Goal: Transaction & Acquisition: Purchase product/service

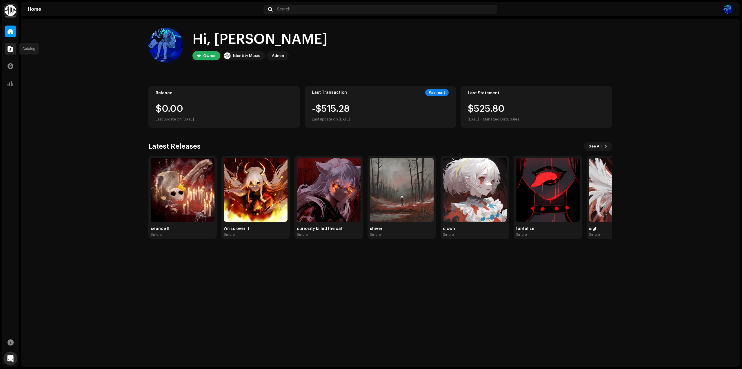
click at [10, 48] on span at bounding box center [11, 48] width 6 height 5
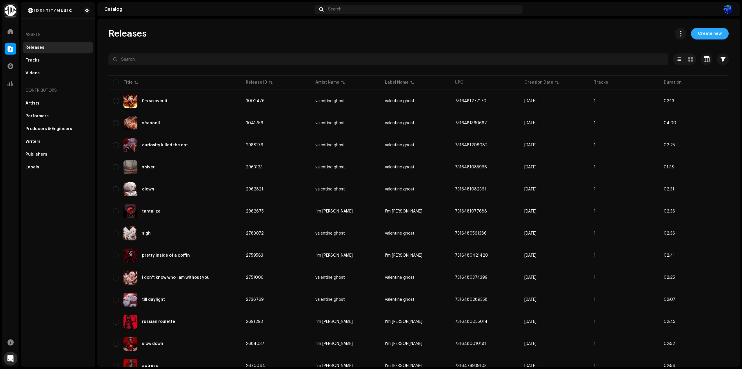
click at [708, 35] on span "Create new" at bounding box center [710, 34] width 24 height 12
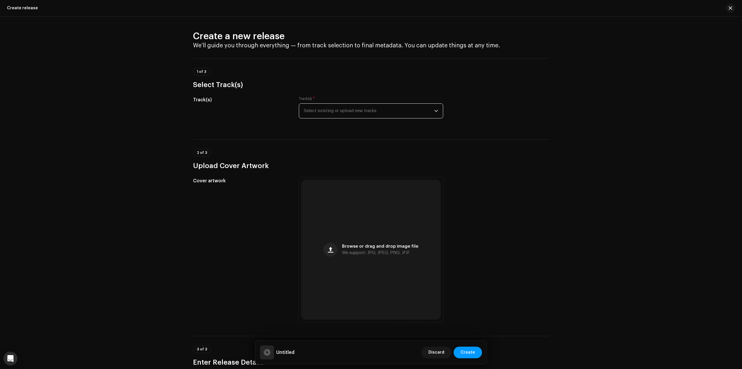
click at [376, 109] on span "Select existing or upload new tracks" at bounding box center [369, 111] width 130 height 14
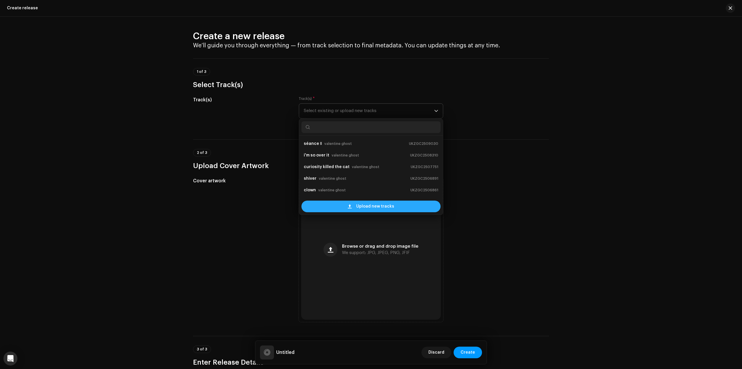
scroll to position [9, 0]
click at [369, 205] on span "Upload new tracks" at bounding box center [375, 206] width 38 height 12
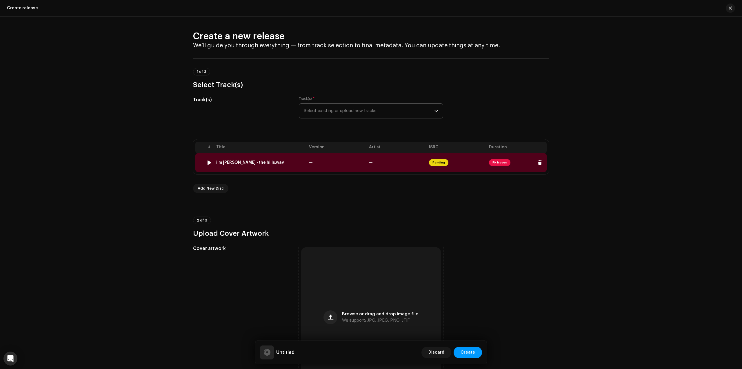
click at [497, 161] on span "Fix Issues" at bounding box center [499, 162] width 21 height 7
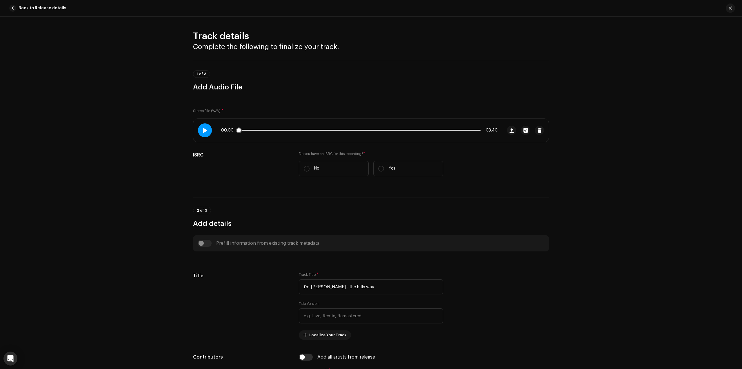
click at [202, 132] on span at bounding box center [204, 130] width 5 height 5
click at [447, 129] on div "00:01 03:40" at bounding box center [359, 130] width 277 height 5
click at [446, 130] on p-slider at bounding box center [359, 130] width 242 height 1
click at [436, 130] on span at bounding box center [344, 130] width 212 height 1
click at [205, 133] on div at bounding box center [205, 130] width 14 height 14
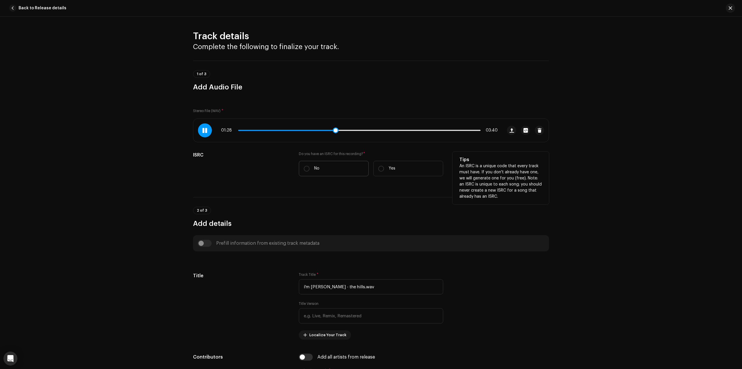
click at [324, 168] on label "No" at bounding box center [334, 168] width 70 height 15
click at [310, 168] on input "No" at bounding box center [307, 169] width 6 height 6
radio input "true"
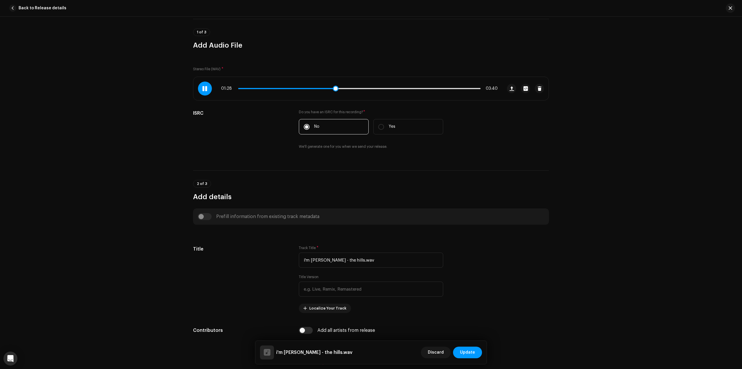
scroll to position [87, 0]
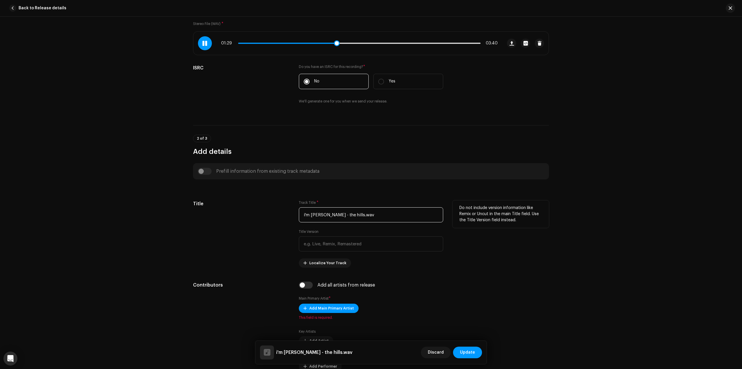
drag, startPoint x: 367, startPoint y: 214, endPoint x: 316, endPoint y: 213, distance: 50.8
click at [317, 214] on input "i'm [PERSON_NAME] - the hills.wav" at bounding box center [371, 214] width 144 height 15
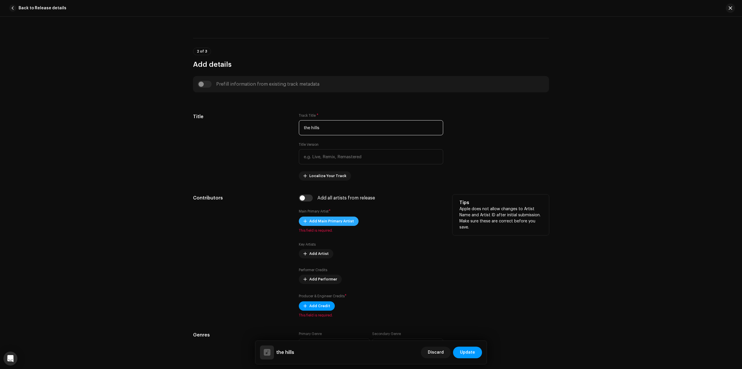
type input "the hills"
click at [320, 218] on span "Add Main Primary Artist" at bounding box center [331, 221] width 45 height 12
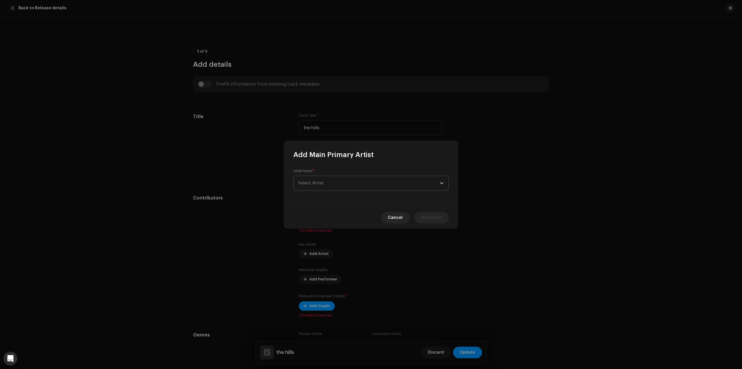
click at [346, 178] on span "Select Artist" at bounding box center [369, 183] width 142 height 14
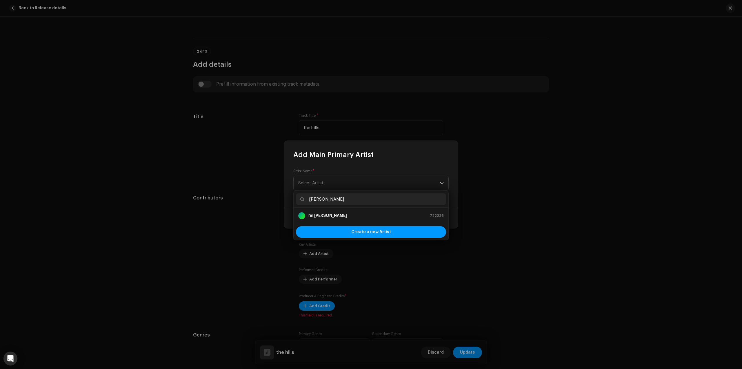
type input "[PERSON_NAME]"
click at [336, 210] on li "I'm [PERSON_NAME] 722236" at bounding box center [371, 216] width 150 height 12
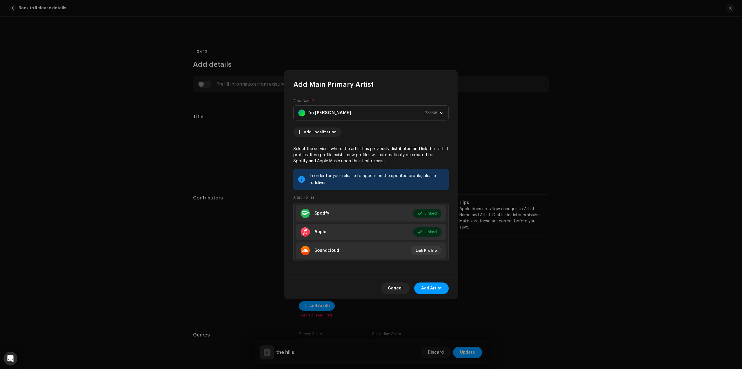
click at [436, 289] on span "Add Artist" at bounding box center [431, 288] width 21 height 12
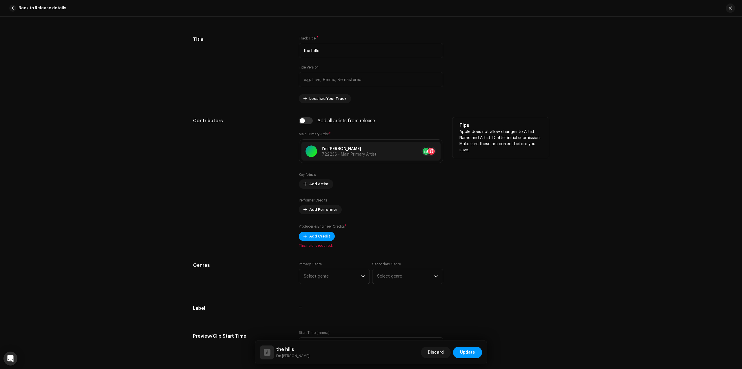
scroll to position [261, 0]
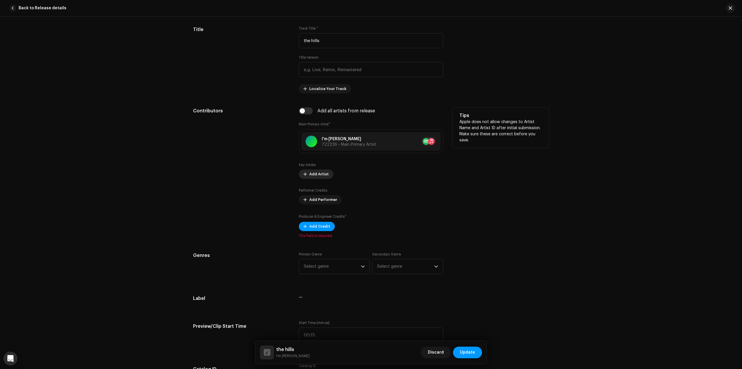
click at [314, 172] on span "Add Artist" at bounding box center [318, 174] width 19 height 12
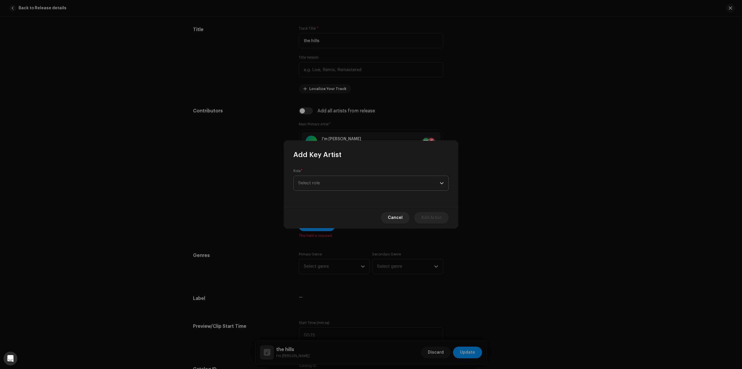
click at [317, 188] on span "Select role" at bounding box center [369, 183] width 142 height 14
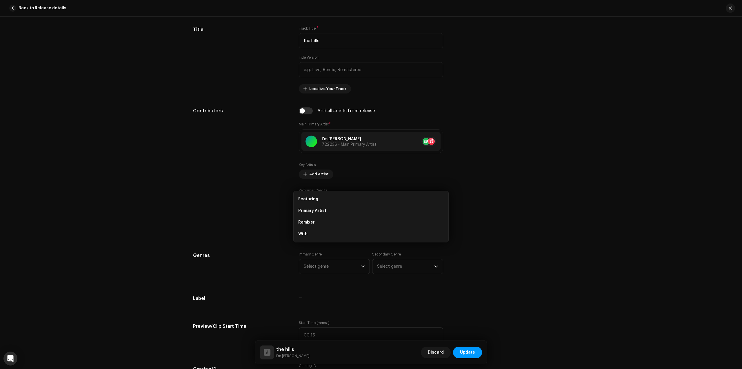
drag, startPoint x: 259, startPoint y: 205, endPoint x: 309, endPoint y: 180, distance: 56.2
click at [259, 205] on div "Add Key Artist Role * Select role Cancel Add Artist" at bounding box center [371, 184] width 742 height 369
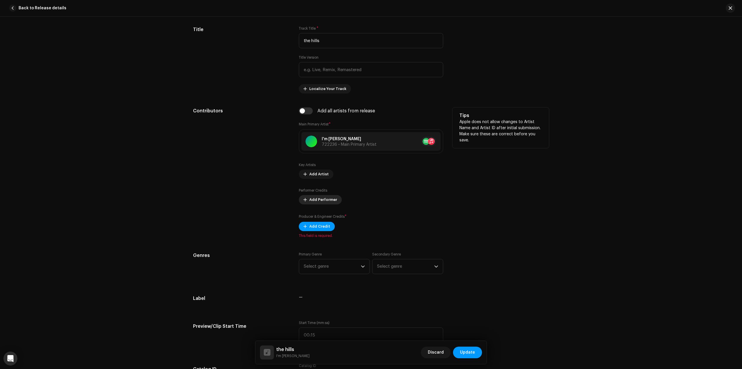
click at [313, 203] on span "Add Performer" at bounding box center [323, 200] width 28 height 12
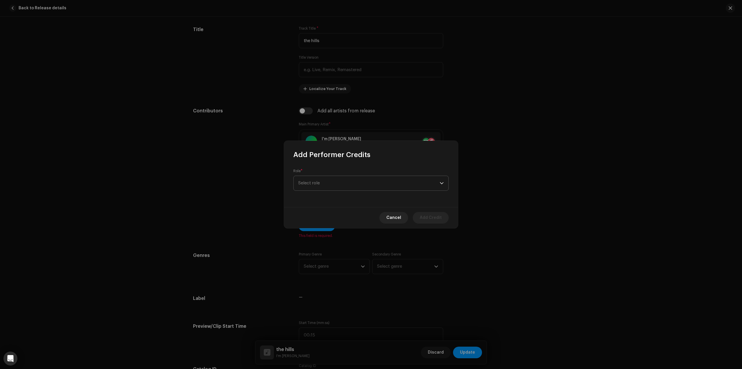
click at [326, 188] on span "Select role" at bounding box center [369, 183] width 142 height 14
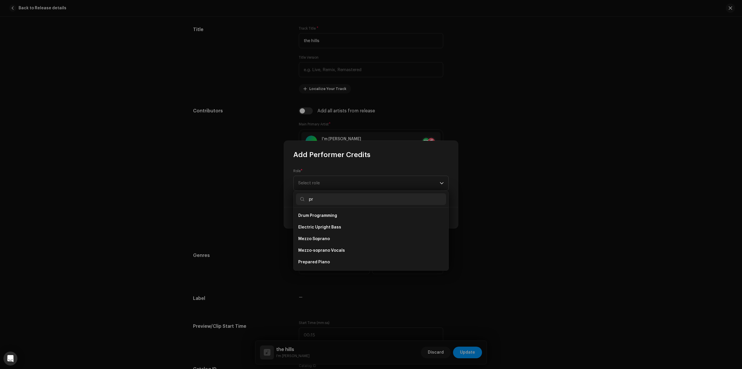
type input "p"
type input "guitar"
click at [324, 249] on li "Guitar" at bounding box center [371, 250] width 150 height 12
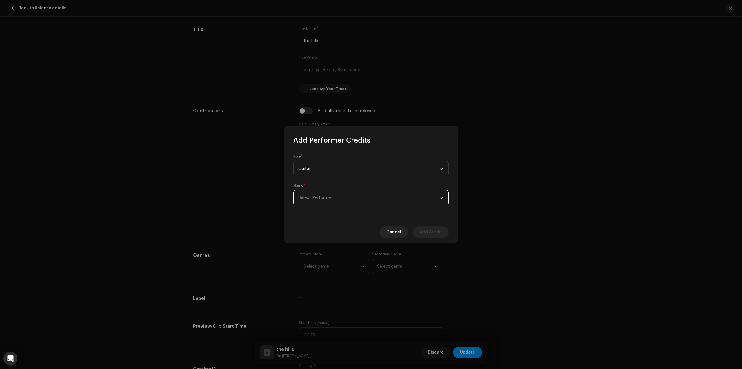
click at [331, 197] on span "Select Performer" at bounding box center [315, 197] width 34 height 4
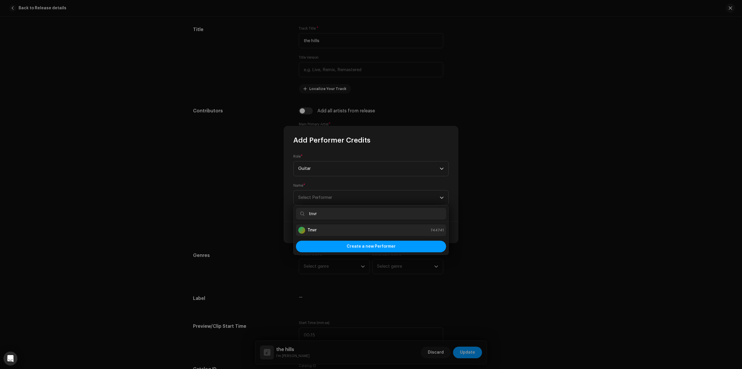
type input "tnvr"
click at [335, 228] on div "Tnvr 744741" at bounding box center [371, 229] width 146 height 7
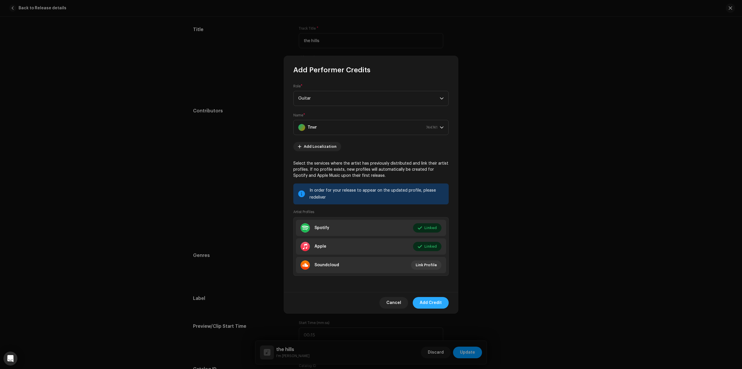
click at [428, 301] on span "Add Credit" at bounding box center [431, 303] width 22 height 12
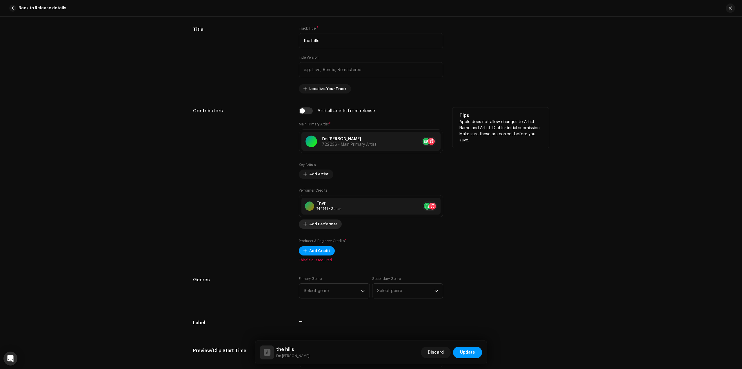
click at [320, 224] on span "Add Performer" at bounding box center [323, 224] width 28 height 12
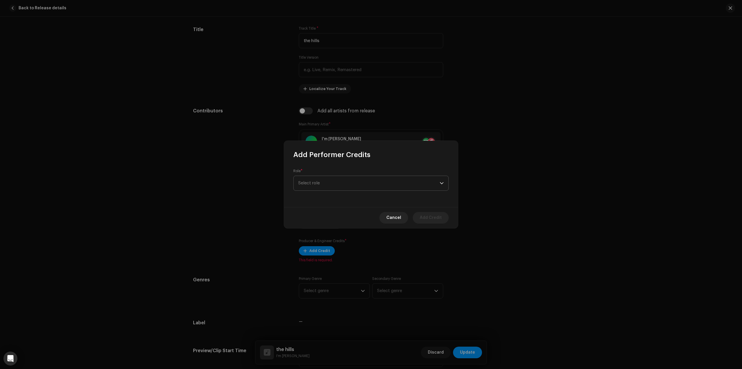
click at [346, 186] on span "Select role" at bounding box center [369, 183] width 142 height 14
type input "progr"
click at [340, 228] on li "Programmer" at bounding box center [371, 227] width 150 height 12
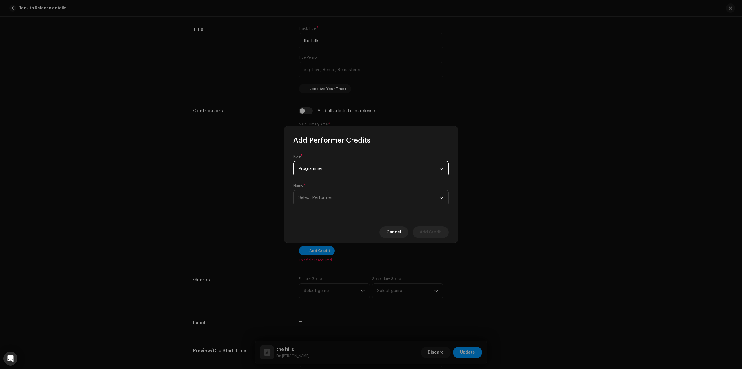
click at [352, 171] on span "Programmer" at bounding box center [369, 168] width 142 height 14
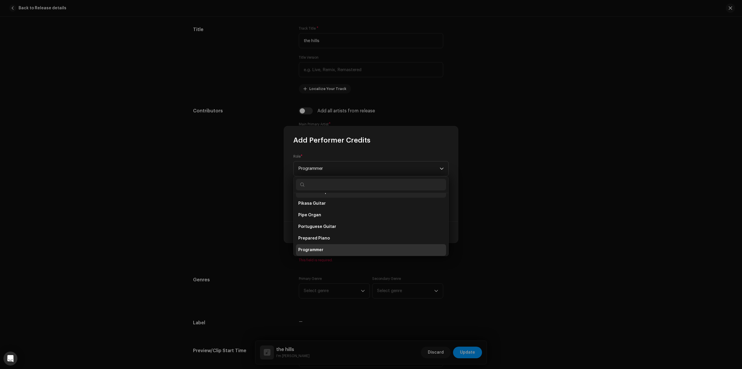
scroll to position [2775, 0]
type input "p"
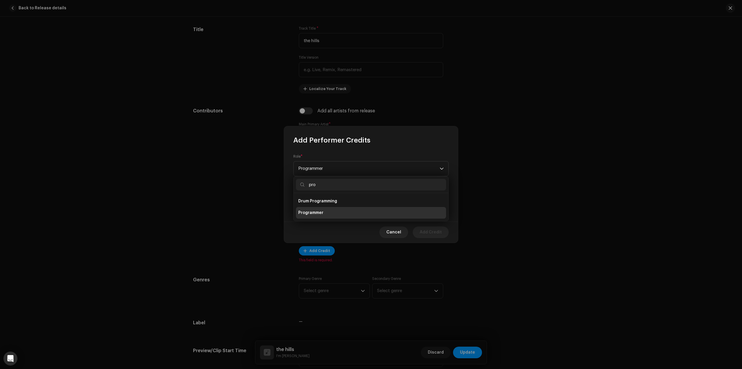
scroll to position [0, 0]
type input "pro"
click at [340, 198] on li "Drum Programming" at bounding box center [371, 201] width 150 height 12
click at [343, 192] on span "Select Performer" at bounding box center [369, 197] width 142 height 14
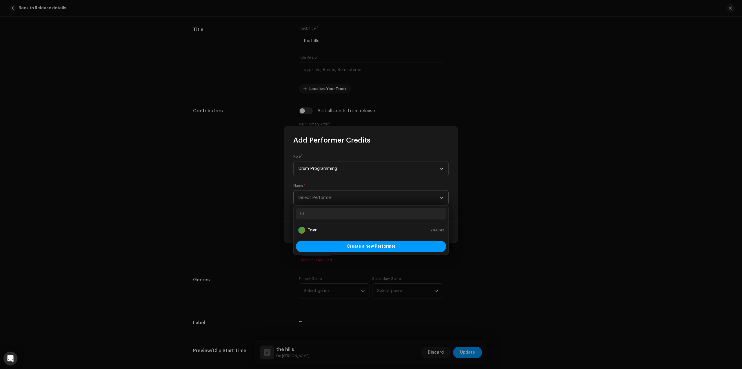
type input "f"
type input "tn"
click at [391, 234] on li "Tnvr 744741" at bounding box center [371, 230] width 150 height 12
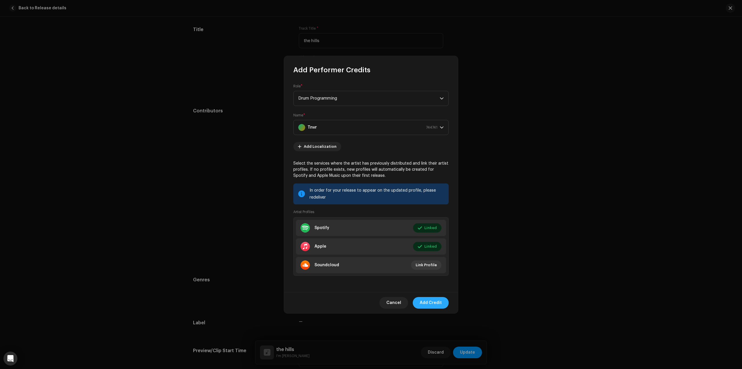
click at [432, 304] on span "Add Credit" at bounding box center [431, 303] width 22 height 12
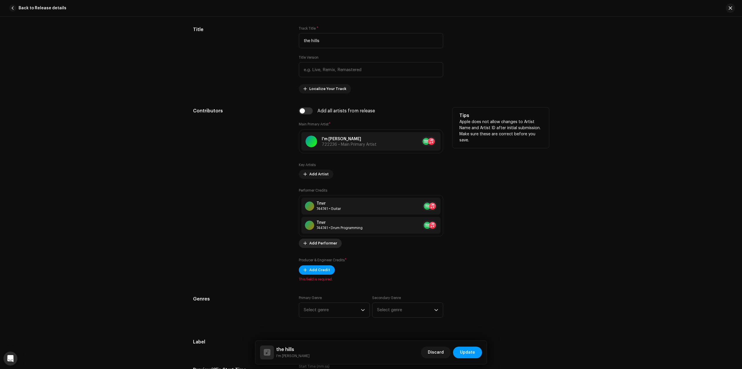
click at [324, 243] on span "Add Performer" at bounding box center [323, 243] width 28 height 12
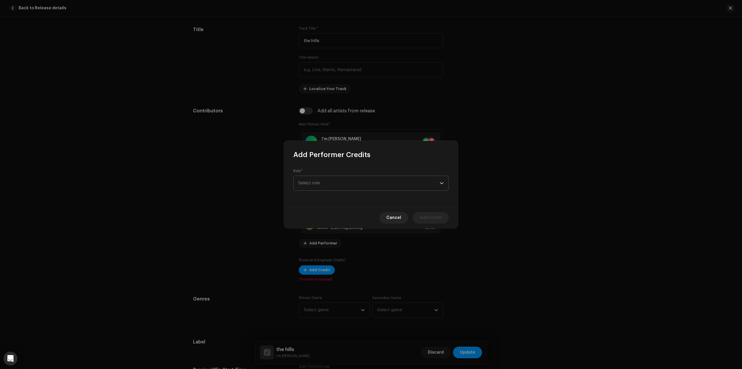
click at [340, 179] on span "Select role" at bounding box center [369, 183] width 142 height 14
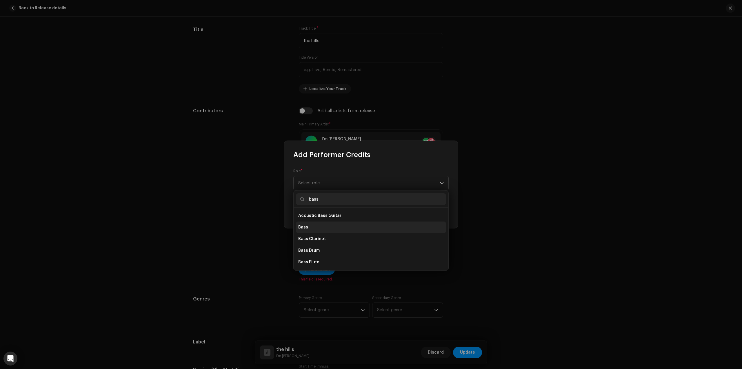
type input "bass"
click at [346, 224] on li "Bass" at bounding box center [371, 227] width 150 height 12
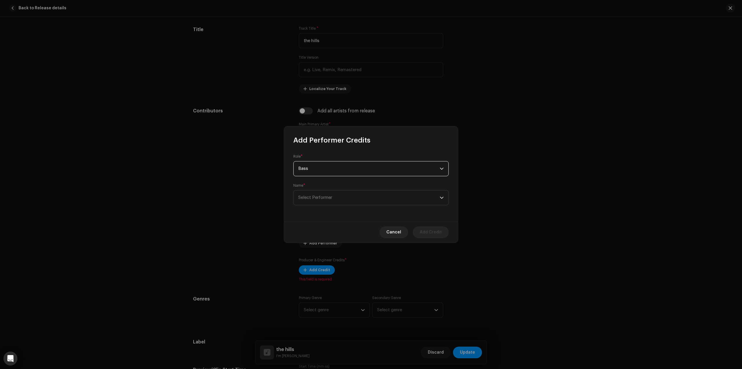
click at [407, 206] on div "Role * Bass Name * Select Performer" at bounding box center [371, 183] width 174 height 77
click at [405, 202] on span "Select Performer" at bounding box center [369, 197] width 142 height 14
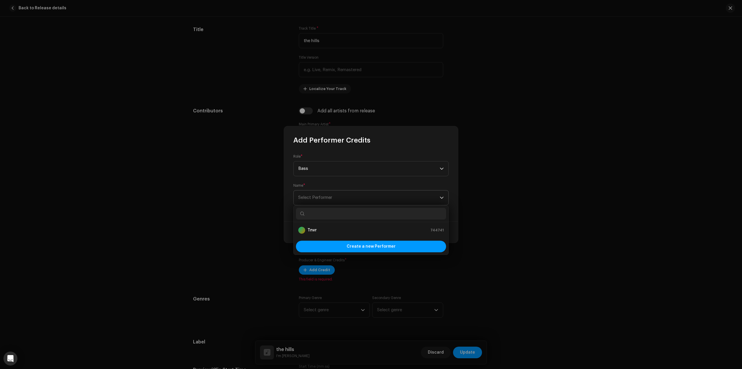
type input "f"
type input "tn"
click at [347, 230] on div "Tnvr 744741" at bounding box center [371, 229] width 146 height 7
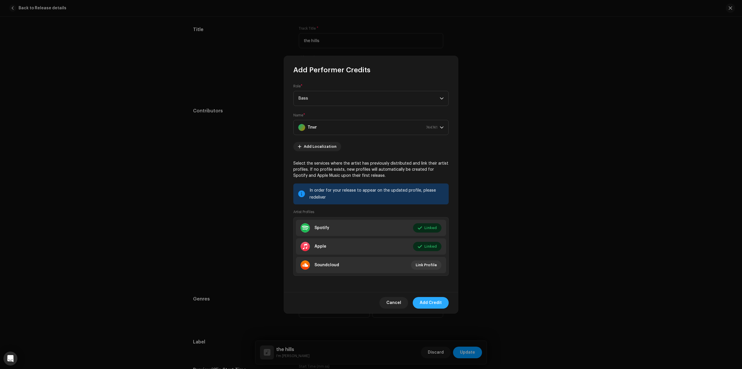
click at [425, 305] on span "Add Credit" at bounding box center [431, 303] width 22 height 12
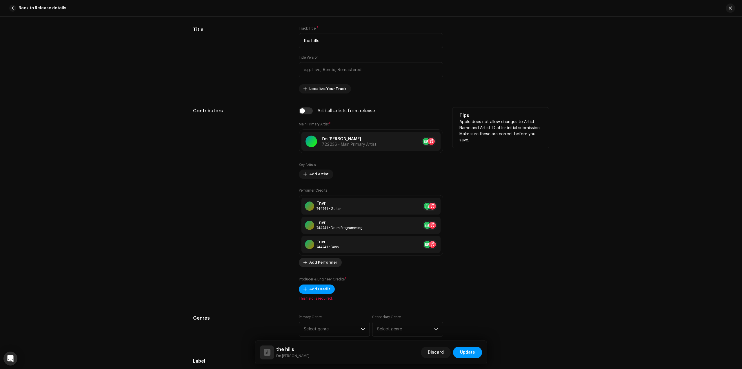
click at [327, 262] on span "Add Performer" at bounding box center [323, 262] width 28 height 12
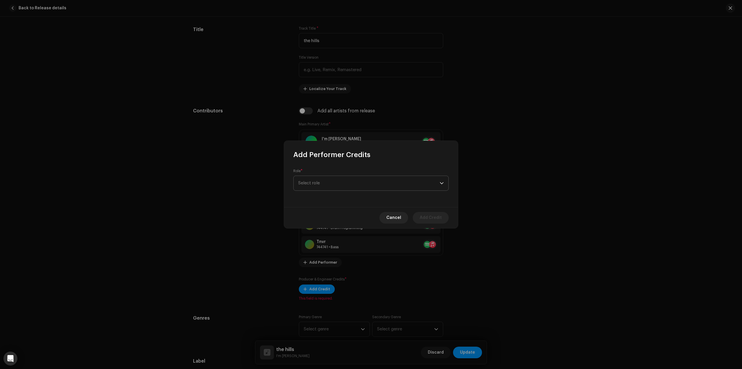
click at [344, 190] on span "Select role" at bounding box center [369, 183] width 142 height 14
type input "synth"
click at [333, 229] on li "Synthesizer" at bounding box center [371, 227] width 150 height 12
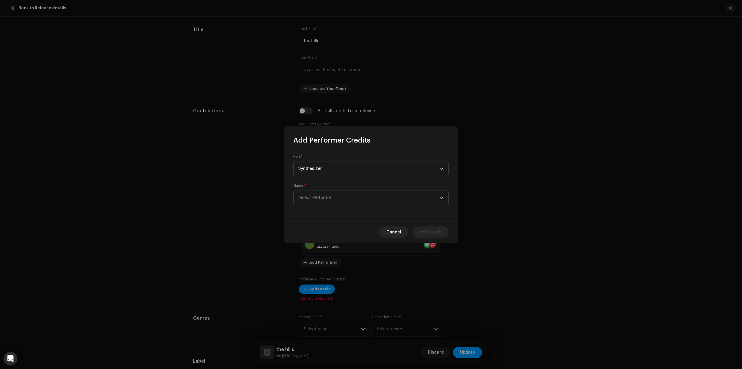
click at [369, 206] on div "Role * Synthesizer Name * Select Performer" at bounding box center [371, 183] width 174 height 77
click at [368, 198] on span "Select Performer" at bounding box center [369, 197] width 142 height 14
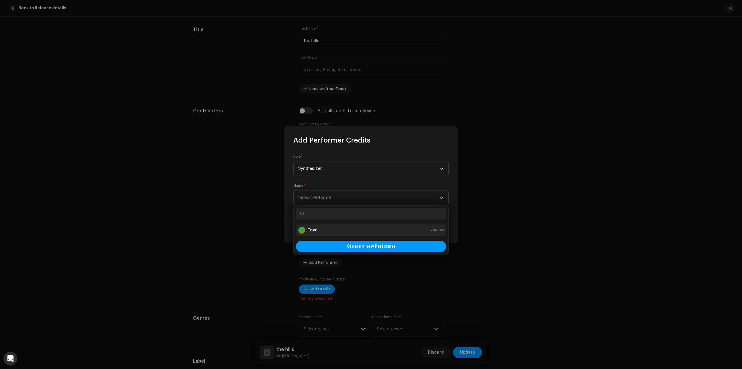
click at [351, 228] on div "Tnvr 744741" at bounding box center [371, 229] width 146 height 7
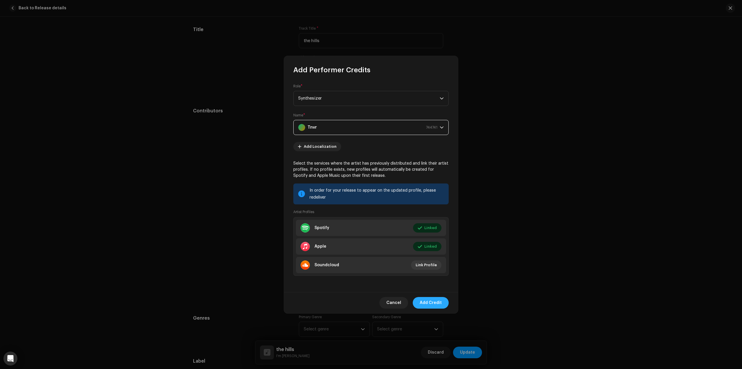
click at [433, 300] on span "Add Credit" at bounding box center [431, 303] width 22 height 12
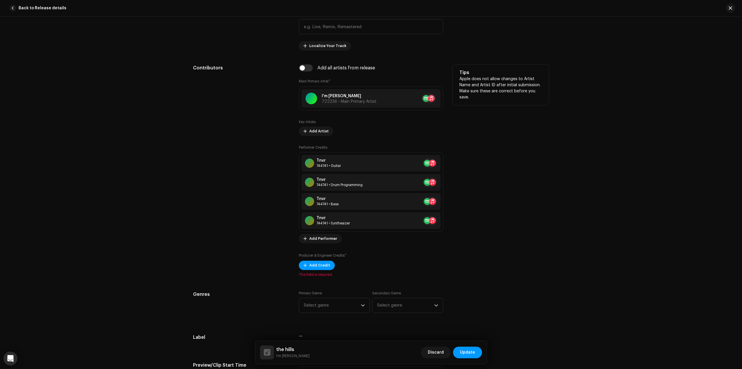
scroll to position [319, 0]
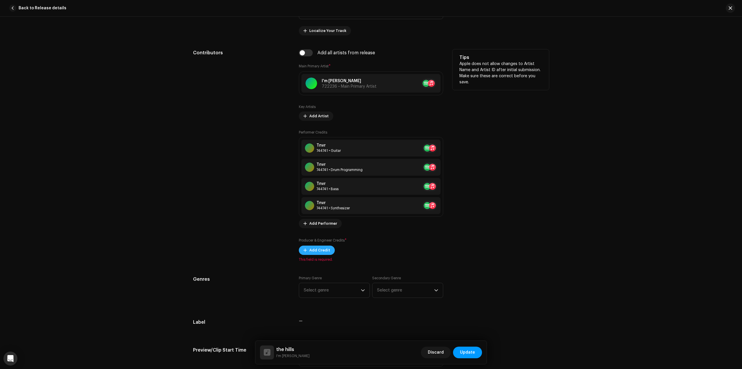
click at [327, 252] on span "Add Credit" at bounding box center [319, 250] width 21 height 12
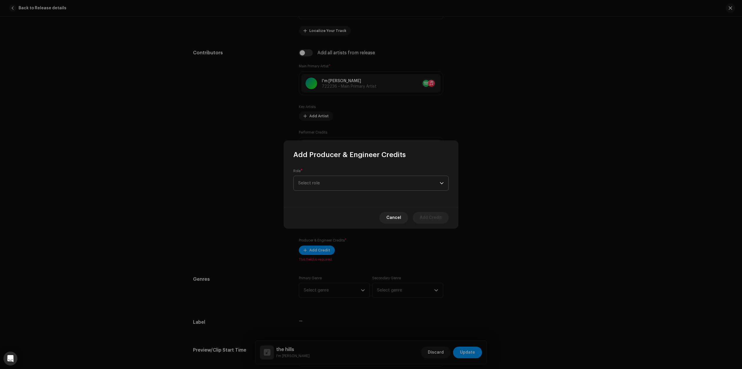
click at [346, 182] on span "Select role" at bounding box center [369, 183] width 142 height 14
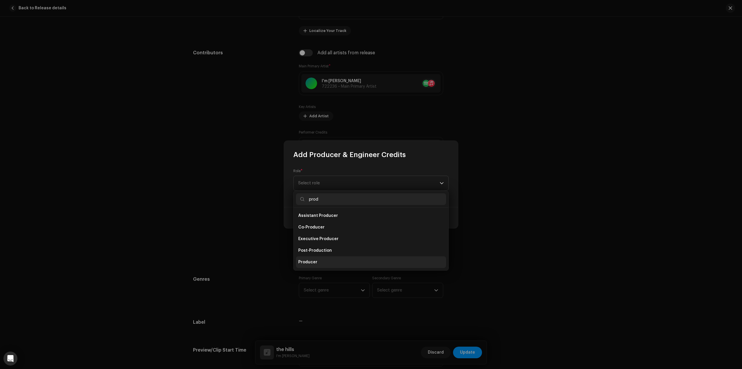
type input "prod"
click at [321, 260] on li "Producer" at bounding box center [371, 262] width 150 height 12
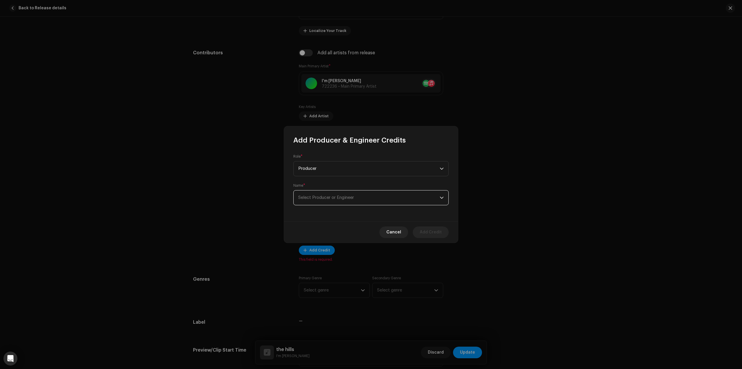
click at [380, 199] on span "Select Producer or Engineer" at bounding box center [369, 197] width 142 height 14
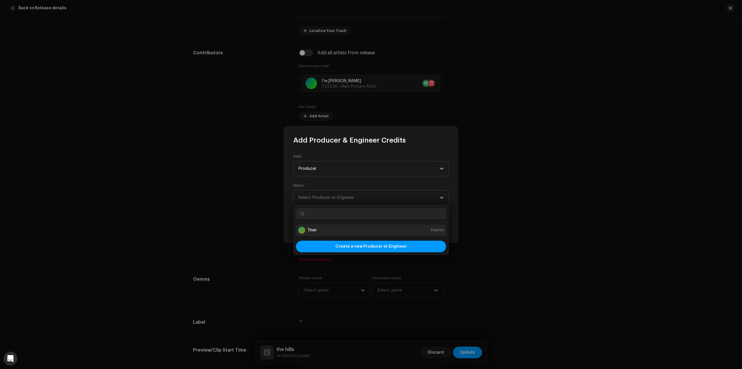
click at [365, 226] on div "Tnvr 744741" at bounding box center [371, 229] width 146 height 7
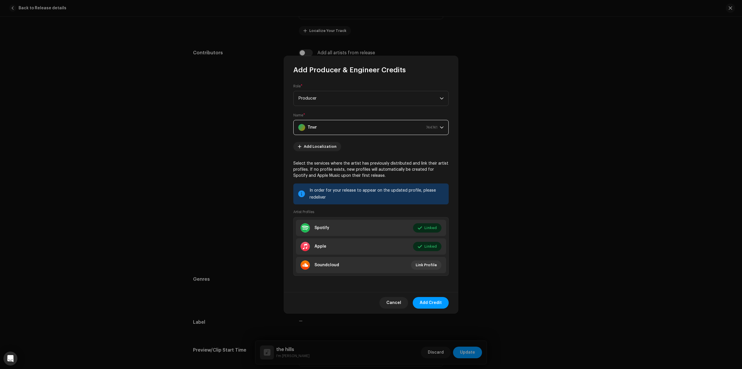
click at [430, 303] on span "Add Credit" at bounding box center [431, 303] width 22 height 12
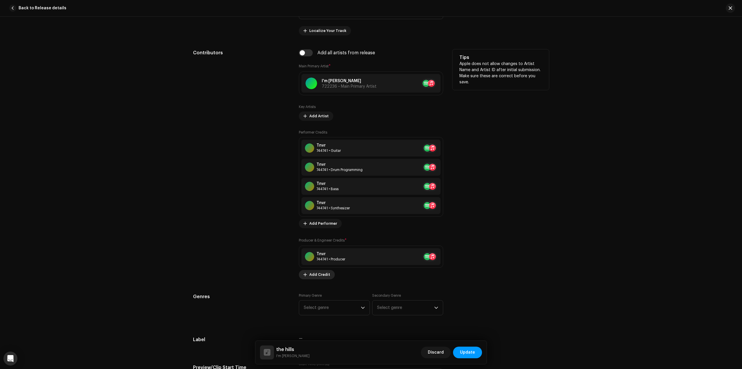
click at [316, 273] on span "Add Credit" at bounding box center [319, 275] width 21 height 12
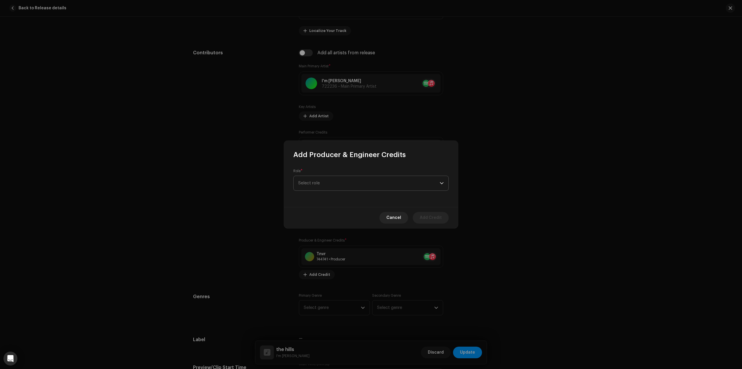
click at [342, 184] on span "Select role" at bounding box center [369, 183] width 142 height 14
type input "mixin"
click at [360, 226] on li "Mixing Engineer" at bounding box center [371, 227] width 150 height 12
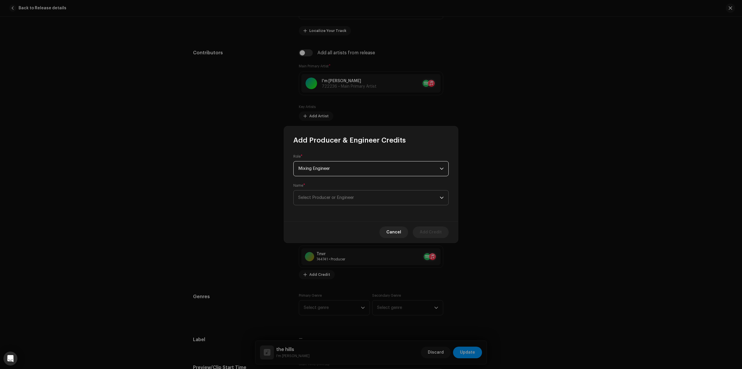
click at [391, 199] on span "Select Producer or Engineer" at bounding box center [369, 197] width 142 height 14
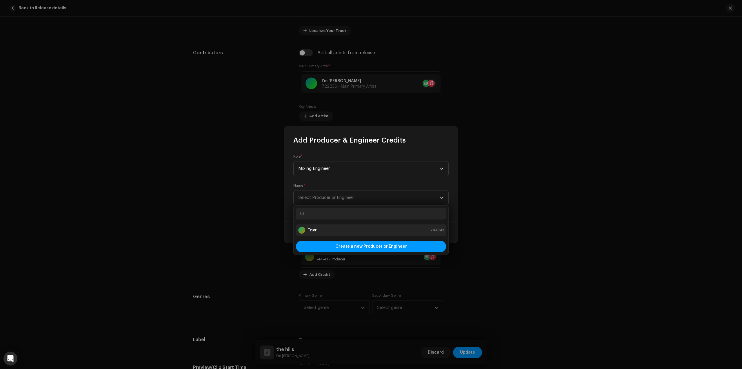
drag, startPoint x: 375, startPoint y: 231, endPoint x: 398, endPoint y: 229, distance: 23.0
click at [374, 231] on div "Tnvr 744741" at bounding box center [371, 229] width 146 height 7
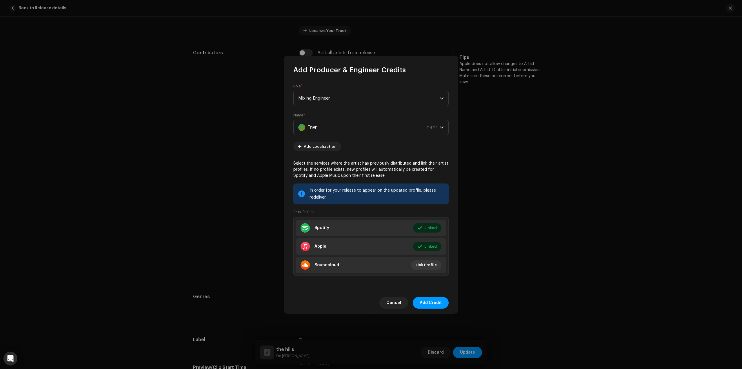
drag, startPoint x: 432, startPoint y: 305, endPoint x: 411, endPoint y: 231, distance: 76.6
click at [432, 305] on span "Add Credit" at bounding box center [431, 303] width 22 height 12
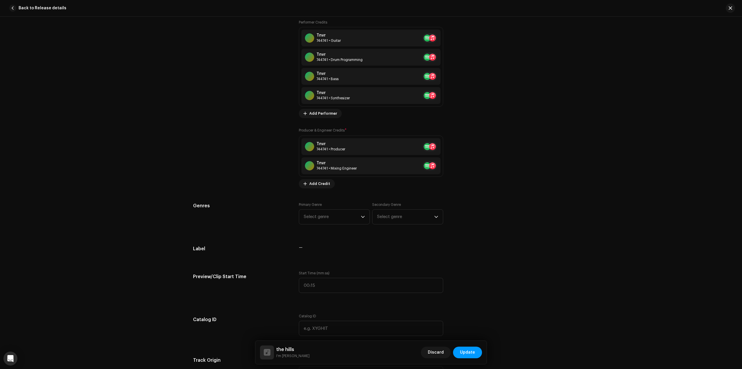
scroll to position [435, 0]
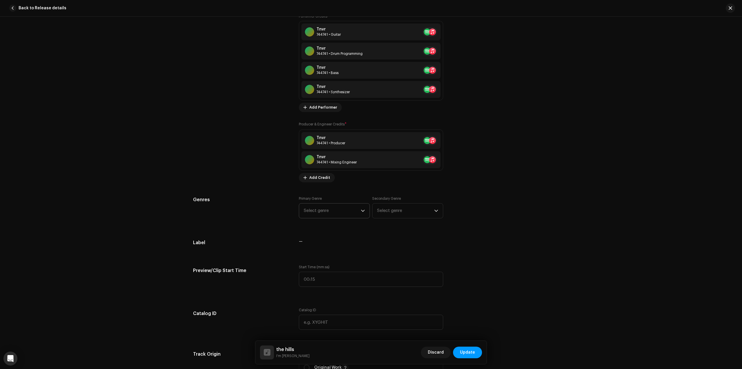
click at [329, 206] on span "Select genre" at bounding box center [332, 210] width 57 height 14
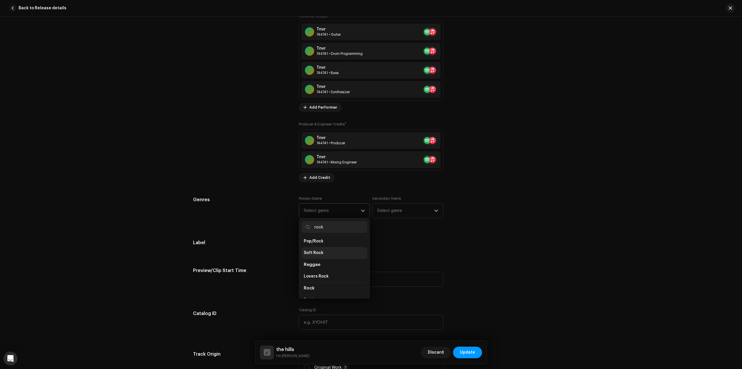
scroll to position [203, 0]
type input "rock"
click at [323, 263] on li "Rock" at bounding box center [335, 268] width 66 height 12
click at [319, 274] on li "Rock" at bounding box center [335, 279] width 66 height 12
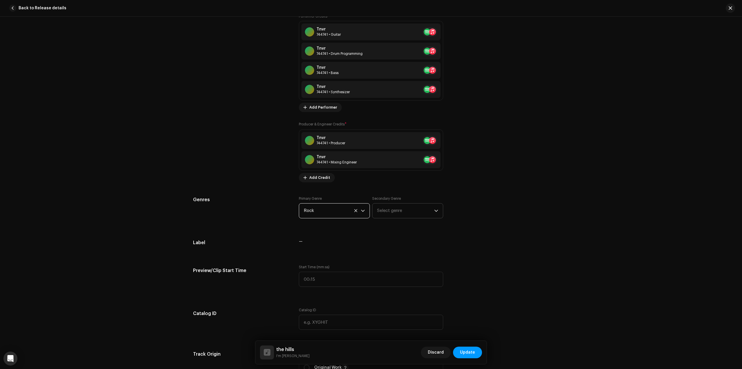
click at [382, 206] on span "Select genre" at bounding box center [405, 210] width 57 height 14
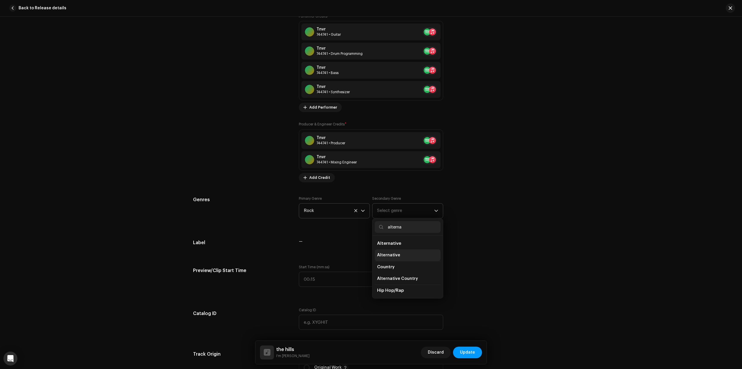
type input "alterna"
click at [400, 255] on li "Alternative" at bounding box center [408, 255] width 66 height 12
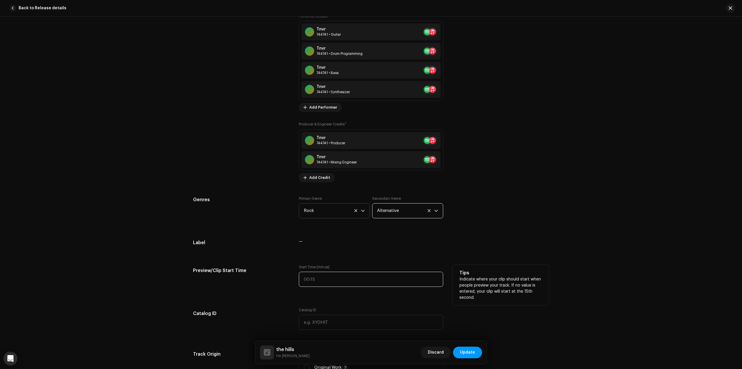
type input ":"
click at [342, 278] on input ":" at bounding box center [371, 278] width 144 height 15
type input "00:42"
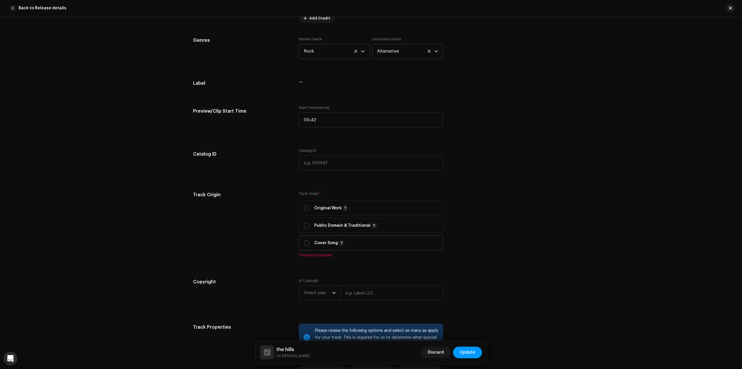
scroll to position [609, 0]
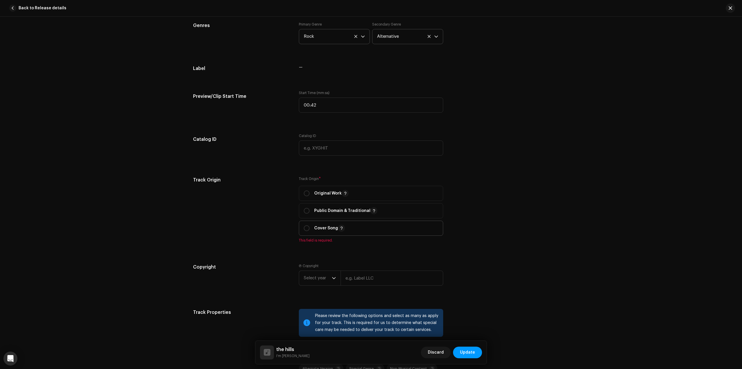
click at [313, 227] on div "Cover Song" at bounding box center [324, 227] width 41 height 7
radio input "true"
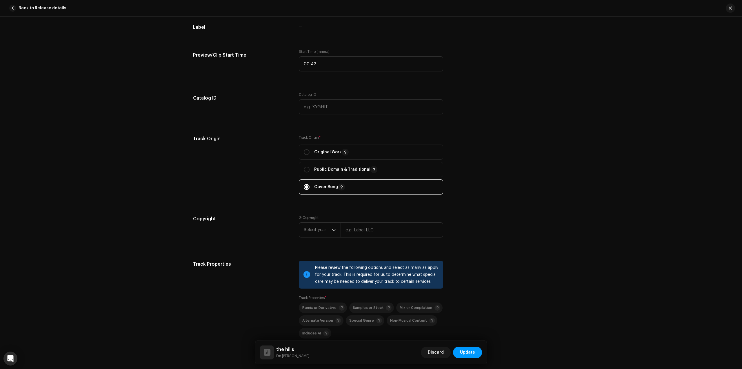
scroll to position [667, 0]
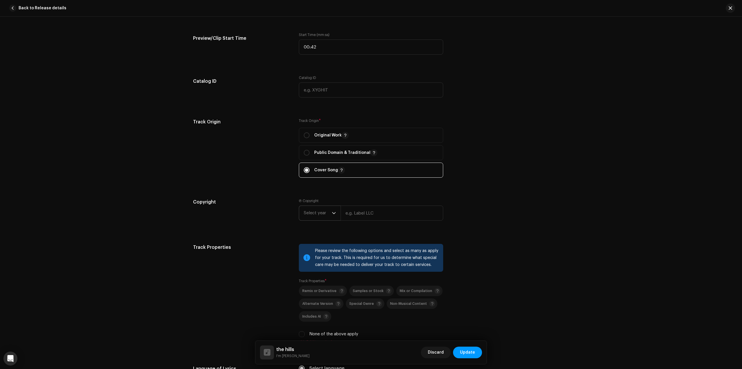
click at [325, 214] on span "Select year" at bounding box center [318, 213] width 28 height 14
click at [314, 256] on li "2025" at bounding box center [322, 257] width 41 height 12
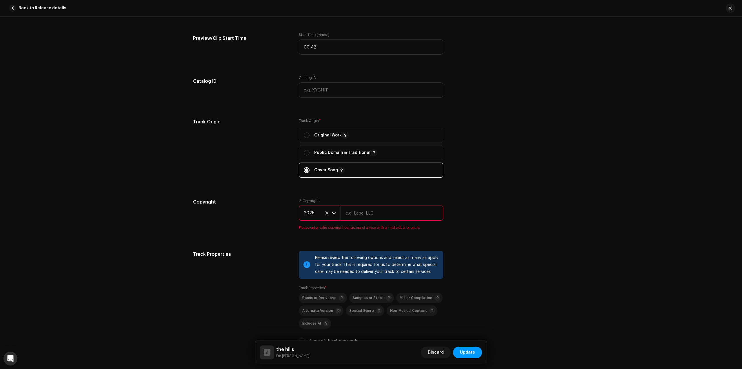
click at [355, 212] on input "text" at bounding box center [392, 212] width 103 height 15
type input "G"
click at [362, 211] on input "text" at bounding box center [392, 212] width 103 height 15
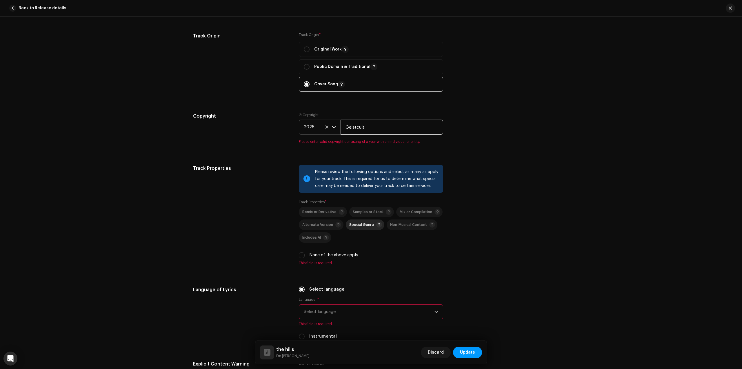
scroll to position [754, 0]
type input "Geistcult"
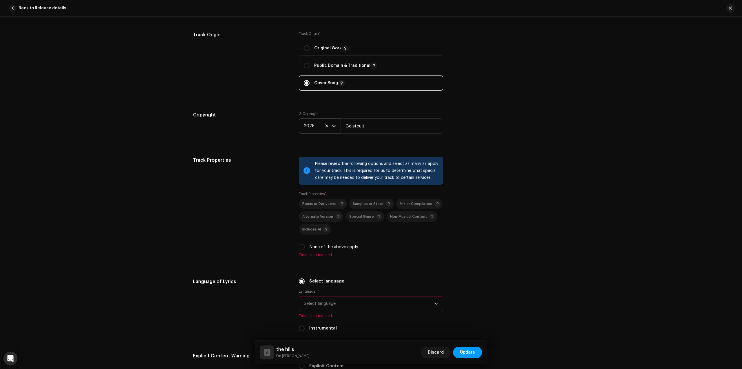
drag, startPoint x: 522, startPoint y: 188, endPoint x: 520, endPoint y: 185, distance: 3.5
click at [524, 185] on div "Track Properties Please review the following options and select as many as appl…" at bounding box center [371, 210] width 356 height 107
click at [318, 246] on label "None of the above apply" at bounding box center [333, 247] width 49 height 6
click at [305, 246] on input "None of the above apply" at bounding box center [302, 247] width 6 height 6
checkbox input "true"
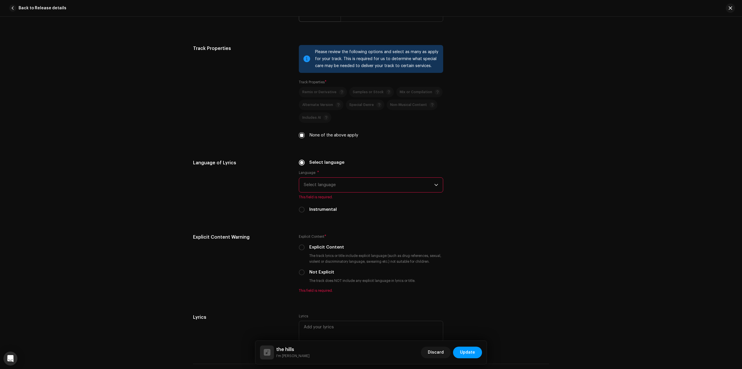
scroll to position [870, 0]
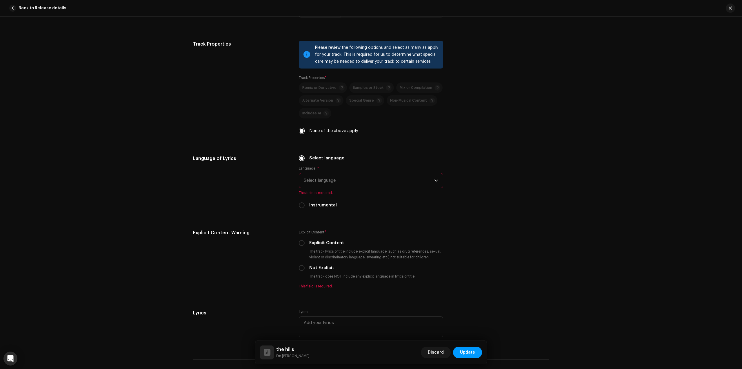
click at [347, 182] on span "Select language" at bounding box center [369, 180] width 130 height 14
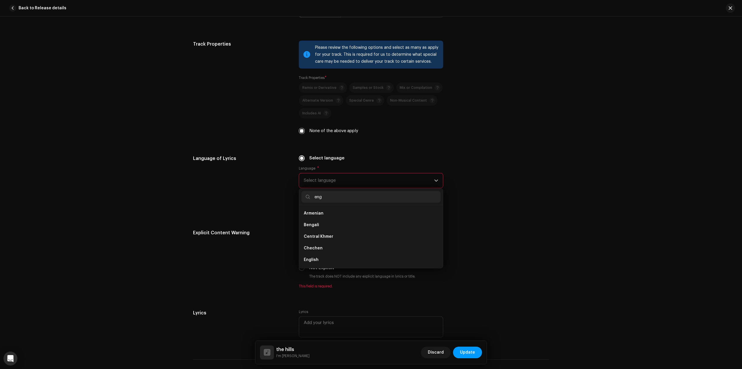
scroll to position [0, 0]
type input "engli"
click at [331, 214] on li "English" at bounding box center [371, 213] width 139 height 12
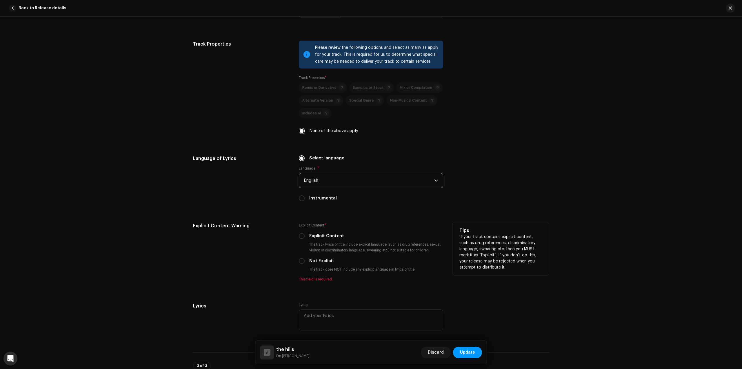
drag, startPoint x: 313, startPoint y: 235, endPoint x: 336, endPoint y: 229, distance: 24.4
click at [313, 235] on label "Explicit Content" at bounding box center [326, 236] width 35 height 6
click at [305, 235] on input "Explicit Content" at bounding box center [302, 236] width 6 height 6
radio input "true"
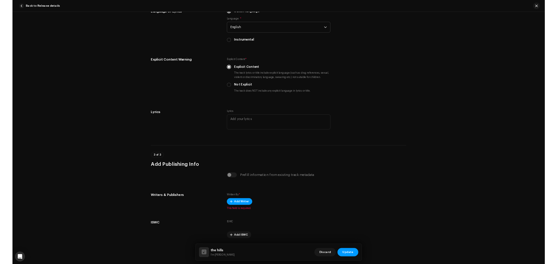
scroll to position [1032, 0]
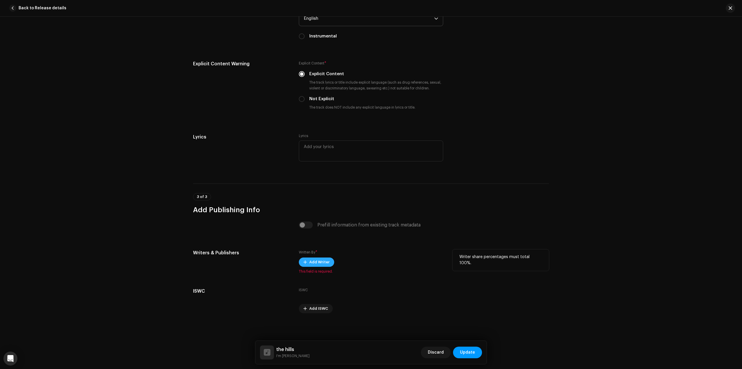
click at [320, 261] on span "Add Writer" at bounding box center [319, 262] width 20 height 12
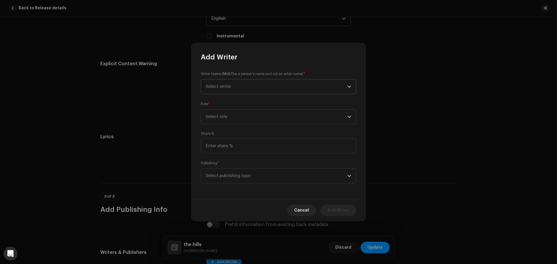
click at [244, 92] on span "Select writer" at bounding box center [277, 86] width 142 height 14
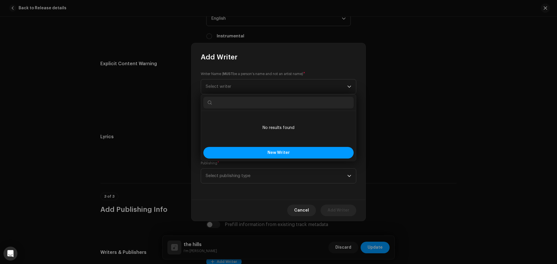
click at [235, 103] on input "text" at bounding box center [278, 103] width 150 height 12
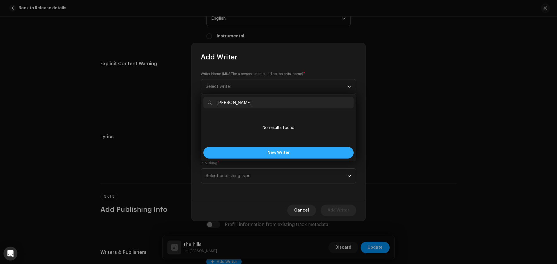
type input "[PERSON_NAME]"
click at [264, 152] on button "New Writer" at bounding box center [278, 153] width 150 height 12
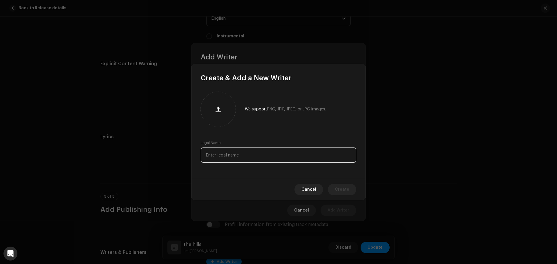
click at [236, 154] on input "text" at bounding box center [278, 155] width 155 height 15
paste input "[PERSON_NAME]"
type input "[PERSON_NAME]"
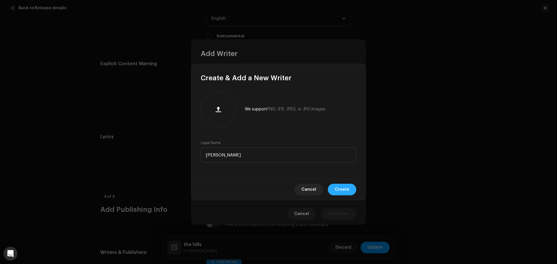
click at [340, 189] on span "Create" at bounding box center [342, 190] width 14 height 12
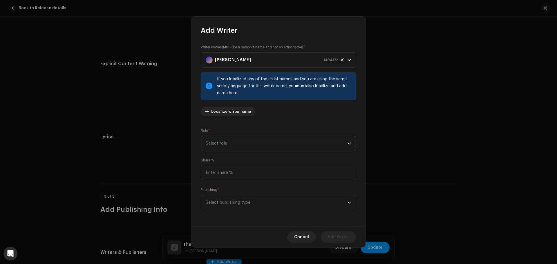
click at [258, 145] on span "Select role" at bounding box center [277, 143] width 142 height 14
click at [237, 191] on li "Composer & Lyricist" at bounding box center [278, 194] width 150 height 12
click at [232, 170] on input at bounding box center [278, 172] width 155 height 15
click at [238, 206] on span "Select publishing type" at bounding box center [277, 202] width 142 height 14
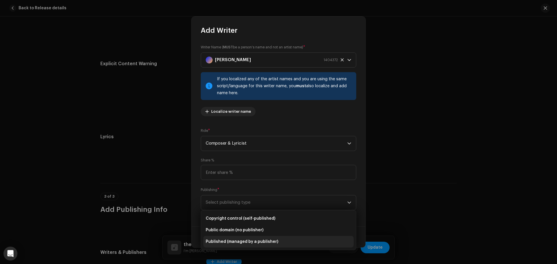
click at [254, 238] on li "Published (managed by a publisher)" at bounding box center [278, 242] width 150 height 12
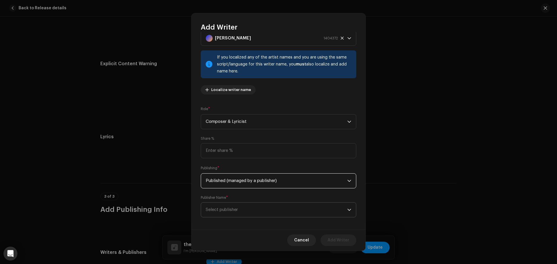
scroll to position [22, 0]
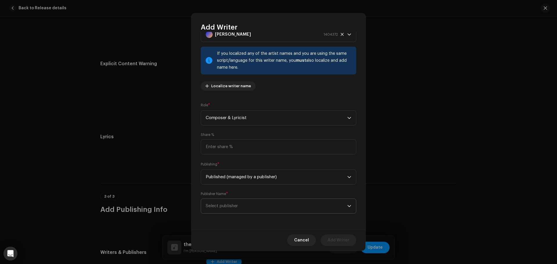
click at [243, 204] on span "Select publisher" at bounding box center [277, 206] width 142 height 14
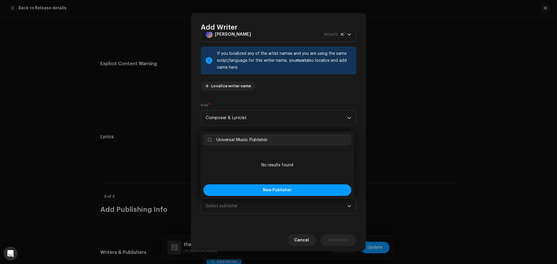
type input "Universal Music Publishin"
click at [297, 99] on div "Writer Name ( MUST be a person's name and not an artist name) * [PERSON_NAME] 1…" at bounding box center [278, 131] width 174 height 198
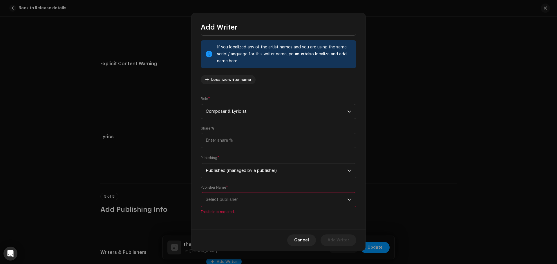
scroll to position [29, 0]
click at [258, 139] on input at bounding box center [278, 140] width 155 height 15
type input "20.00"
click at [261, 171] on span "Published (managed by a publisher)" at bounding box center [277, 170] width 142 height 14
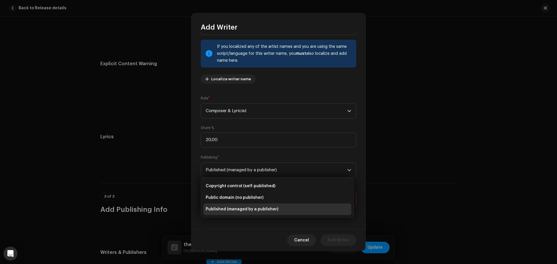
click at [273, 210] on span "Published (managed by a publisher)" at bounding box center [242, 209] width 72 height 6
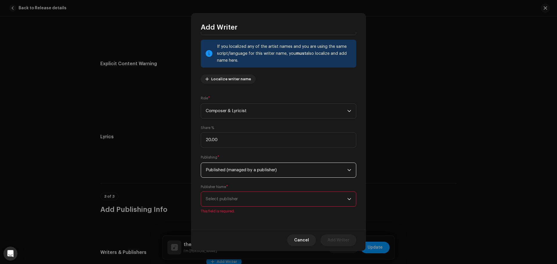
click at [267, 198] on span "Select publisher" at bounding box center [277, 199] width 142 height 14
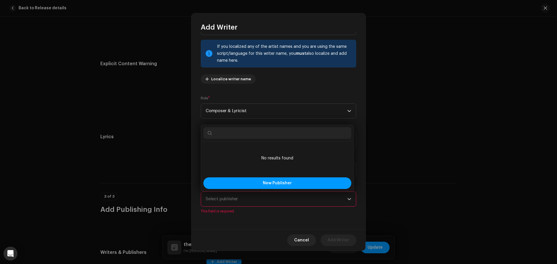
click at [238, 133] on input "text" at bounding box center [277, 133] width 148 height 12
paste input "Universal Music Publishing Group"
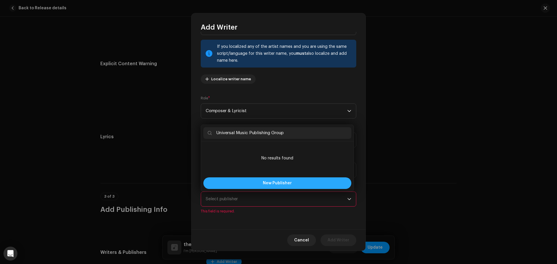
type input "Universal Music Publishing Group"
click at [262, 182] on button "New Publisher" at bounding box center [277, 183] width 148 height 12
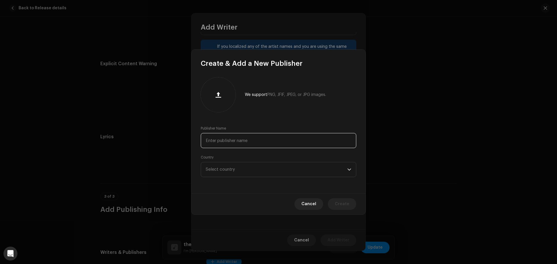
click at [251, 140] on input "text" at bounding box center [278, 140] width 155 height 15
paste input "Universal Music Publishing Group"
type input "Universal Music Publishing Group"
click at [249, 171] on span "Select country" at bounding box center [277, 169] width 142 height 14
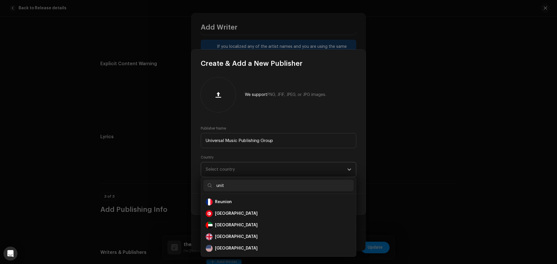
scroll to position [0, 0]
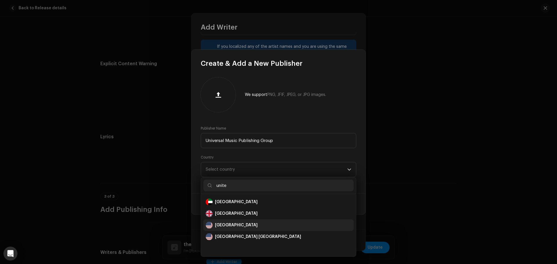
type input "unite"
click at [245, 224] on div "[GEOGRAPHIC_DATA]" at bounding box center [279, 225] width 146 height 7
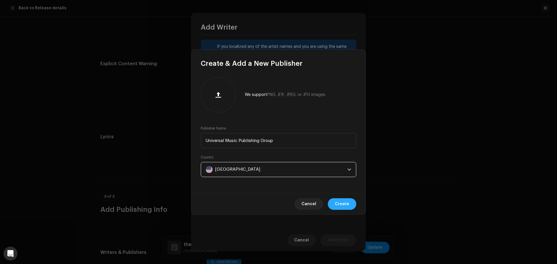
click at [339, 206] on span "Create" at bounding box center [342, 204] width 14 height 12
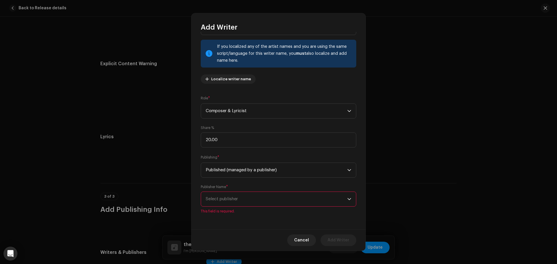
scroll to position [22, 0]
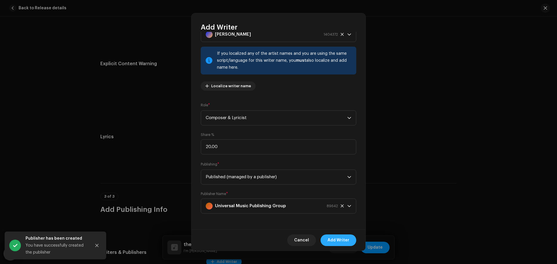
click at [344, 237] on span "Add Writer" at bounding box center [338, 241] width 22 height 12
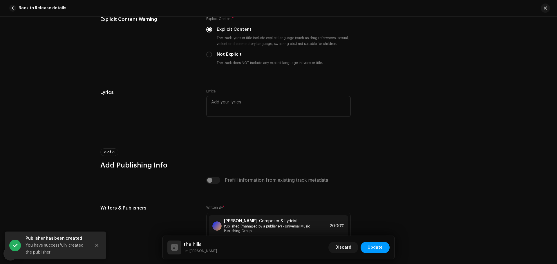
scroll to position [1148, 0]
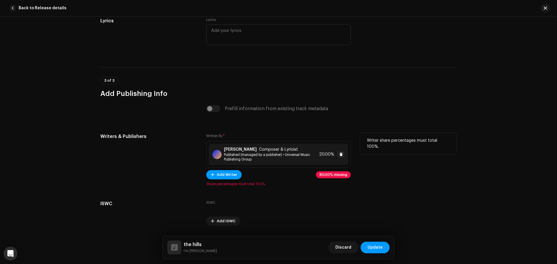
click at [284, 153] on span "Published (managed by a publisher) • Universal Music Publishing Group" at bounding box center [270, 157] width 93 height 9
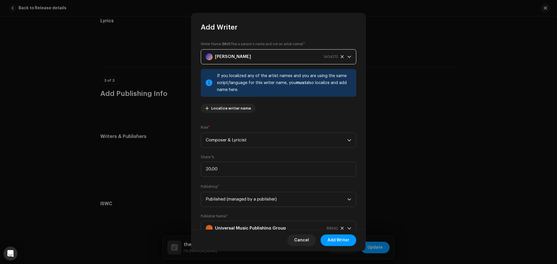
click at [225, 55] on strong "[PERSON_NAME]" at bounding box center [233, 57] width 36 height 14
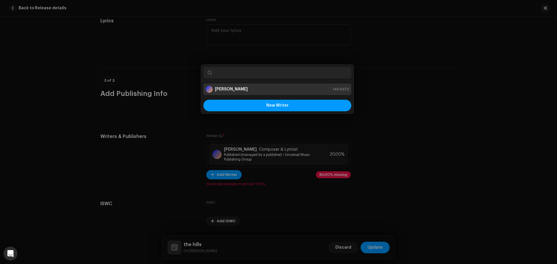
click at [425, 68] on div "Add Writer Writer Name ( MUST be a person's name and not an artist name) * [PER…" at bounding box center [278, 132] width 557 height 264
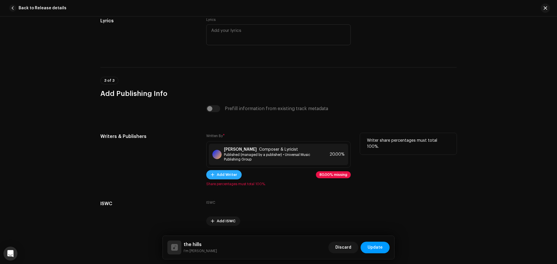
click at [226, 173] on span "Add Writer" at bounding box center [227, 175] width 20 height 12
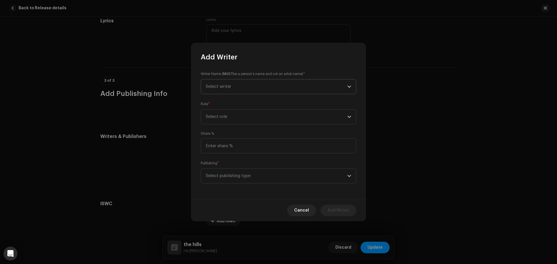
click at [214, 82] on span "Select writer" at bounding box center [277, 86] width 142 height 14
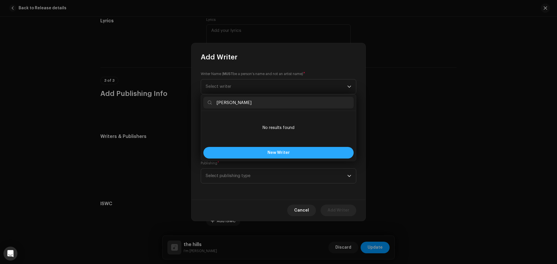
type input "[PERSON_NAME]"
click at [272, 154] on span "New Writer" at bounding box center [278, 153] width 22 height 4
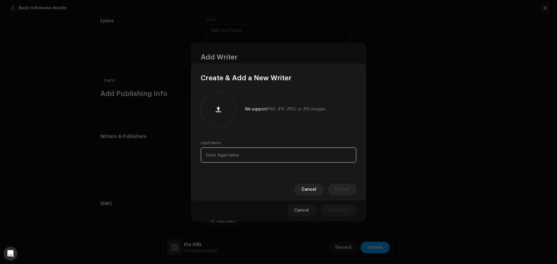
click at [227, 157] on input "text" at bounding box center [278, 155] width 155 height 15
paste input "[PERSON_NAME]"
type input "[PERSON_NAME]"
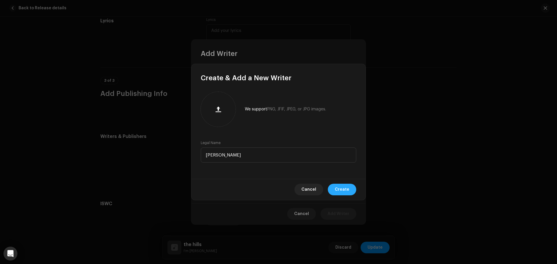
click at [346, 191] on span "Create" at bounding box center [342, 190] width 14 height 12
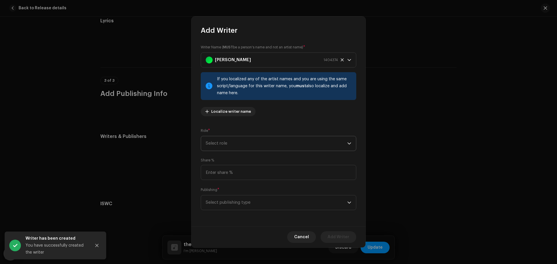
click at [249, 142] on span "Select role" at bounding box center [277, 143] width 142 height 14
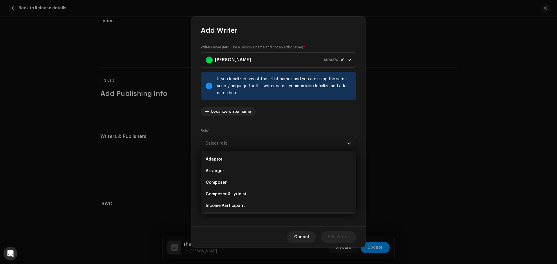
scroll to position [9, 0]
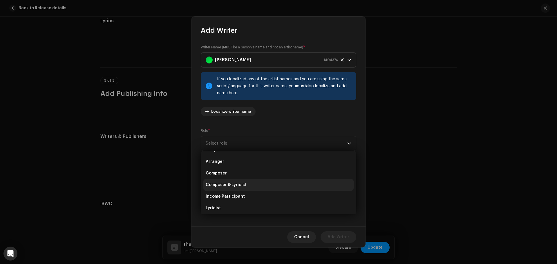
click at [240, 187] on span "Composer & Lyricist" at bounding box center [226, 185] width 41 height 6
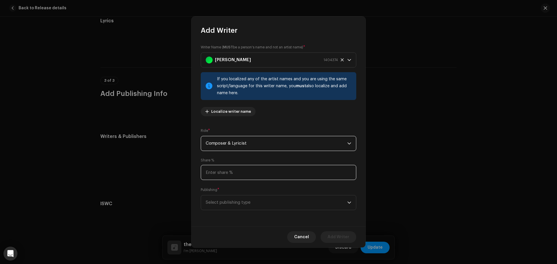
click at [246, 172] on input at bounding box center [278, 172] width 155 height 15
type input "20.00"
click at [256, 203] on span "Select publishing type" at bounding box center [277, 202] width 142 height 14
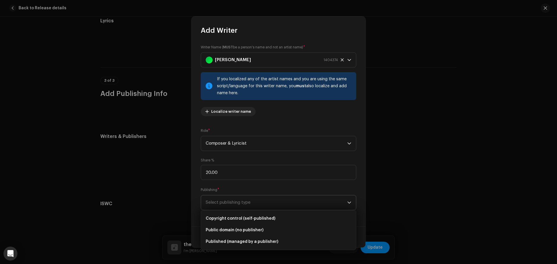
click at [244, 202] on span "Select publishing type" at bounding box center [277, 202] width 142 height 14
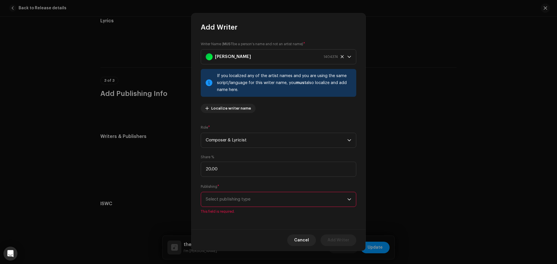
click at [243, 201] on span "Select publishing type" at bounding box center [277, 199] width 142 height 14
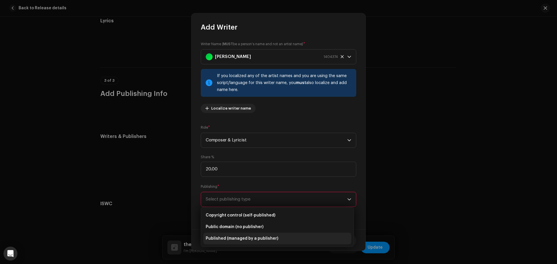
click at [234, 236] on span "Published (managed by a publisher)" at bounding box center [242, 239] width 72 height 6
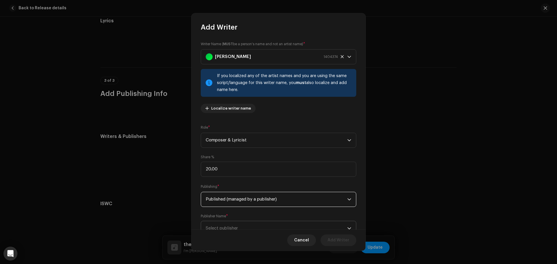
click at [237, 225] on span "Select publisher" at bounding box center [277, 228] width 142 height 14
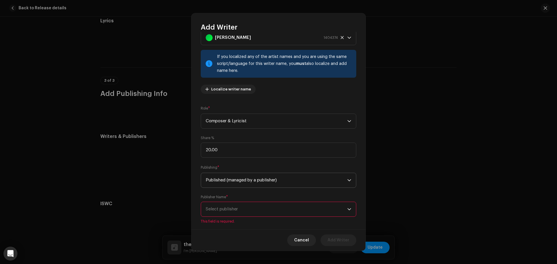
scroll to position [29, 0]
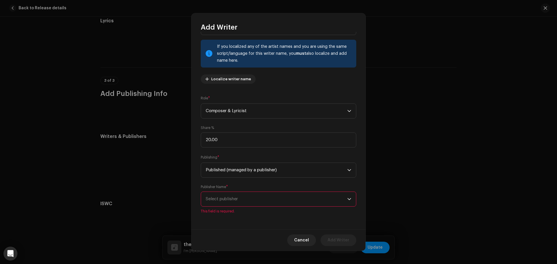
click at [247, 194] on span "Select publisher" at bounding box center [277, 199] width 142 height 14
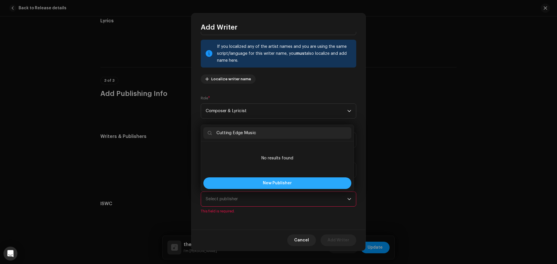
type input "Cutting Edge Music"
click at [257, 182] on button "New Publisher" at bounding box center [277, 183] width 148 height 12
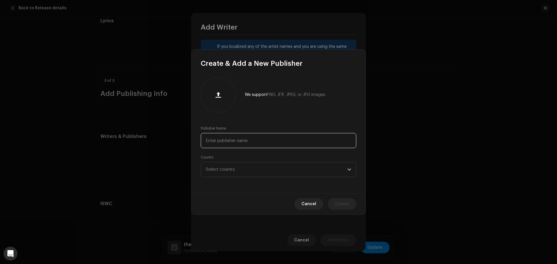
click at [275, 138] on input "text" at bounding box center [278, 140] width 155 height 15
paste input "Cutting Edge Music"
type input "Cutting Edge Music"
click at [264, 171] on span "Select country" at bounding box center [277, 169] width 142 height 14
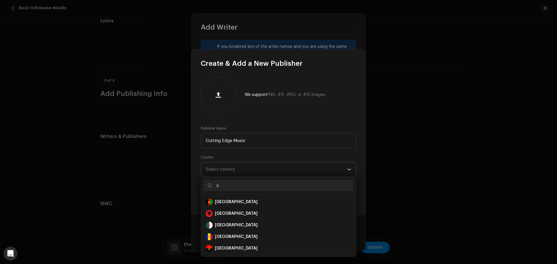
scroll to position [2, 0]
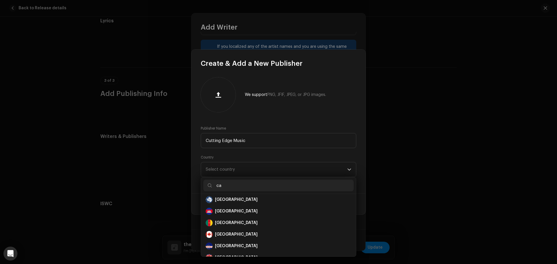
type input "c"
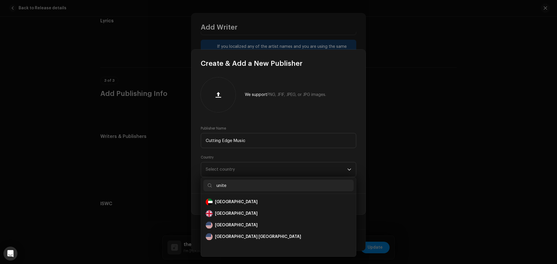
scroll to position [0, 0]
type input "united"
click at [260, 226] on div "[GEOGRAPHIC_DATA]" at bounding box center [279, 225] width 146 height 7
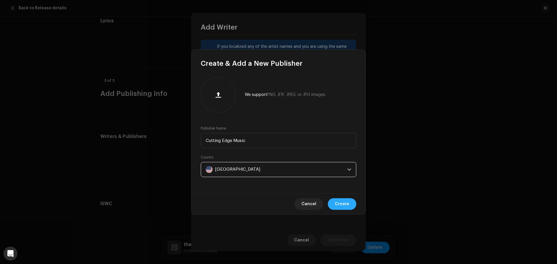
click at [338, 202] on span "Create" at bounding box center [342, 204] width 14 height 12
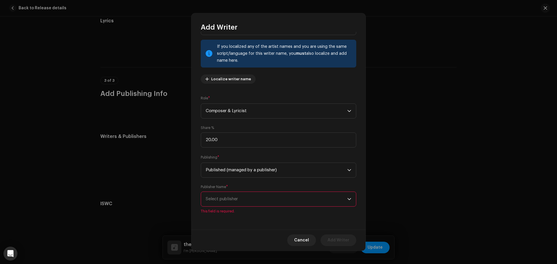
scroll to position [22, 0]
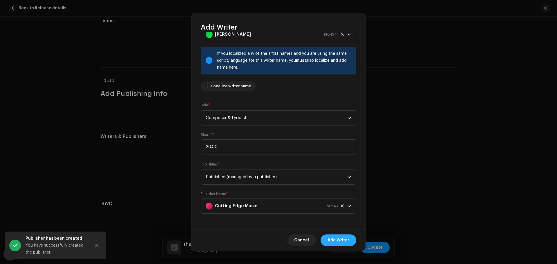
click at [346, 240] on span "Add Writer" at bounding box center [338, 241] width 22 height 12
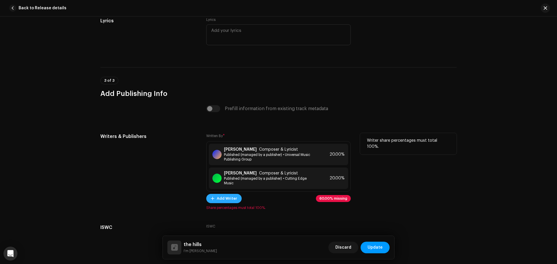
click at [231, 193] on span "Add Writer" at bounding box center [227, 199] width 20 height 12
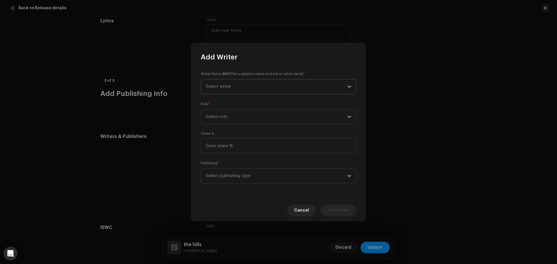
click at [239, 84] on span "Select writer" at bounding box center [277, 86] width 142 height 14
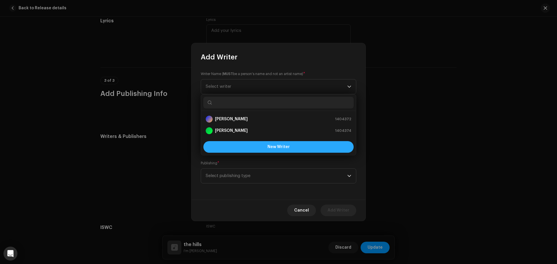
click at [241, 149] on button "New Writer" at bounding box center [278, 147] width 150 height 12
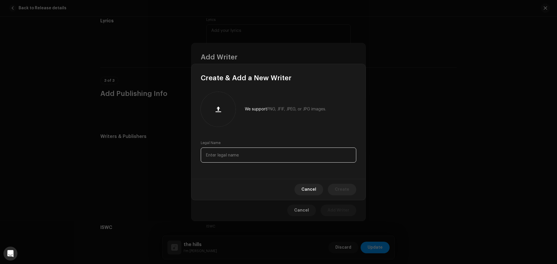
click at [241, 158] on input "text" at bounding box center [278, 155] width 155 height 15
paste input "[PERSON_NAME]"
type input "[PERSON_NAME]"
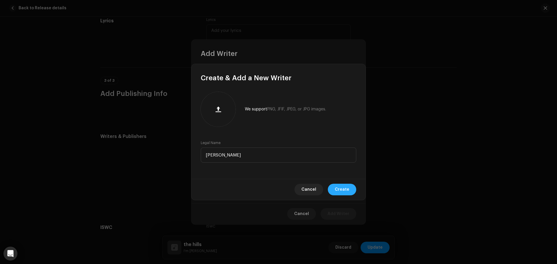
click at [342, 188] on span "Create" at bounding box center [342, 190] width 14 height 12
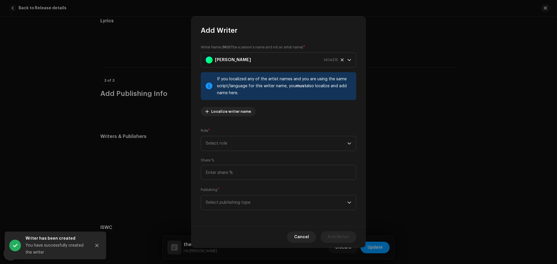
click at [241, 118] on div "Writer Name ( MUST be a person's name and not an artist name) * [PERSON_NAME] 1…" at bounding box center [278, 82] width 155 height 77
click at [242, 144] on span "Select role" at bounding box center [277, 143] width 142 height 14
click at [245, 192] on li "Composer & Lyricist" at bounding box center [278, 194] width 150 height 12
click at [239, 175] on input at bounding box center [278, 172] width 155 height 15
type input "20.00"
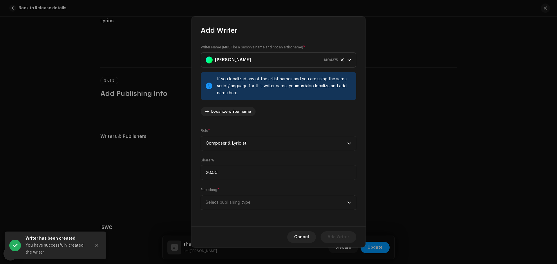
click at [244, 201] on span "Select publishing type" at bounding box center [277, 202] width 142 height 14
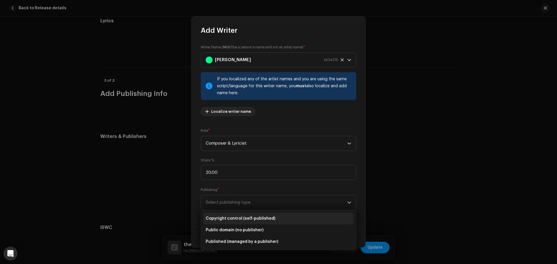
click at [246, 220] on span "Copyright control (self-published)" at bounding box center [241, 219] width 70 height 6
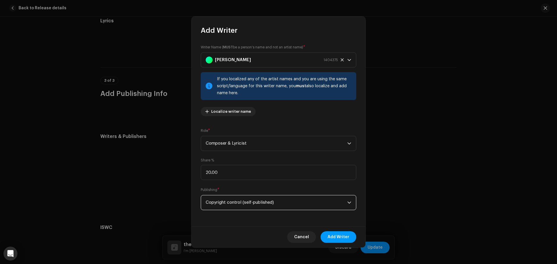
click at [276, 202] on span "Copyright control (self-published)" at bounding box center [277, 202] width 142 height 14
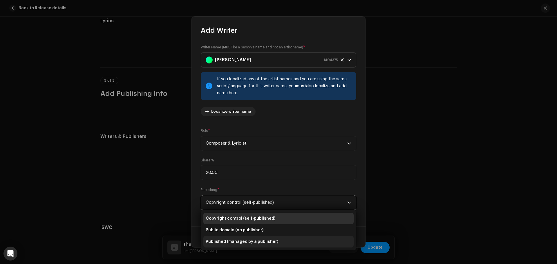
drag, startPoint x: 250, startPoint y: 240, endPoint x: 257, endPoint y: 235, distance: 8.6
click at [250, 239] on span "Published (managed by a publisher)" at bounding box center [242, 242] width 72 height 6
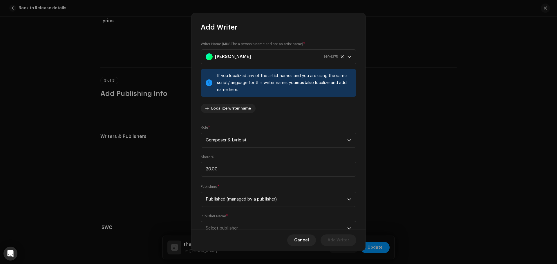
click at [280, 229] on span "Select publisher" at bounding box center [277, 228] width 142 height 14
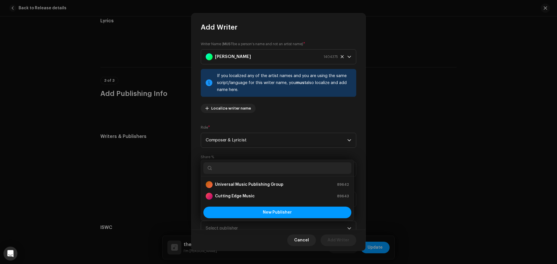
click at [246, 168] on input "text" at bounding box center [277, 168] width 148 height 12
paste input "Kilometre Music Group"
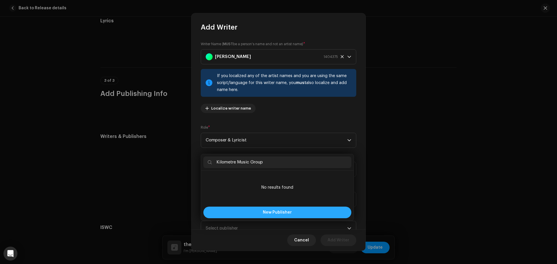
type input "Kilometre Music Group"
click at [263, 214] on button "New Publisher" at bounding box center [277, 213] width 148 height 12
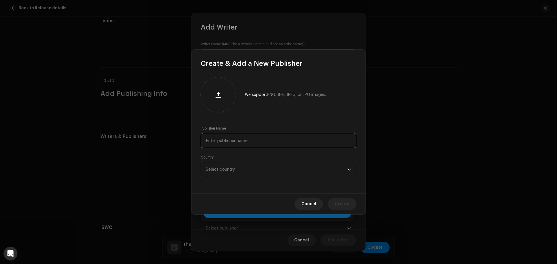
click at [258, 146] on input "text" at bounding box center [278, 140] width 155 height 15
paste input "Kilometre Music Group"
type input "Kilometre Music Group"
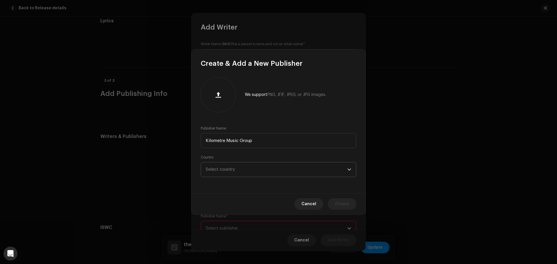
click at [254, 174] on span "Select country" at bounding box center [277, 169] width 142 height 14
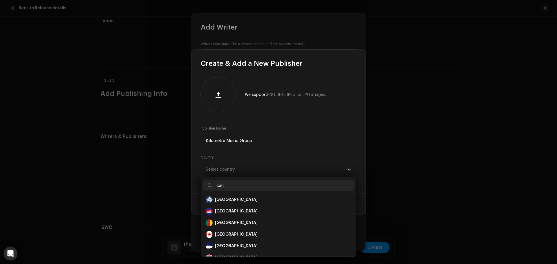
scroll to position [0, 0]
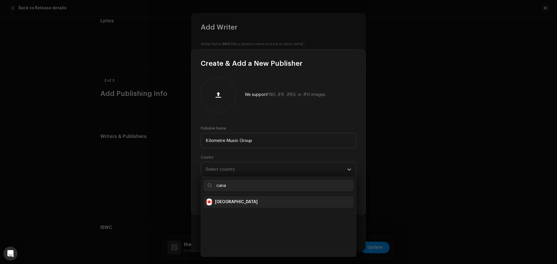
type input "cana"
click at [261, 203] on div "[GEOGRAPHIC_DATA]" at bounding box center [279, 202] width 146 height 7
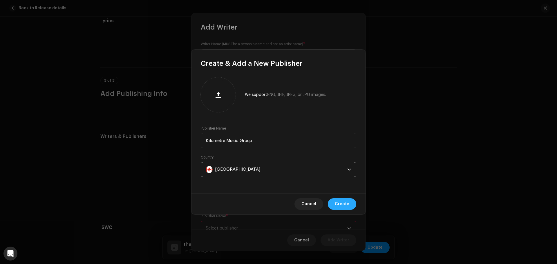
click at [336, 204] on span "Create" at bounding box center [342, 204] width 14 height 12
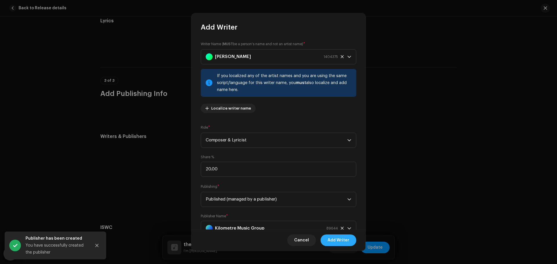
click at [342, 242] on span "Add Writer" at bounding box center [338, 241] width 22 height 12
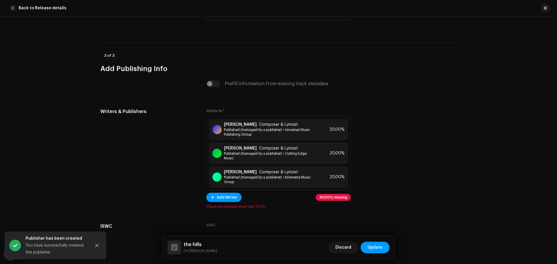
scroll to position [1177, 0]
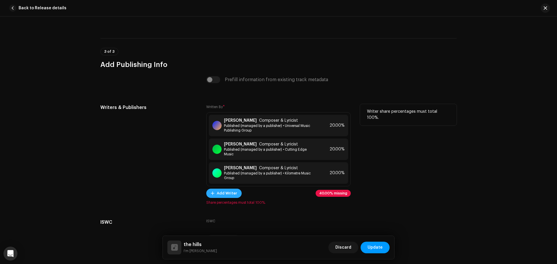
click at [221, 188] on span "Add Writer" at bounding box center [227, 194] width 20 height 12
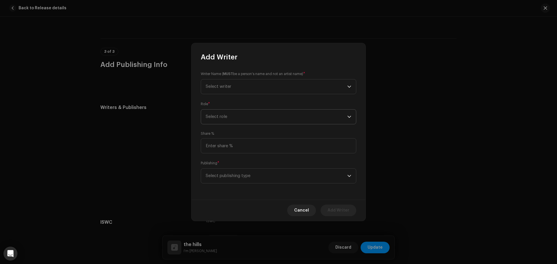
click at [231, 117] on span "Select role" at bounding box center [277, 117] width 142 height 14
click at [228, 155] on li "Composer" at bounding box center [278, 156] width 150 height 12
click at [229, 78] on div "Writer Name ( MUST be a person's name and not an artist name) * Select writer" at bounding box center [278, 82] width 155 height 23
click at [225, 89] on span "Select writer" at bounding box center [277, 86] width 142 height 14
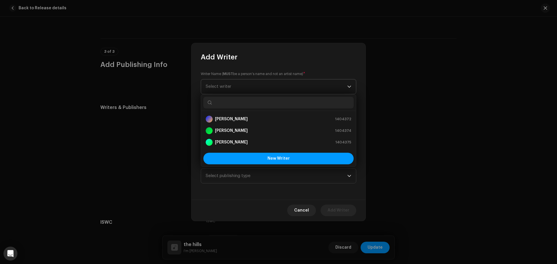
click at [222, 81] on span "Select writer" at bounding box center [277, 86] width 142 height 14
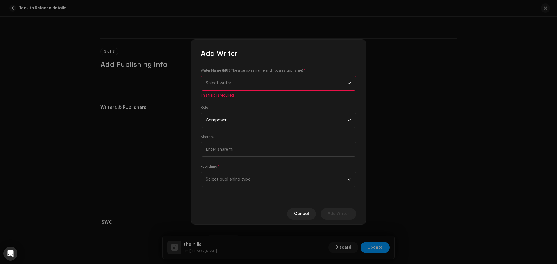
click at [233, 86] on span "Select writer" at bounding box center [277, 83] width 142 height 14
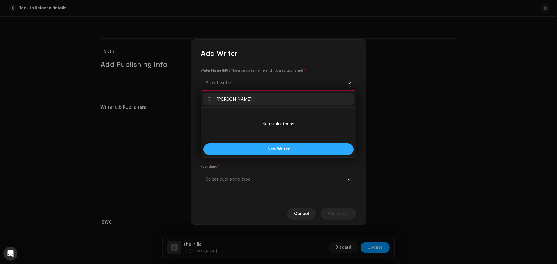
type input "[PERSON_NAME]"
click at [261, 146] on button "New Writer" at bounding box center [278, 150] width 150 height 12
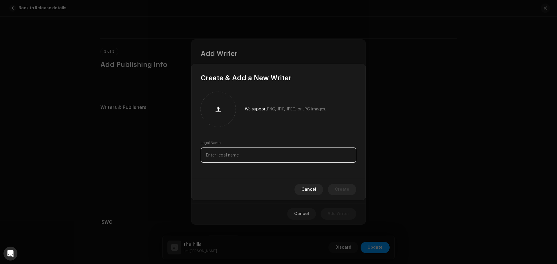
click at [236, 161] on input "text" at bounding box center [278, 155] width 155 height 15
paste input "[PERSON_NAME]"
type input "[PERSON_NAME]"
click at [343, 189] on span "Create" at bounding box center [342, 190] width 14 height 12
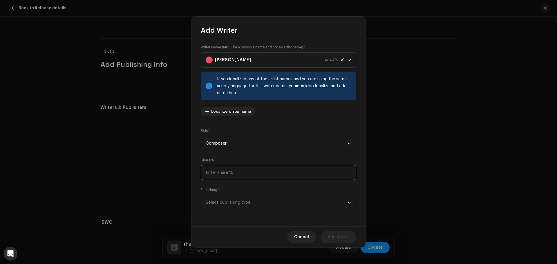
click at [245, 174] on input at bounding box center [278, 172] width 155 height 15
type input "20.00"
click at [241, 201] on span "Select publishing type" at bounding box center [277, 202] width 142 height 14
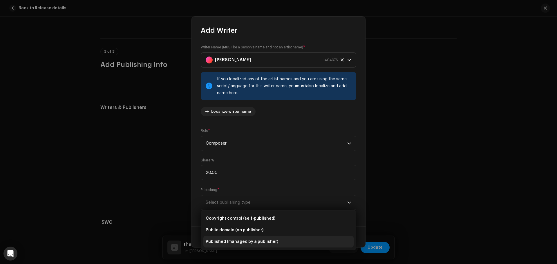
click at [241, 238] on li "Published (managed by a publisher)" at bounding box center [278, 242] width 150 height 12
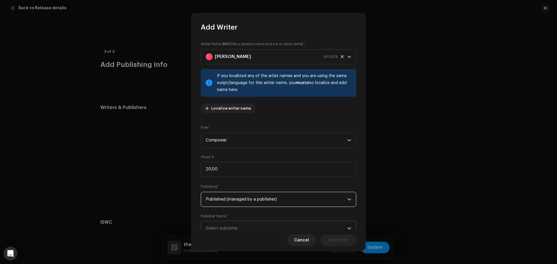
click at [240, 226] on span "Select publisher" at bounding box center [277, 228] width 142 height 14
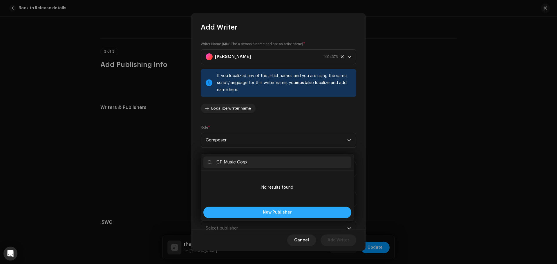
type input "CP Music Corp"
click at [268, 213] on span "New Publisher" at bounding box center [277, 213] width 29 height 4
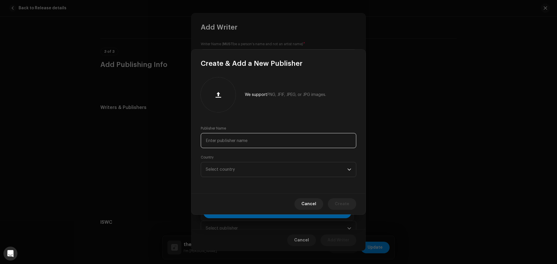
click at [251, 141] on input "text" at bounding box center [278, 140] width 155 height 15
paste input "CP Music Corp"
type input "CP Music Corp"
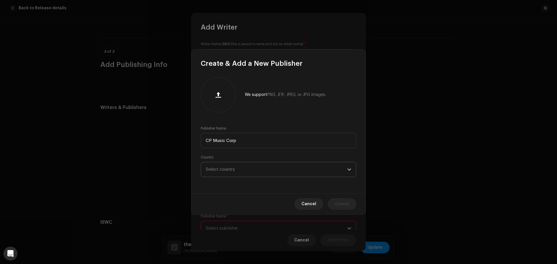
click at [244, 170] on span "Select country" at bounding box center [277, 169] width 142 height 14
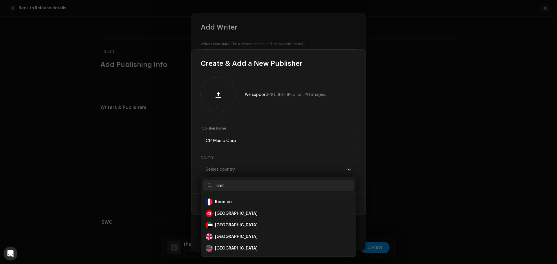
scroll to position [0, 0]
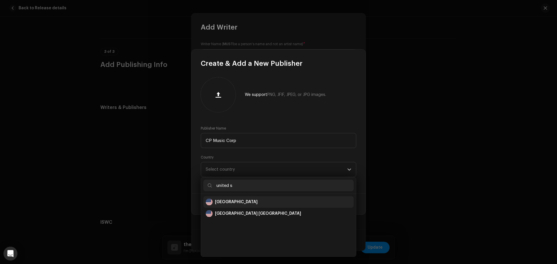
type input "united s"
drag, startPoint x: 236, startPoint y: 202, endPoint x: 255, endPoint y: 203, distance: 18.6
click at [237, 202] on div "[GEOGRAPHIC_DATA]" at bounding box center [236, 202] width 43 height 6
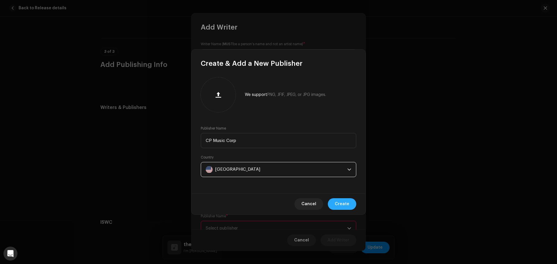
click at [338, 202] on span "Create" at bounding box center [342, 204] width 14 height 12
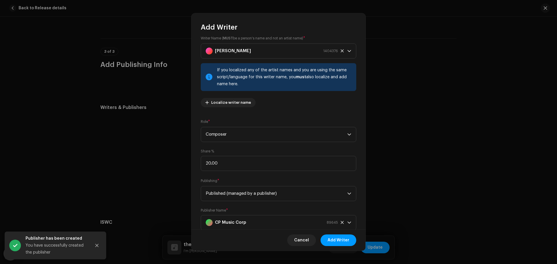
scroll to position [22, 0]
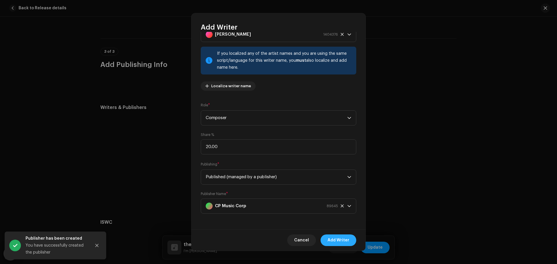
click at [335, 237] on span "Add Writer" at bounding box center [338, 241] width 22 height 12
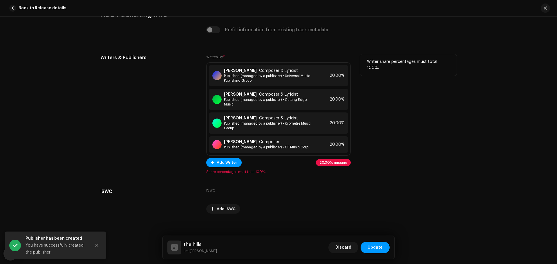
scroll to position [1227, 0]
click at [213, 157] on button "Add Writer" at bounding box center [223, 161] width 35 height 9
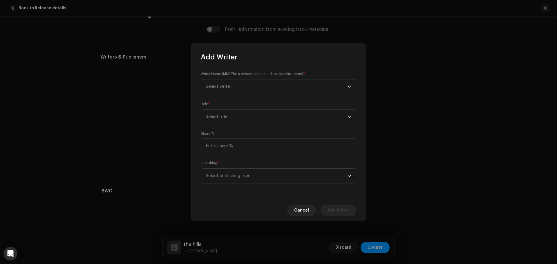
click at [256, 83] on span "Select writer" at bounding box center [277, 86] width 142 height 14
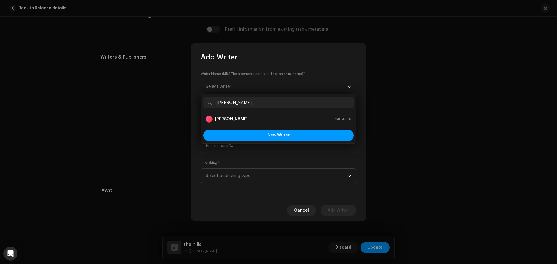
type input "[PERSON_NAME]"
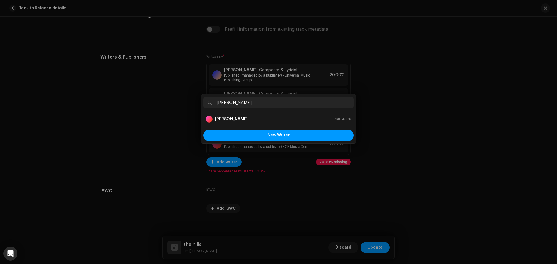
click at [145, 127] on div "Add Writer Writer Name ( MUST be a person's name and not an artist name) * Sele…" at bounding box center [278, 132] width 557 height 264
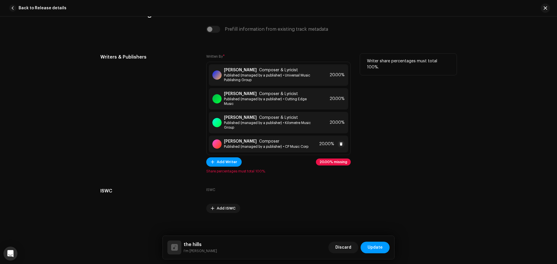
click at [278, 139] on span "Composer" at bounding box center [269, 141] width 20 height 5
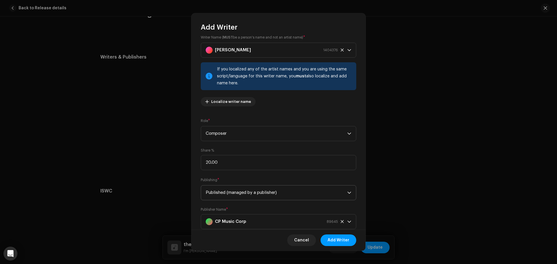
scroll to position [22, 0]
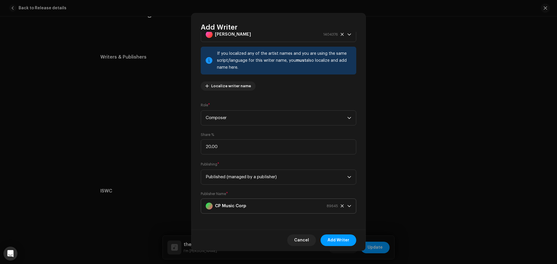
click at [266, 202] on div "CP Music Corp 89645" at bounding box center [272, 206] width 132 height 14
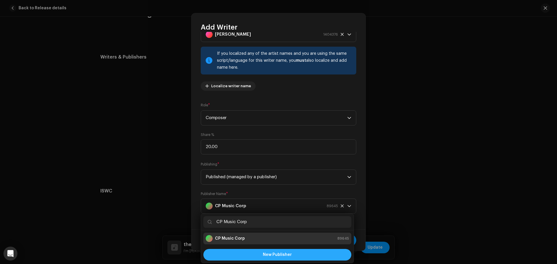
type input "CP Music Corp"
click at [273, 254] on span "New Publisher" at bounding box center [277, 255] width 29 height 4
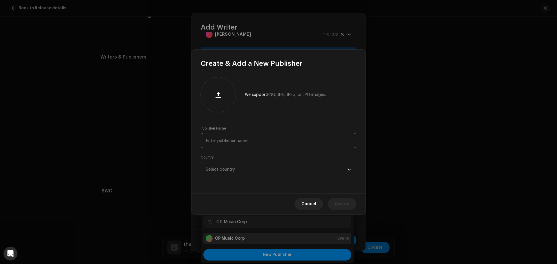
click at [249, 145] on input "text" at bounding box center [278, 140] width 155 height 15
paste input "[PERSON_NAME]"
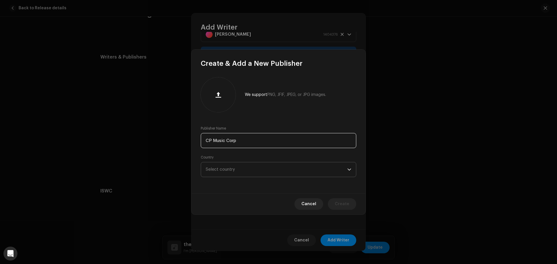
type input "CP Music Corp"
click at [255, 170] on span "Select country" at bounding box center [277, 169] width 142 height 14
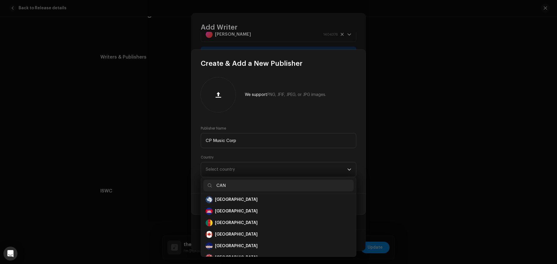
scroll to position [0, 0]
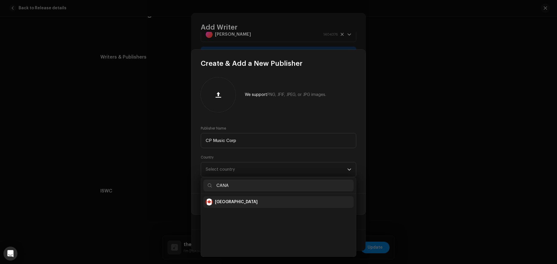
type input "CANA"
click at [242, 202] on div "[GEOGRAPHIC_DATA]" at bounding box center [279, 202] width 146 height 7
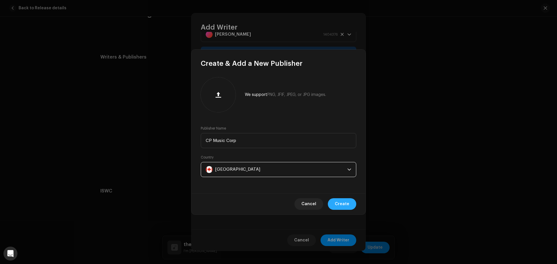
click at [342, 204] on span "Create" at bounding box center [342, 204] width 14 height 12
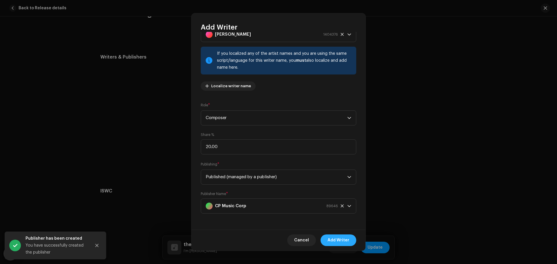
click at [333, 240] on span "Add Writer" at bounding box center [338, 241] width 22 height 12
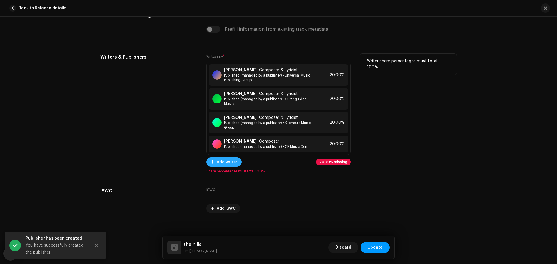
click at [229, 157] on span "Add Writer" at bounding box center [227, 162] width 20 height 12
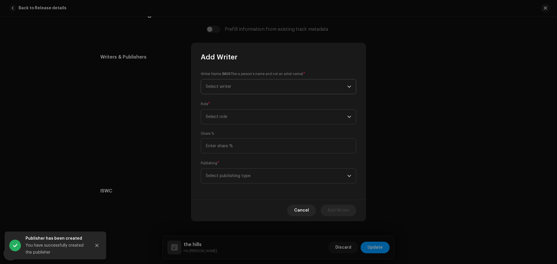
click at [228, 85] on span "Select writer" at bounding box center [219, 86] width 26 height 4
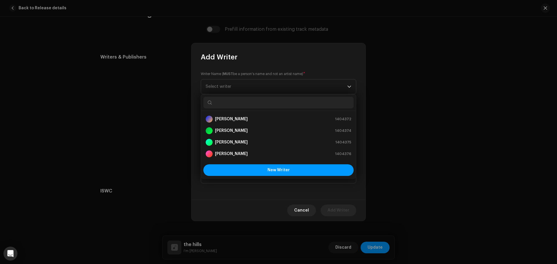
click at [248, 101] on input "text" at bounding box center [278, 103] width 150 height 12
paste input "[PERSON_NAME]"
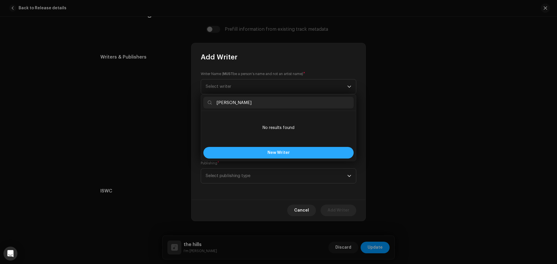
type input "[PERSON_NAME]"
click at [261, 155] on button "New Writer" at bounding box center [278, 153] width 150 height 12
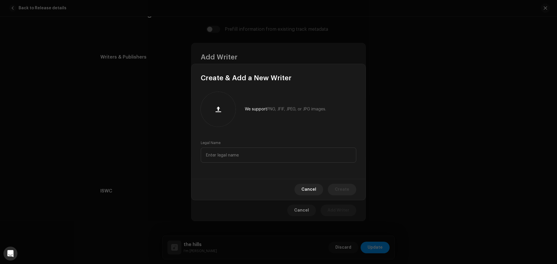
click at [225, 163] on div "We support PNG, JFIF, JPEG, or JPG images. Legal Name" at bounding box center [278, 131] width 174 height 96
click at [231, 155] on input "text" at bounding box center [278, 155] width 155 height 15
paste input "[PERSON_NAME]"
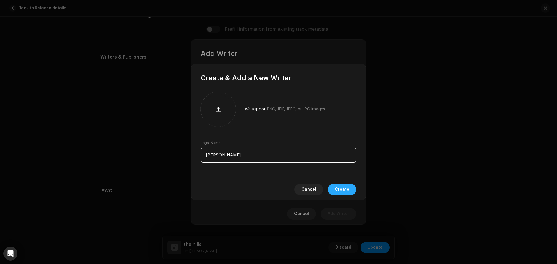
type input "[PERSON_NAME]"
click at [344, 186] on span "Create" at bounding box center [342, 190] width 14 height 12
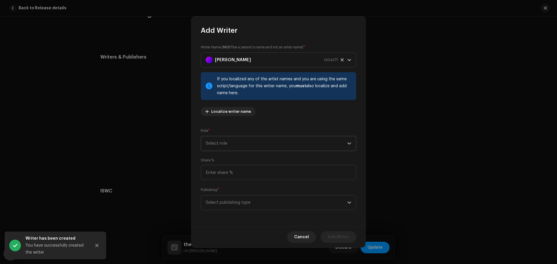
click at [226, 145] on span "Select role" at bounding box center [277, 143] width 142 height 14
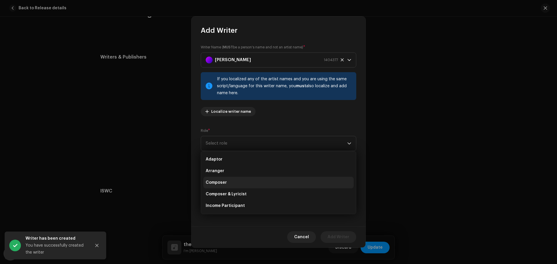
click at [236, 181] on li "Composer" at bounding box center [278, 183] width 150 height 12
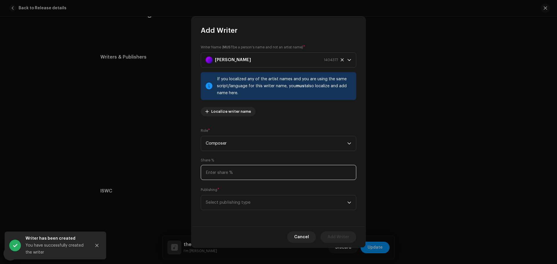
click at [219, 172] on input at bounding box center [278, 172] width 155 height 15
type input "20.00"
drag, startPoint x: 215, startPoint y: 200, endPoint x: 221, endPoint y: 201, distance: 5.9
click at [216, 200] on span "Select publishing type" at bounding box center [277, 202] width 142 height 14
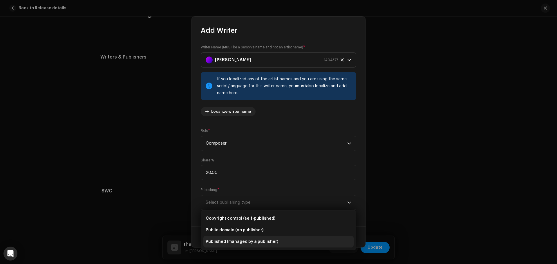
click at [251, 241] on span "Published (managed by a publisher)" at bounding box center [242, 242] width 72 height 6
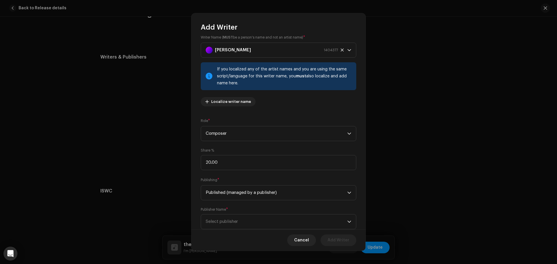
scroll to position [22, 0]
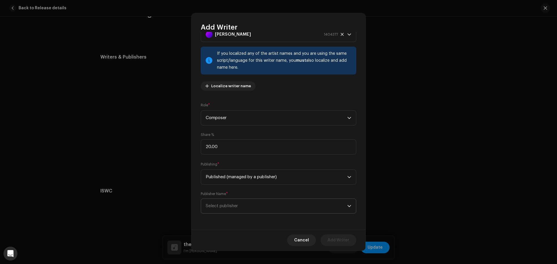
click at [242, 202] on span "Select publisher" at bounding box center [277, 206] width 142 height 14
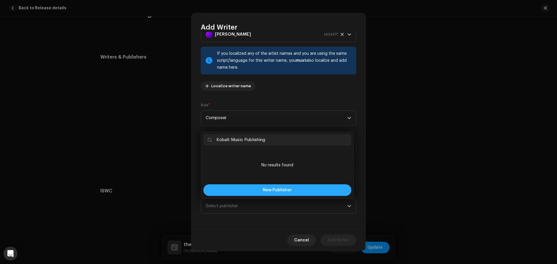
type input "Kobalt Music Publishing"
click at [270, 189] on span "New Publisher" at bounding box center [277, 190] width 29 height 4
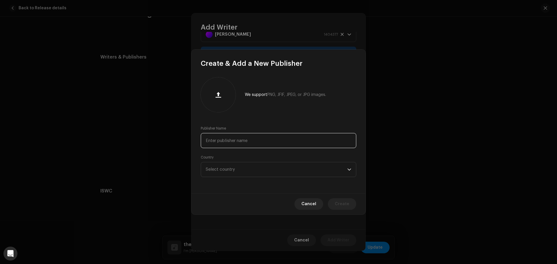
click at [212, 142] on input "text" at bounding box center [278, 140] width 155 height 15
paste input "Kobalt Music Publishing"
type input "Kobalt Music Publishing"
click at [215, 172] on span "Select country" at bounding box center [277, 169] width 142 height 14
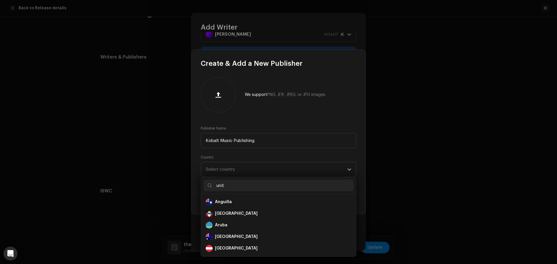
scroll to position [0, 0]
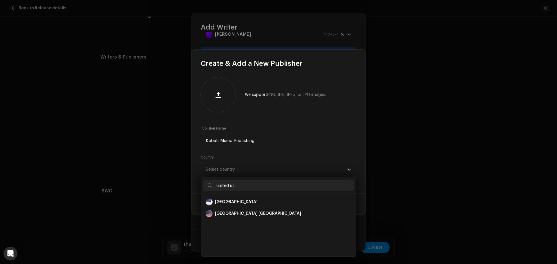
type input "united st"
click at [242, 203] on div "[GEOGRAPHIC_DATA]" at bounding box center [279, 202] width 146 height 7
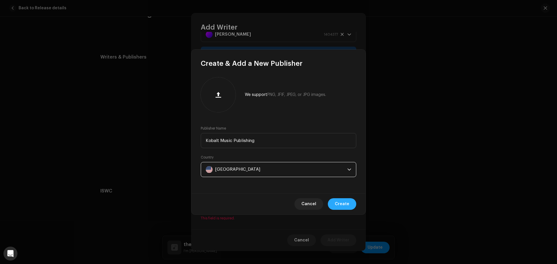
click at [342, 204] on span "Create" at bounding box center [342, 204] width 14 height 12
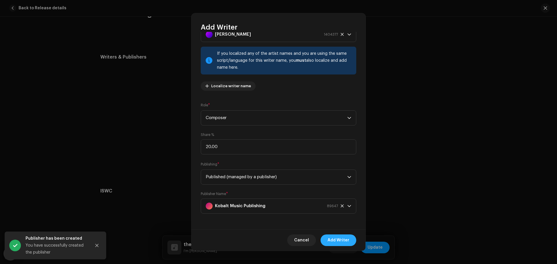
click at [339, 244] on span "Add Writer" at bounding box center [338, 241] width 22 height 12
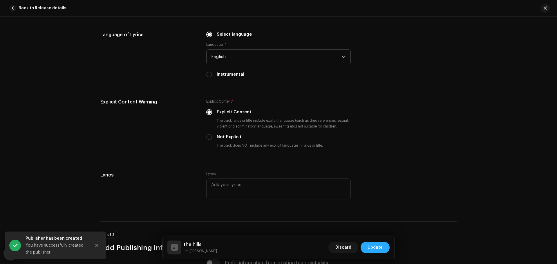
scroll to position [983, 0]
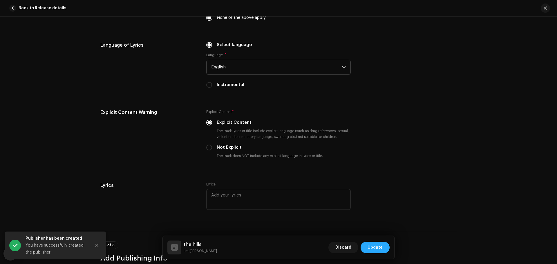
click at [377, 246] on span "Update" at bounding box center [374, 248] width 15 height 12
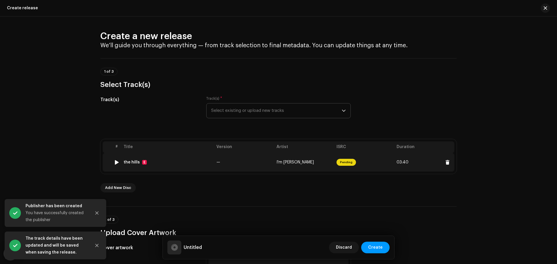
click at [166, 166] on td "the hills E" at bounding box center [167, 162] width 93 height 19
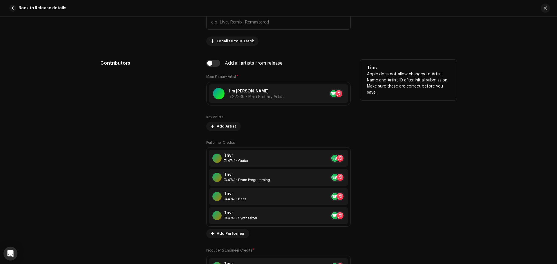
scroll to position [290, 0]
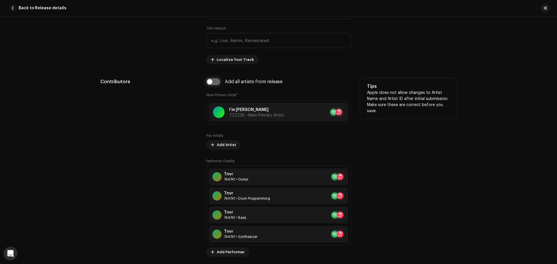
click at [215, 83] on input "checkbox" at bounding box center [213, 81] width 14 height 7
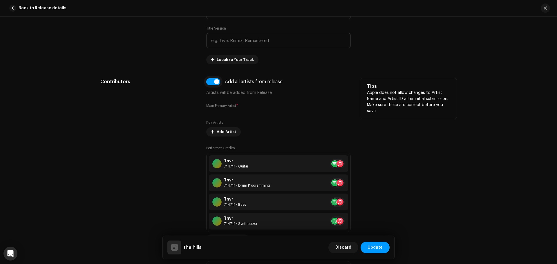
click at [208, 81] on input "checkbox" at bounding box center [213, 81] width 14 height 7
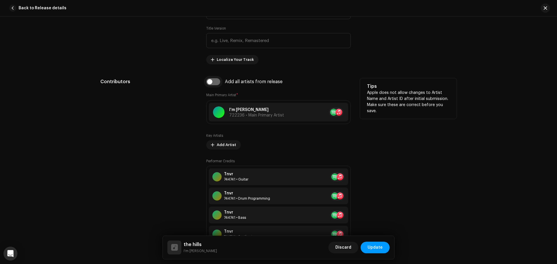
click at [208, 81] on input "checkbox" at bounding box center [213, 81] width 14 height 7
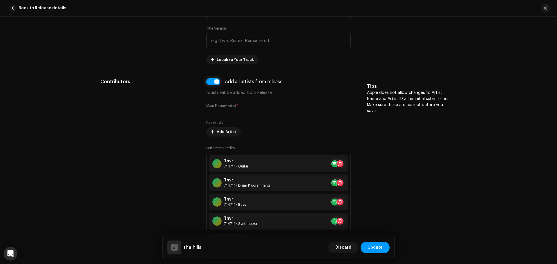
click at [208, 81] on input "checkbox" at bounding box center [213, 81] width 14 height 7
checkbox input "false"
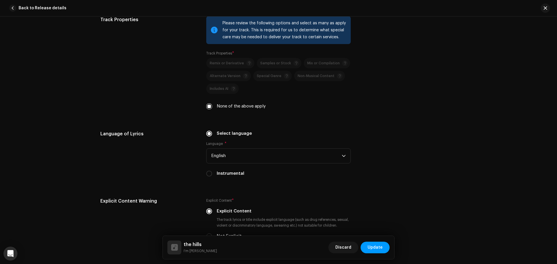
scroll to position [751, 0]
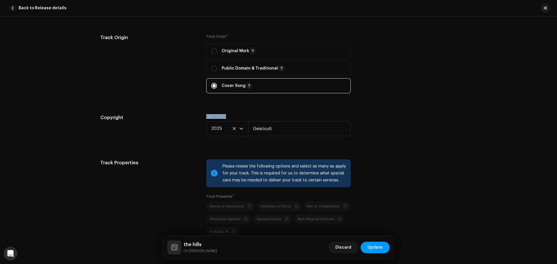
drag, startPoint x: 204, startPoint y: 116, endPoint x: 228, endPoint y: 116, distance: 23.5
click at [228, 116] on div "Copyright Ⓟ Copyright 2025 Geistcult" at bounding box center [278, 129] width 356 height 31
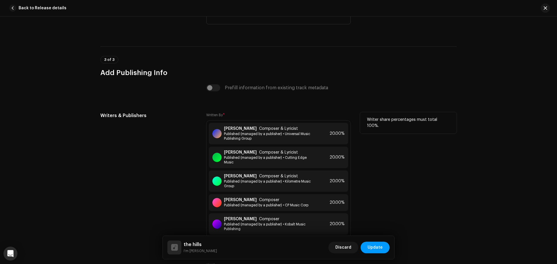
scroll to position [1244, 0]
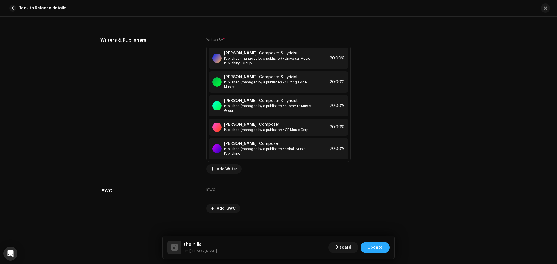
click at [372, 246] on span "Update" at bounding box center [374, 248] width 15 height 12
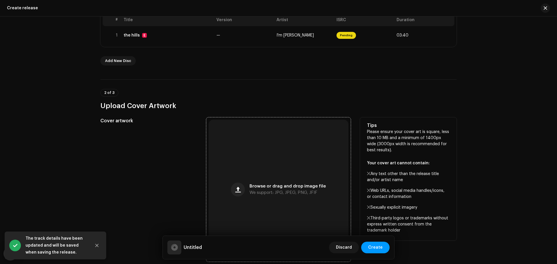
scroll to position [203, 0]
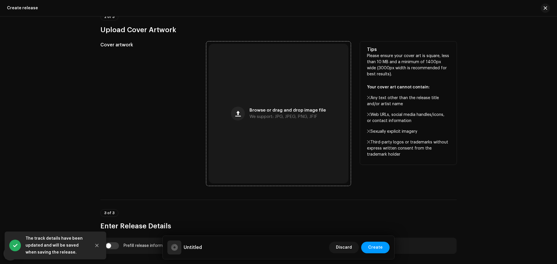
click at [277, 106] on div "Browse or drag and drop image file We support: JPG, JPEG, PNG, JFIF" at bounding box center [278, 114] width 140 height 140
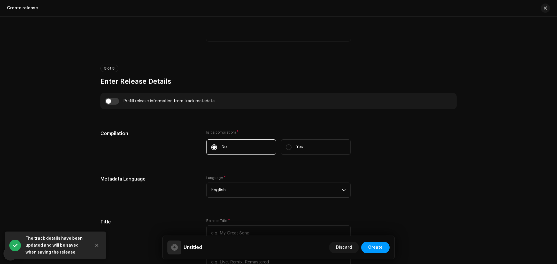
scroll to position [348, 0]
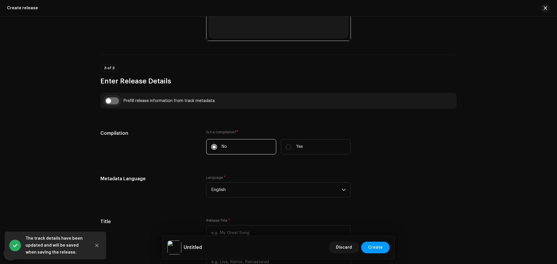
click at [105, 100] on input "checkbox" at bounding box center [112, 100] width 14 height 7
checkbox input "true"
type input "the hills"
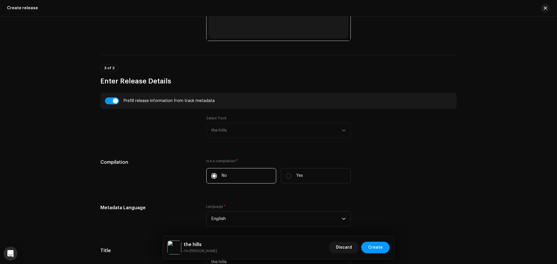
click at [241, 128] on div "Select Track the hills" at bounding box center [278, 127] width 144 height 22
click at [312, 131] on div "Select Track the hills" at bounding box center [278, 127] width 144 height 22
click at [340, 131] on div "Select Track the hills" at bounding box center [278, 127] width 144 height 22
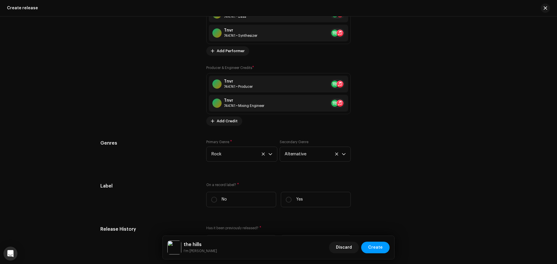
scroll to position [928, 0]
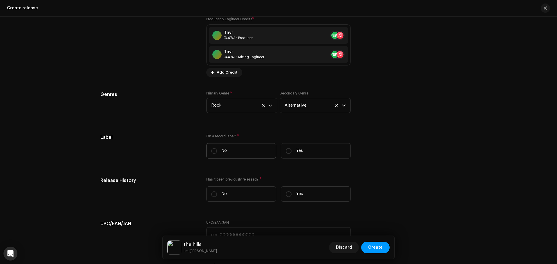
click at [217, 149] on label "No" at bounding box center [241, 150] width 70 height 15
click at [217, 149] on input "No" at bounding box center [214, 151] width 6 height 6
radio input "true"
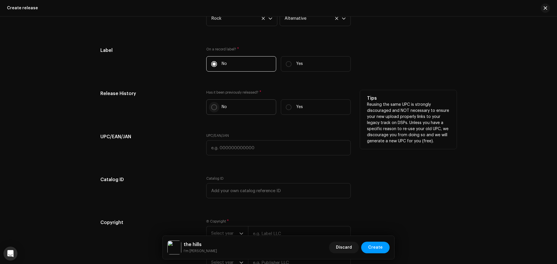
click at [215, 105] on input "No" at bounding box center [214, 107] width 6 height 6
radio input "true"
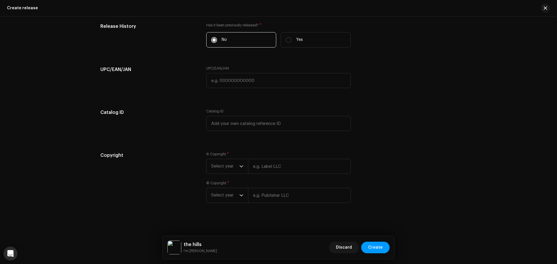
scroll to position [1084, 0]
click at [230, 164] on span "Select year" at bounding box center [225, 165] width 28 height 14
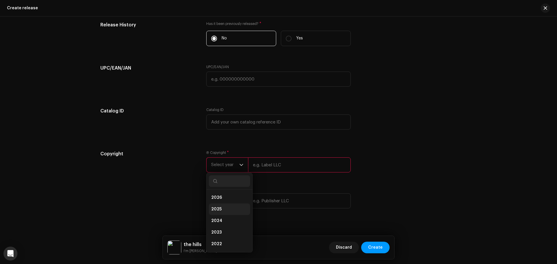
click at [229, 209] on li "2025" at bounding box center [229, 210] width 41 height 12
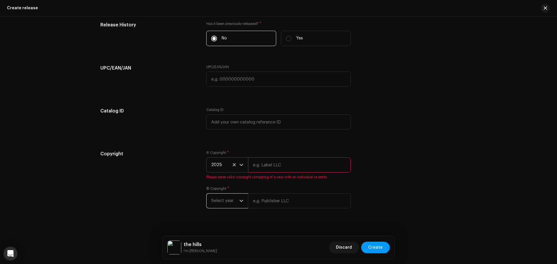
click at [229, 202] on span "Select year" at bounding box center [225, 201] width 28 height 14
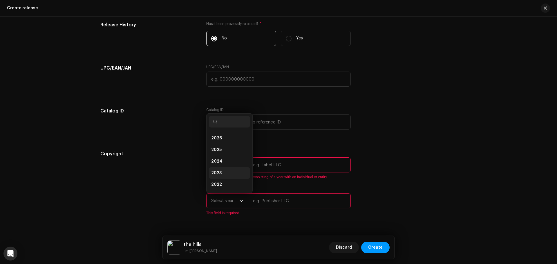
scroll to position [9, 0]
click at [228, 137] on li "2025" at bounding box center [229, 141] width 41 height 12
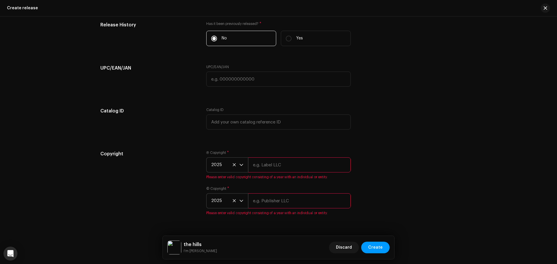
click at [277, 164] on input "text" at bounding box center [299, 164] width 103 height 15
type input "Geistcult"
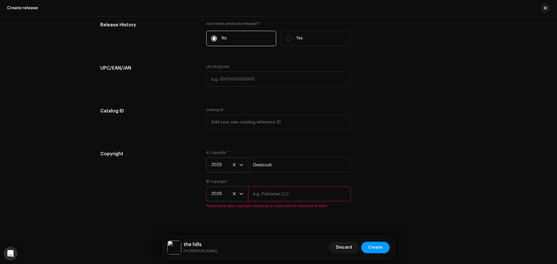
click at [260, 204] on div "© Copyright * 2025 Please enter valid copyright consisting of a year with an in…" at bounding box center [278, 193] width 144 height 29
drag, startPoint x: 275, startPoint y: 195, endPoint x: 248, endPoint y: 195, distance: 27.8
click at [248, 195] on input "[PERSON_NAME]" at bounding box center [299, 193] width 103 height 15
type input "[PERSON_NAME]"
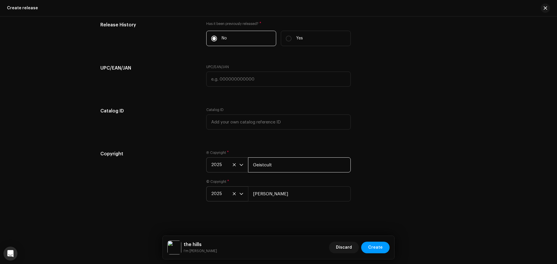
drag, startPoint x: 280, startPoint y: 165, endPoint x: 247, endPoint y: 164, distance: 32.5
click at [248, 164] on input "Geistcult" at bounding box center [299, 164] width 103 height 15
drag, startPoint x: 286, startPoint y: 192, endPoint x: 252, endPoint y: 192, distance: 34.5
click at [252, 192] on input "[PERSON_NAME]" at bounding box center [299, 193] width 103 height 15
drag, startPoint x: 397, startPoint y: 162, endPoint x: 401, endPoint y: 159, distance: 4.2
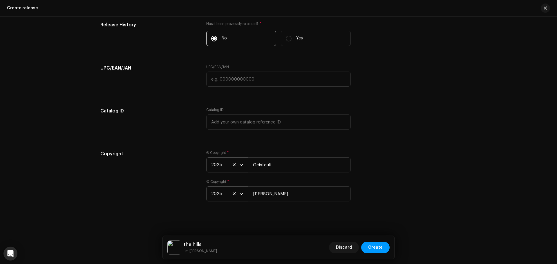
click at [400, 160] on div "Copyright Ⓟ Copyright * 2025 Geistcult © Copyright * 2025 [PERSON_NAME]" at bounding box center [278, 179] width 356 height 58
click at [379, 246] on span "Create" at bounding box center [375, 248] width 14 height 12
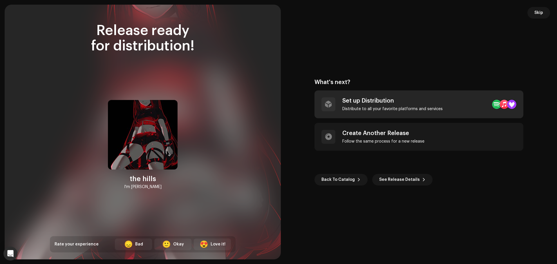
click at [397, 104] on div "Set up Distribution" at bounding box center [392, 100] width 100 height 7
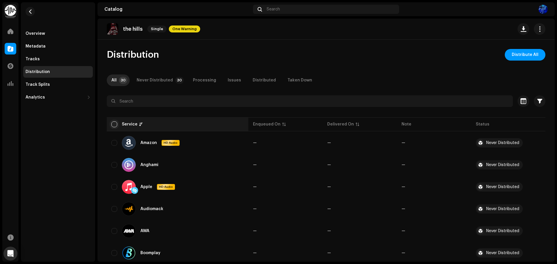
click at [115, 123] on input "checkbox" at bounding box center [114, 125] width 6 height 6
checkbox input "true"
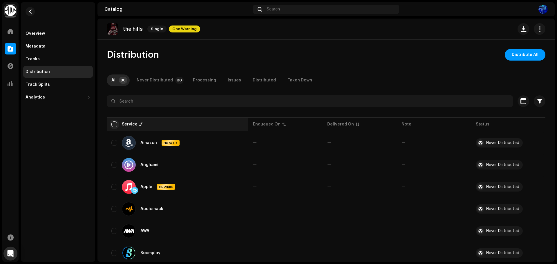
checkbox input "true"
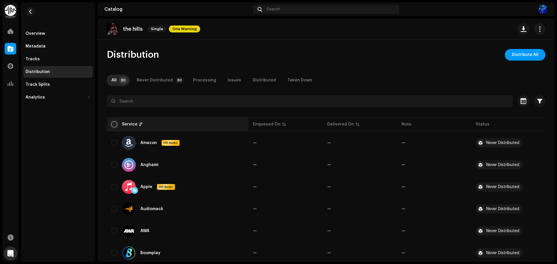
checkbox input "true"
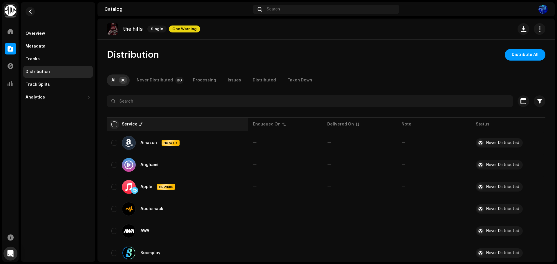
checkbox input "true"
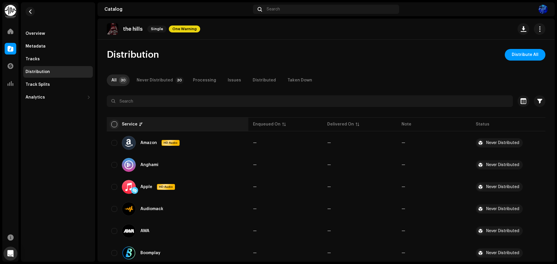
checkbox input "true"
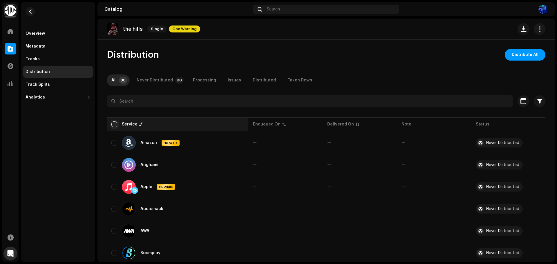
checkbox input "true"
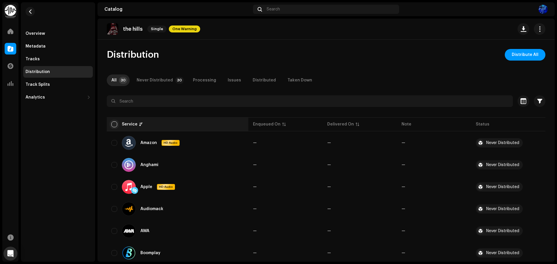
checkbox input "true"
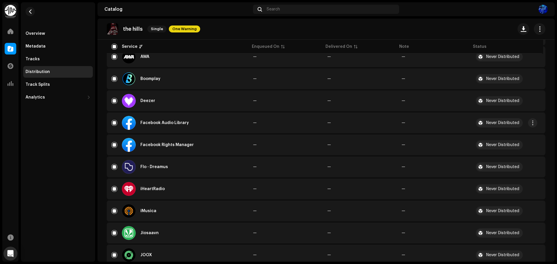
scroll to position [174, 0]
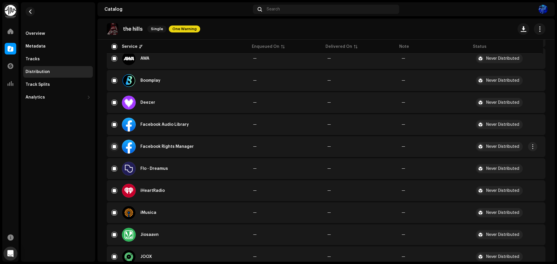
click at [116, 146] on input "Row Selected" at bounding box center [114, 147] width 6 height 6
checkbox input "false"
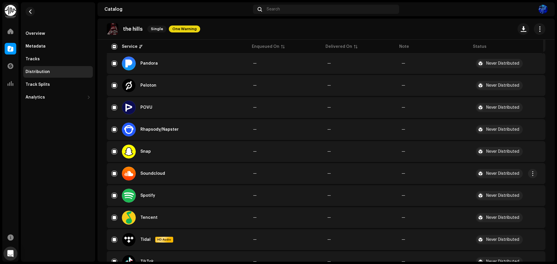
scroll to position [493, 0]
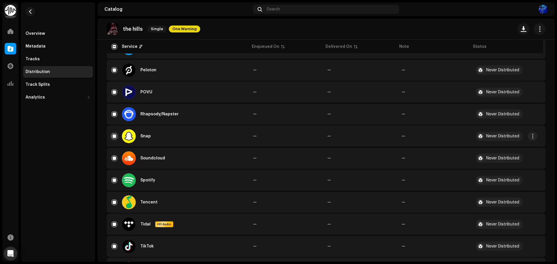
click at [115, 135] on input "Row Selected" at bounding box center [114, 136] width 6 height 6
checkbox input "false"
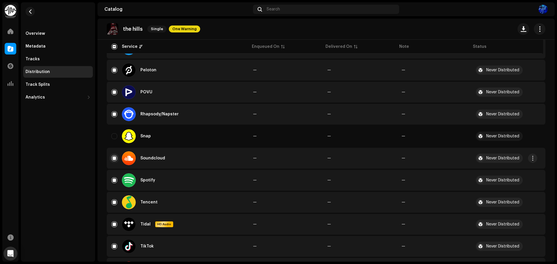
click at [116, 158] on input "Row Selected" at bounding box center [114, 158] width 6 height 6
checkbox input "false"
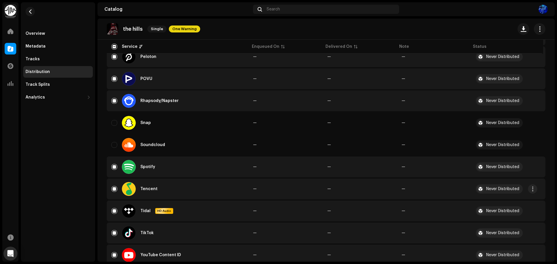
scroll to position [547, 0]
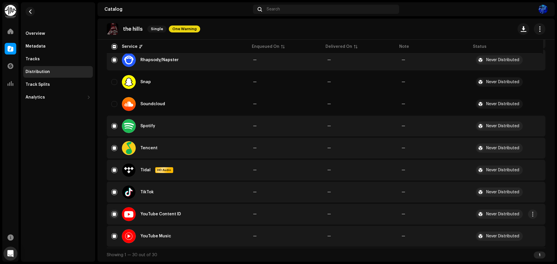
click at [115, 215] on input "Row Selected" at bounding box center [114, 214] width 6 height 6
checkbox input "false"
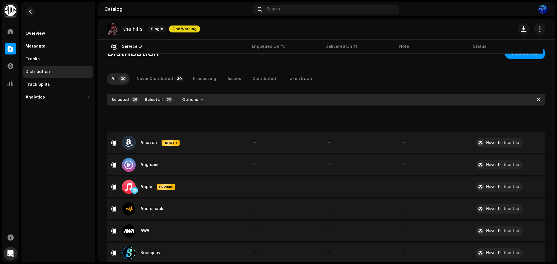
scroll to position [0, 0]
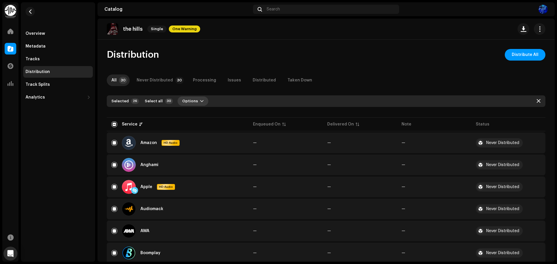
click at [194, 101] on button "Options" at bounding box center [192, 101] width 31 height 9
click at [193, 115] on span "Distribute" at bounding box center [189, 114] width 21 height 5
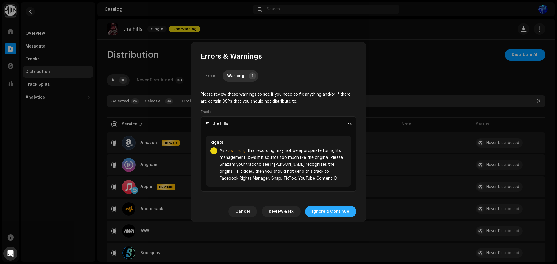
click at [320, 211] on span "Ignore & Continue" at bounding box center [330, 212] width 37 height 12
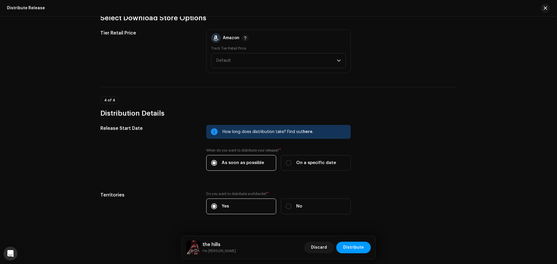
scroll to position [696, 0]
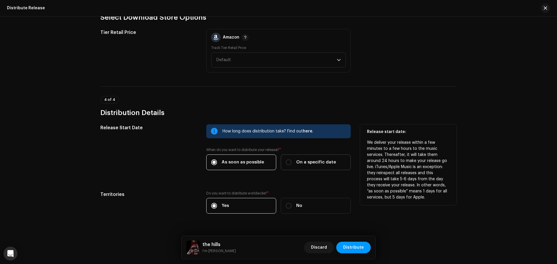
click at [300, 163] on span "On a specific date" at bounding box center [316, 162] width 40 height 6
click at [291, 163] on input "On a specific date" at bounding box center [289, 162] width 6 height 6
radio input "true"
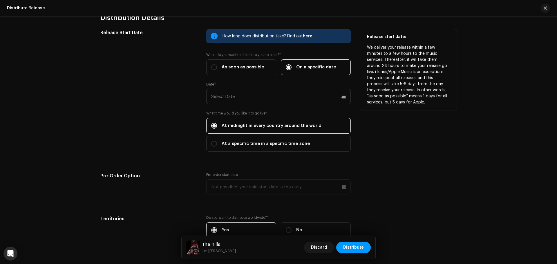
scroll to position [770, 0]
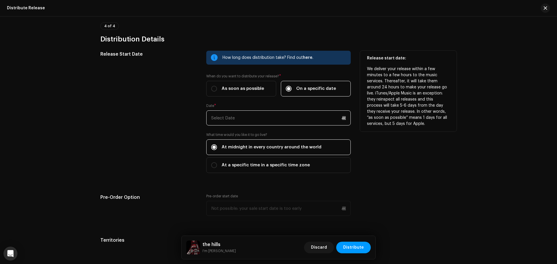
click at [229, 121] on input "text" at bounding box center [278, 117] width 144 height 15
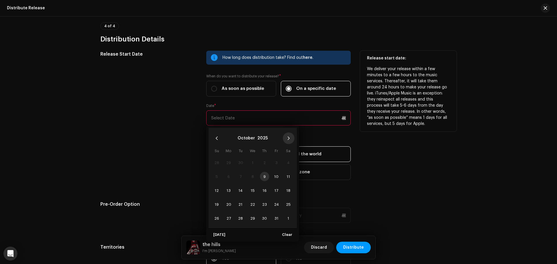
click at [289, 140] on icon "Next Month" at bounding box center [288, 138] width 4 height 4
click at [216, 138] on icon "Previous Month" at bounding box center [217, 138] width 4 height 4
click at [286, 138] on icon "Next Month" at bounding box center [288, 138] width 4 height 4
click at [216, 135] on button "Previous Month" at bounding box center [217, 139] width 12 height 12
click at [275, 205] on span "24" at bounding box center [276, 204] width 9 height 9
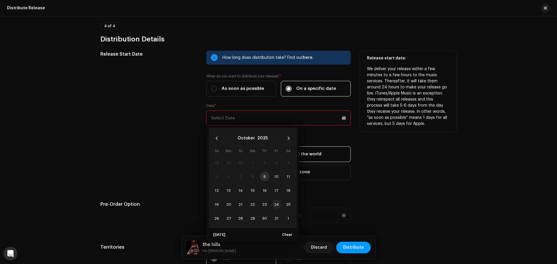
type input "[DATE]"
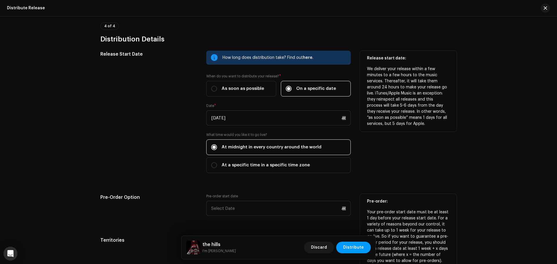
click at [409, 195] on div "Pre-order: Your pre-order start date must be at least 1 day before your release…" at bounding box center [408, 231] width 97 height 75
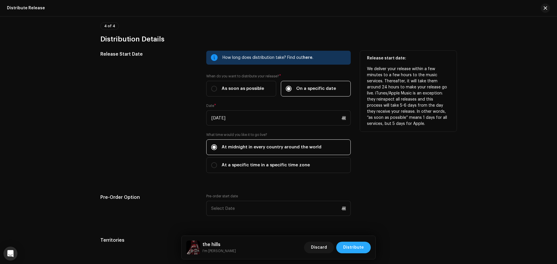
click at [352, 247] on span "Distribute" at bounding box center [353, 248] width 21 height 12
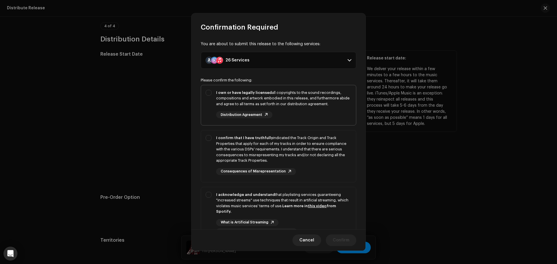
click at [228, 92] on strong "I own or have legally licensed" at bounding box center [244, 93] width 56 height 4
checkbox input "true"
click at [235, 144] on div "I confirm that I have truthfully indicated the Track Origin and Track Propertie…" at bounding box center [283, 149] width 135 height 28
checkbox input "true"
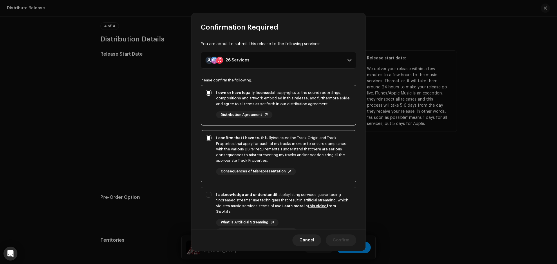
click at [235, 200] on div "I acknowledge and understand that playlisting services guaranteeing "increased …" at bounding box center [283, 203] width 135 height 23
checkbox input "true"
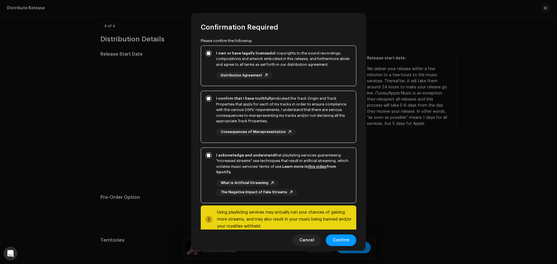
scroll to position [52, 0]
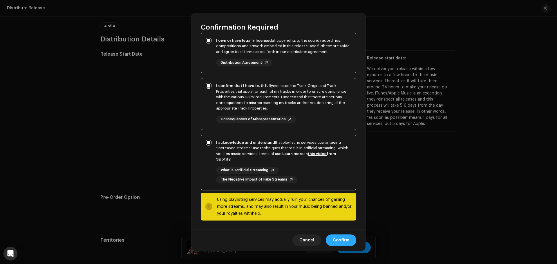
click at [338, 239] on span "Confirm" at bounding box center [341, 241] width 17 height 12
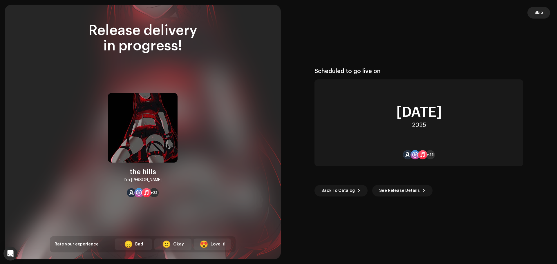
click at [535, 9] on span "Skip" at bounding box center [538, 13] width 9 height 12
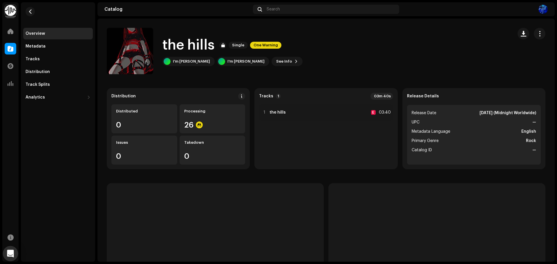
click at [10, 256] on icon "Open Intercom Messenger" at bounding box center [11, 254] width 8 height 8
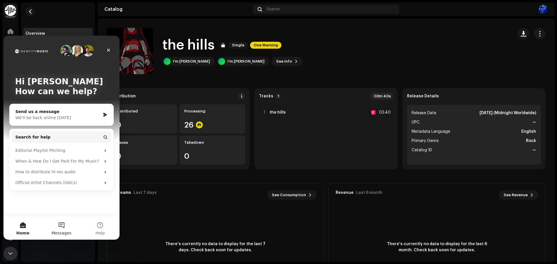
click at [61, 234] on span "Messages" at bounding box center [62, 233] width 20 height 4
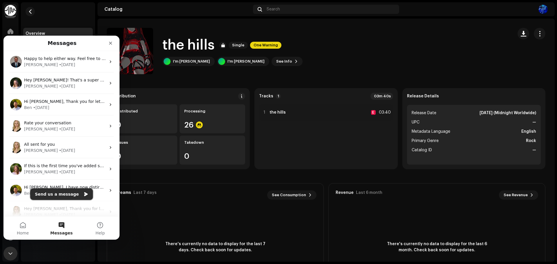
click at [56, 193] on button "Send us a message" at bounding box center [61, 194] width 63 height 12
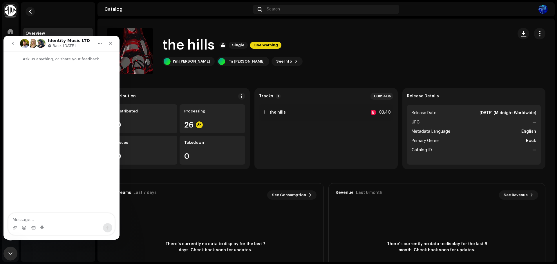
click at [43, 217] on textarea "Message…" at bounding box center [61, 218] width 106 height 10
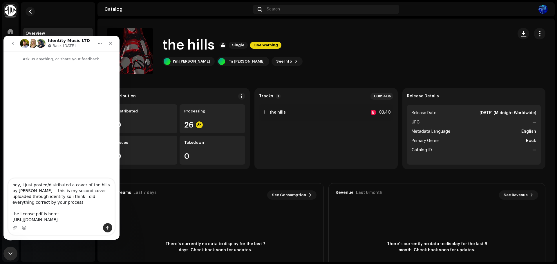
scroll to position [10, 0]
type textarea "hey, i just posted/distributed a cover of the hills by [PERSON_NAME] -- this is…"
click at [16, 227] on icon "Upload attachment" at bounding box center [14, 228] width 5 height 5
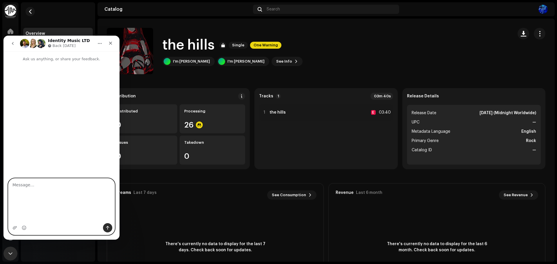
scroll to position [0, 0]
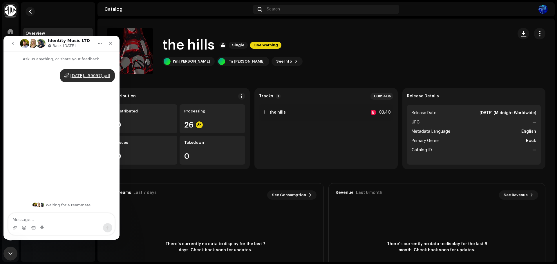
click at [45, 218] on textarea "Message…" at bounding box center [61, 218] width 106 height 10
type textarea "h"
type textarea "sorry the file send first--"
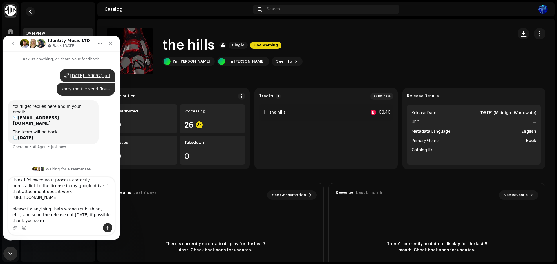
scroll to position [33, 0]
type textarea "i just posted a cover of the hills by [PERSON_NAME] and distributed it this is …"
click at [108, 228] on icon "Send a message…" at bounding box center [107, 228] width 3 height 4
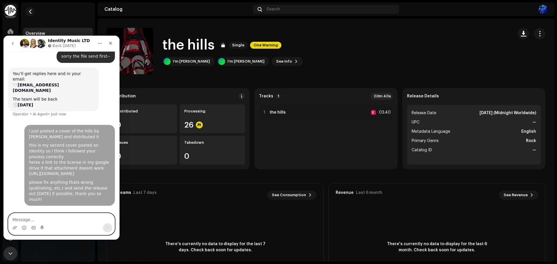
scroll to position [33, 0]
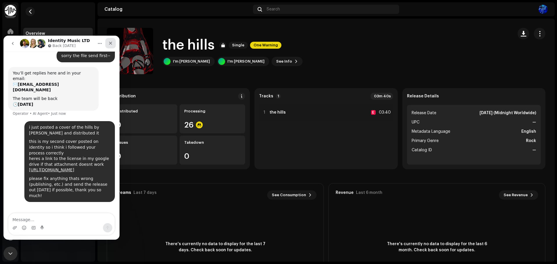
click at [109, 41] on div "Close" at bounding box center [110, 43] width 10 height 10
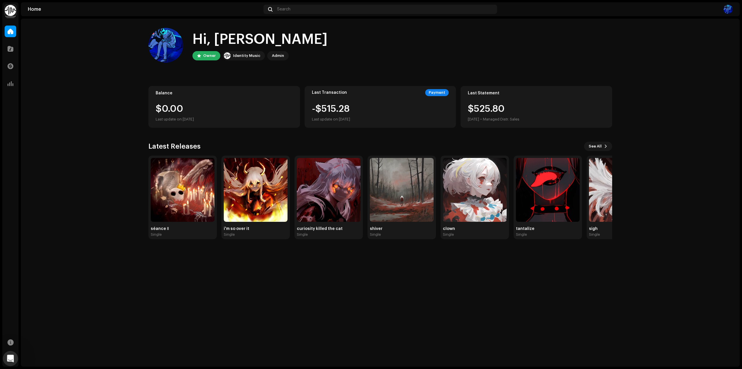
click at [10, 354] on icon "Open Intercom Messenger" at bounding box center [10, 358] width 10 height 10
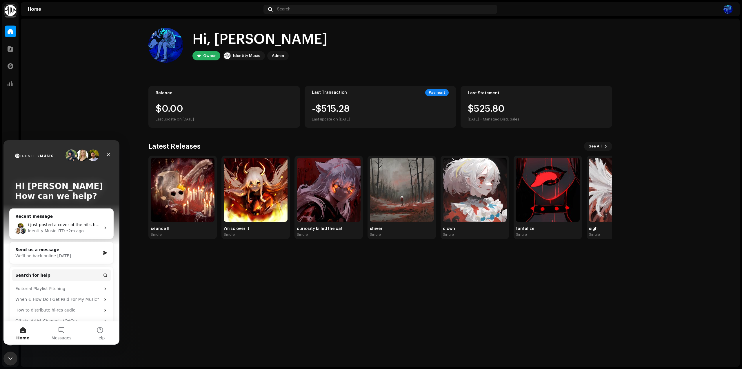
click at [180, 296] on div "Hi, Derrick Owner Identity Music Admin Balance $0.00 Last update on Oct 9, 2025…" at bounding box center [380, 193] width 719 height 348
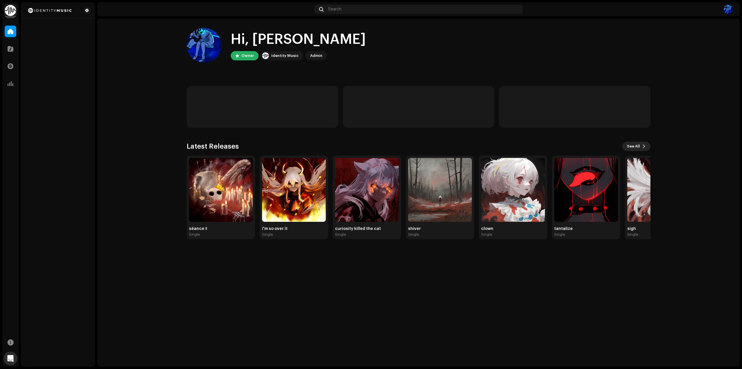
click at [636, 146] on span "See All" at bounding box center [633, 146] width 13 height 12
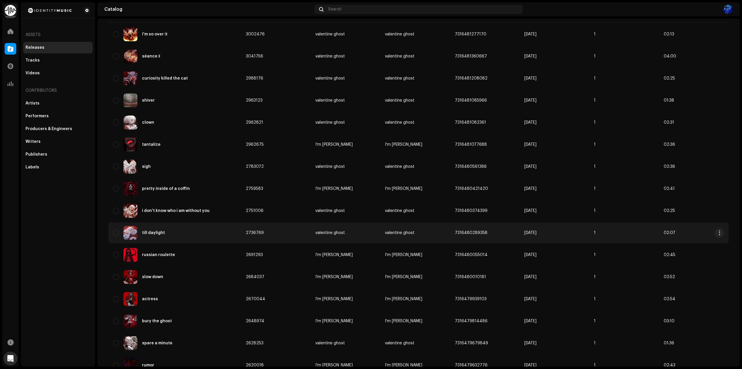
scroll to position [87, 0]
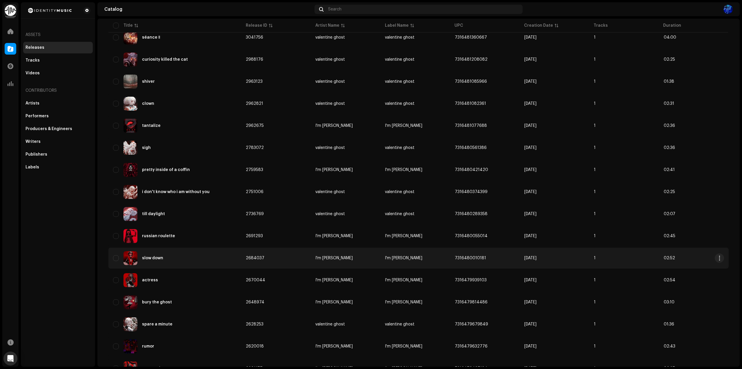
click at [148, 256] on div "slow down" at bounding box center [152, 258] width 21 height 4
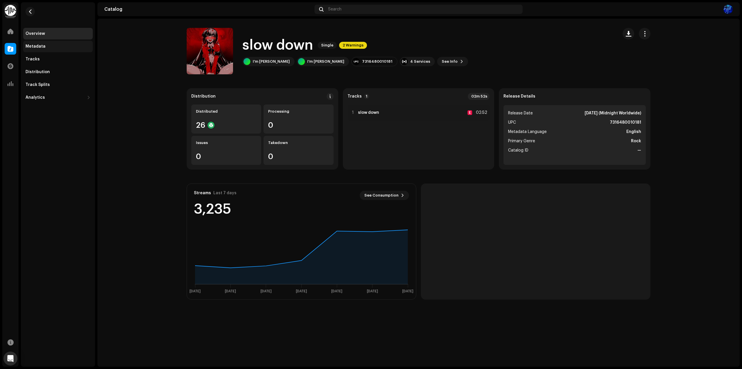
click at [73, 44] on div "Metadata" at bounding box center [58, 46] width 65 height 5
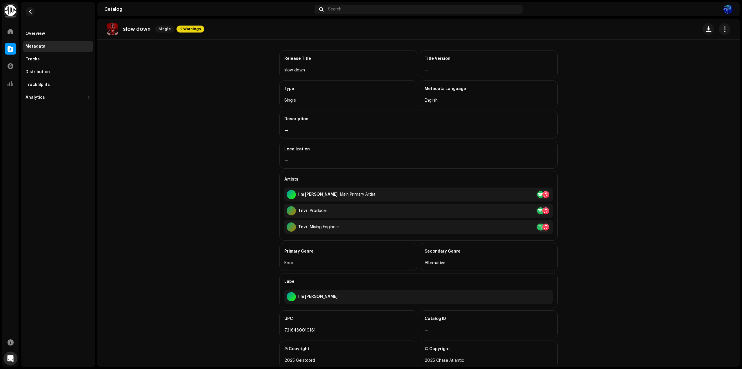
scroll to position [40, 0]
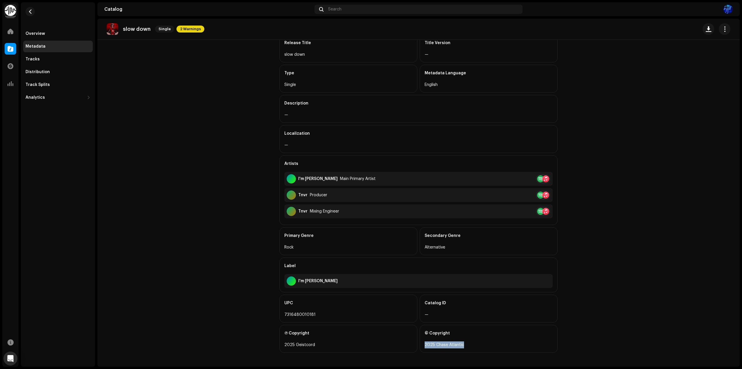
drag, startPoint x: 474, startPoint y: 345, endPoint x: 420, endPoint y: 345, distance: 53.6
click at [420, 345] on div "© Copyright 2025 Chase Atlantic" at bounding box center [489, 338] width 138 height 28
drag, startPoint x: 323, startPoint y: 344, endPoint x: 279, endPoint y: 344, distance: 44.1
click at [280, 344] on div "Ⓟ Copyright 2025 Geistcord" at bounding box center [349, 338] width 138 height 28
drag, startPoint x: 248, startPoint y: 198, endPoint x: 250, endPoint y: 171, distance: 26.7
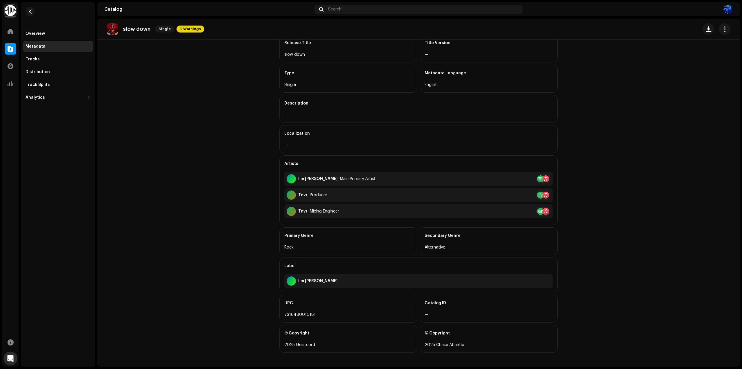
click at [248, 197] on catalog-releases-details-metadata "slow down Single 2 Warnings Metadata Release Title slow down Title Version — Ty…" at bounding box center [418, 173] width 643 height 388
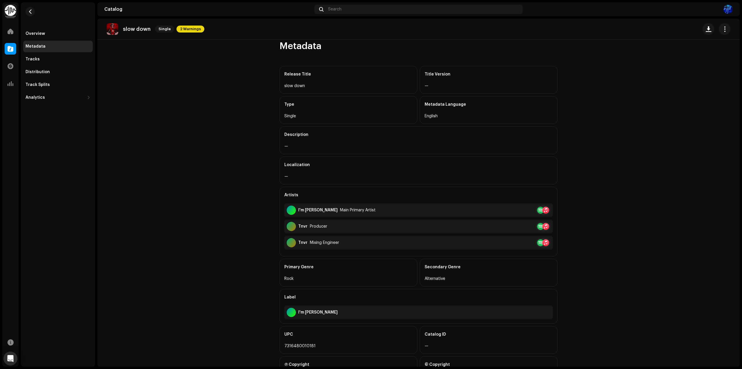
scroll to position [0, 0]
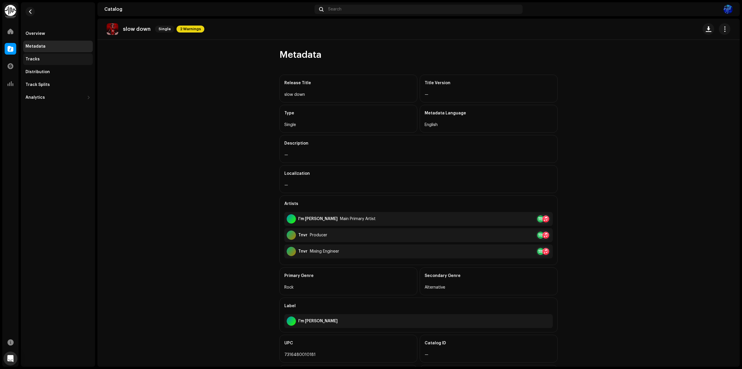
click at [61, 59] on div "Tracks" at bounding box center [58, 59] width 65 height 5
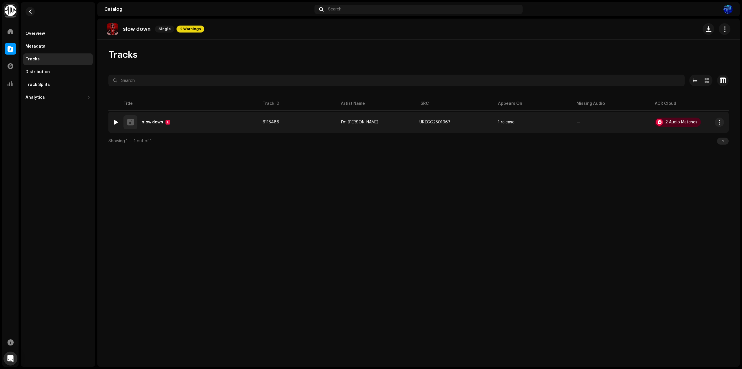
click at [195, 120] on div "1 slow down E" at bounding box center [183, 122] width 140 height 14
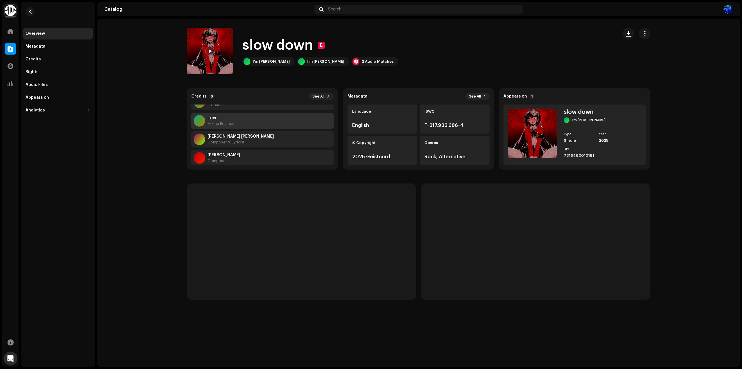
scroll to position [56, 0]
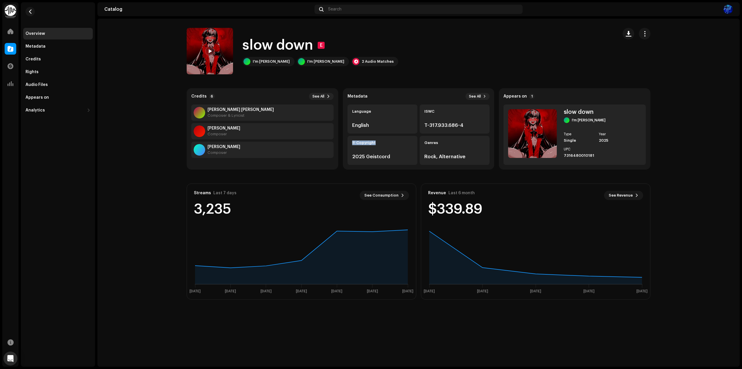
drag, startPoint x: 378, startPoint y: 141, endPoint x: 346, endPoint y: 146, distance: 32.2
click at [346, 146] on div "Metadata See All Language English ISWC T-317.933.686-4 Ⓟ Copyright 2025 Geistco…" at bounding box center [419, 128] width 152 height 81
click at [482, 93] on div "Metadata See All Language English ISWC T-317.933.686-4 Ⓟ Copyright 2025 Geistco…" at bounding box center [419, 128] width 152 height 81
click at [478, 95] on span "See All" at bounding box center [475, 96] width 12 height 5
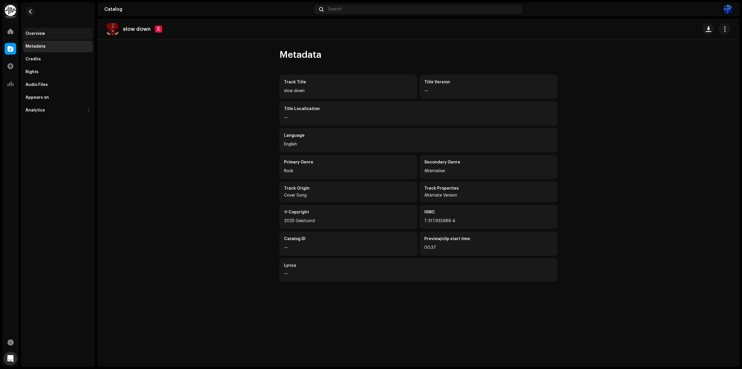
click at [43, 33] on div "Overview" at bounding box center [35, 33] width 19 height 5
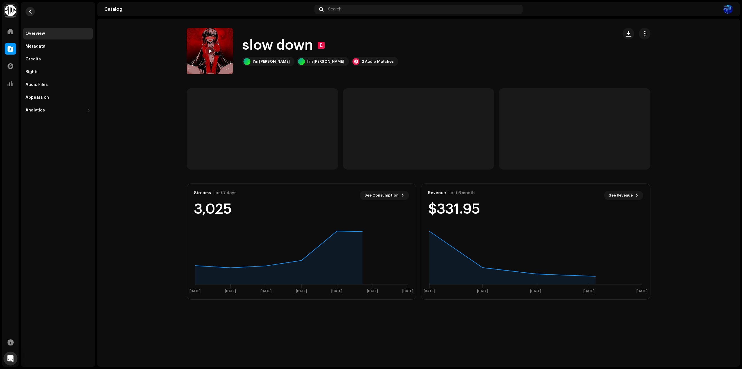
click at [30, 14] on button "button" at bounding box center [30, 11] width 9 height 9
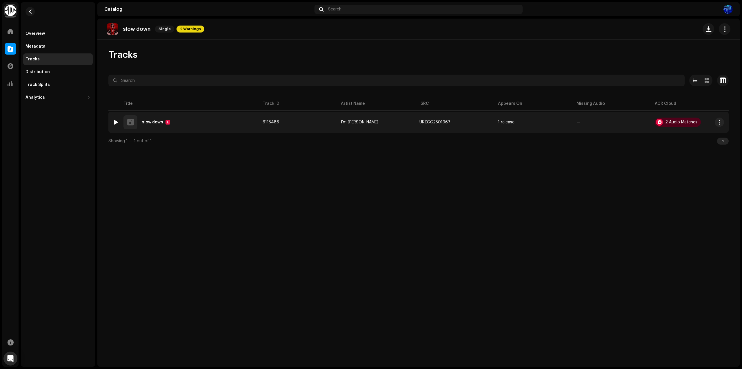
click at [224, 116] on div "1 slow down E" at bounding box center [183, 122] width 140 height 14
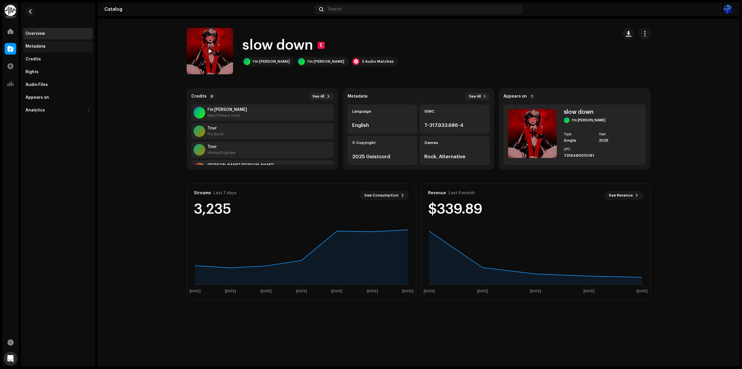
click at [57, 46] on div "Metadata" at bounding box center [58, 46] width 65 height 5
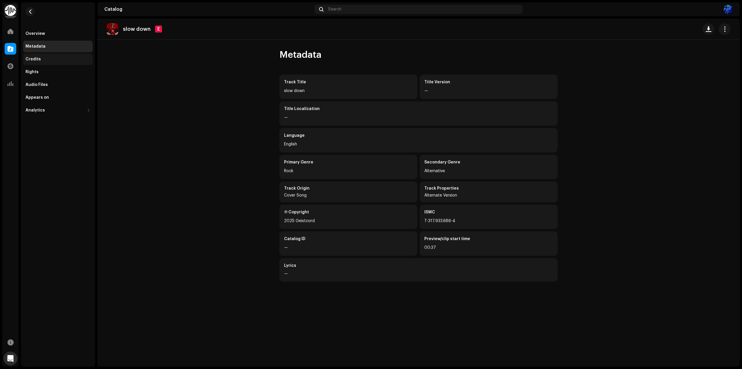
click at [56, 58] on div "Credits" at bounding box center [58, 59] width 65 height 5
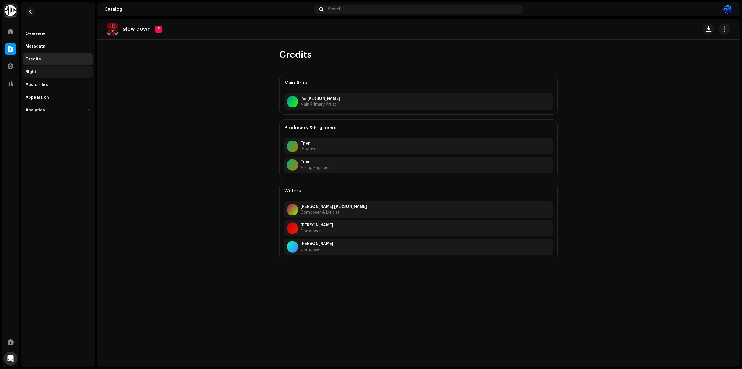
click at [52, 77] on div "Rights" at bounding box center [58, 72] width 70 height 12
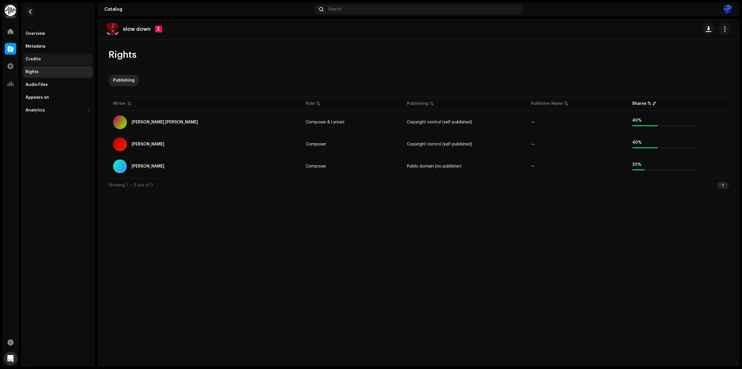
click at [55, 61] on div "Credits" at bounding box center [58, 59] width 70 height 12
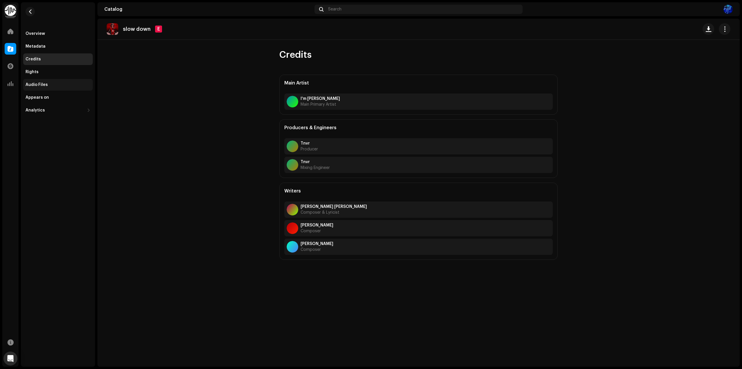
click at [50, 83] on div "Audio Files" at bounding box center [58, 84] width 65 height 5
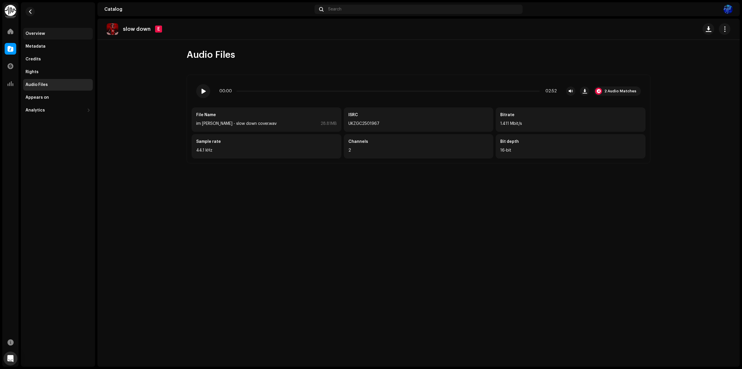
click at [56, 35] on div "Overview" at bounding box center [58, 33] width 65 height 5
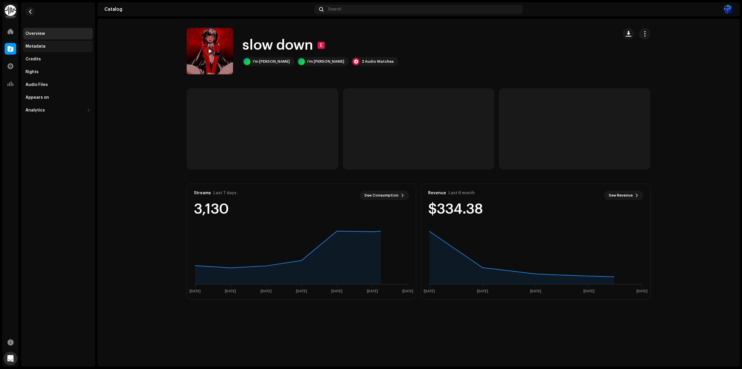
click at [56, 45] on div "Metadata" at bounding box center [58, 46] width 65 height 5
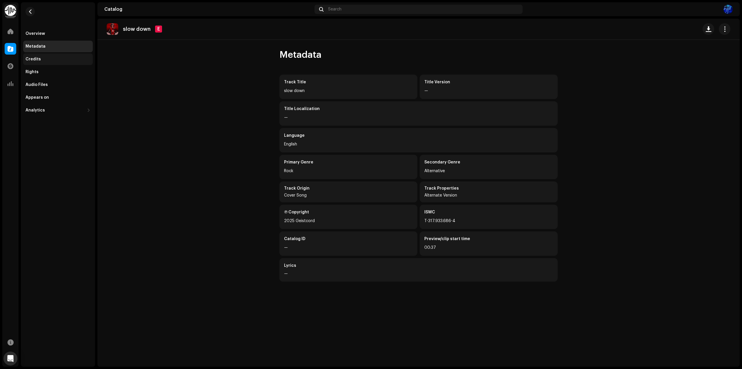
click at [54, 59] on div "Credits" at bounding box center [58, 59] width 65 height 5
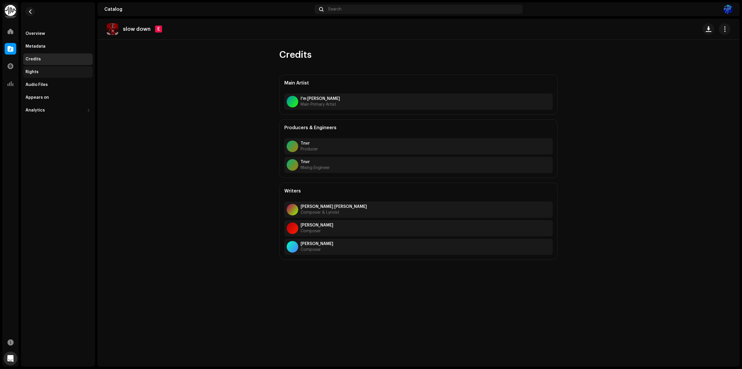
click at [55, 74] on div "Rights" at bounding box center [58, 72] width 65 height 5
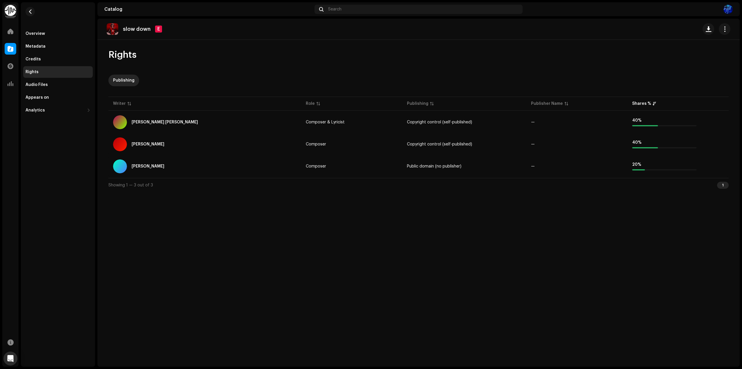
click at [130, 31] on p "slow down" at bounding box center [137, 29] width 28 height 6
drag, startPoint x: 122, startPoint y: 27, endPoint x: 168, endPoint y: 28, distance: 46.1
click at [164, 28] on div "slow down E" at bounding box center [419, 29] width 624 height 12
click at [727, 27] on span "button" at bounding box center [725, 29] width 6 height 5
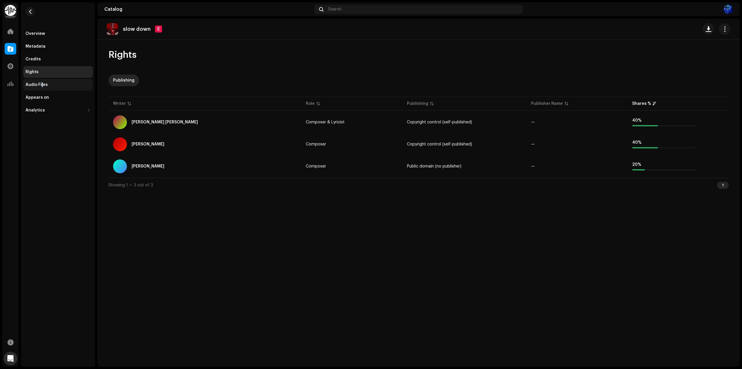
click at [42, 87] on div "Audio Files" at bounding box center [58, 85] width 70 height 12
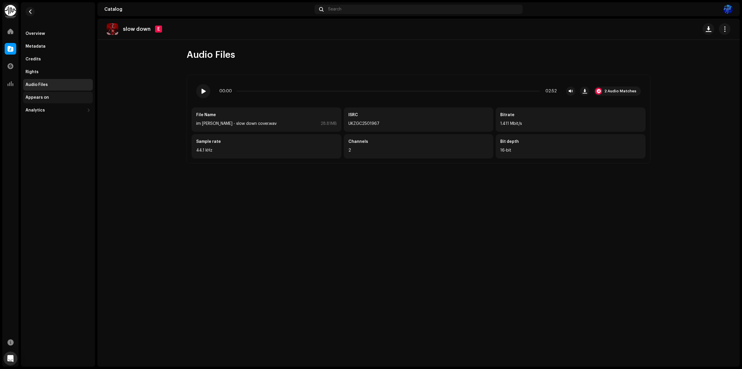
click at [48, 99] on div "Appears on" at bounding box center [37, 97] width 23 height 5
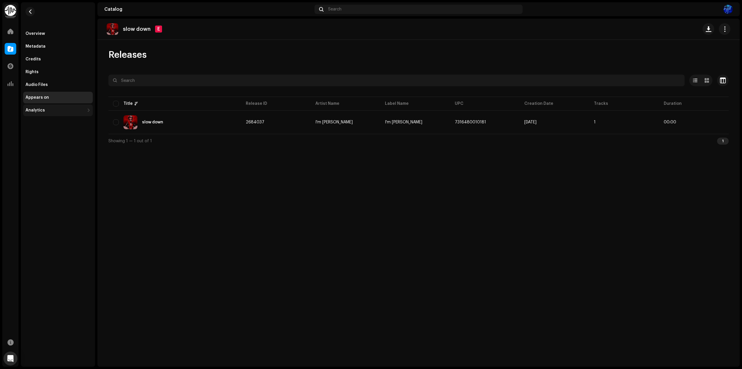
click at [50, 112] on div "Analytics" at bounding box center [55, 110] width 59 height 5
click at [45, 33] on div "Overview" at bounding box center [58, 33] width 65 height 5
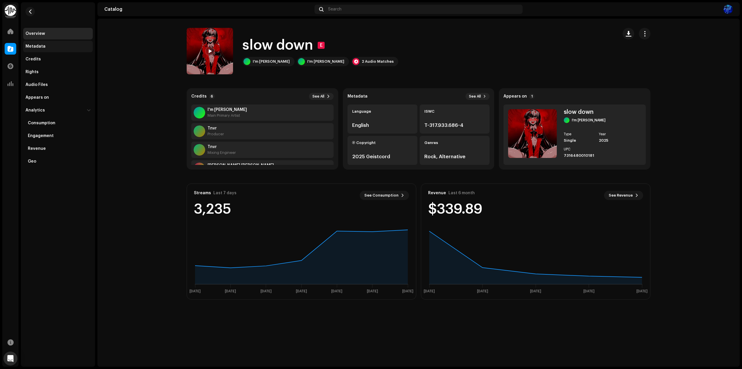
click at [41, 46] on div "Metadata" at bounding box center [36, 46] width 20 height 5
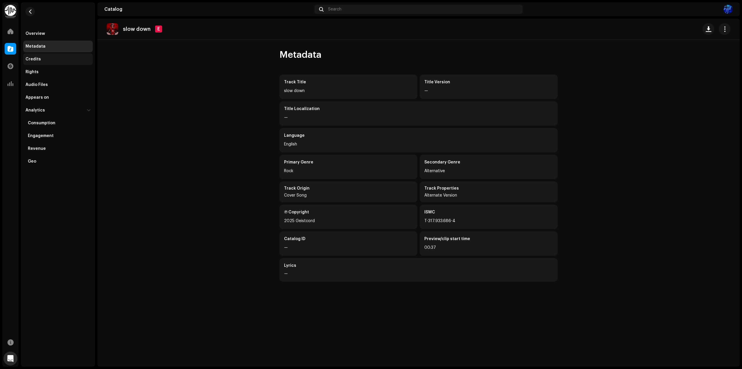
click at [46, 61] on div "Credits" at bounding box center [58, 59] width 65 height 5
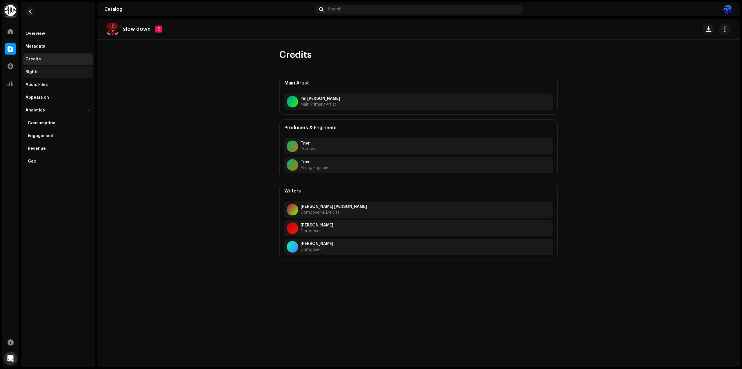
click at [49, 70] on div "Rights" at bounding box center [58, 72] width 65 height 5
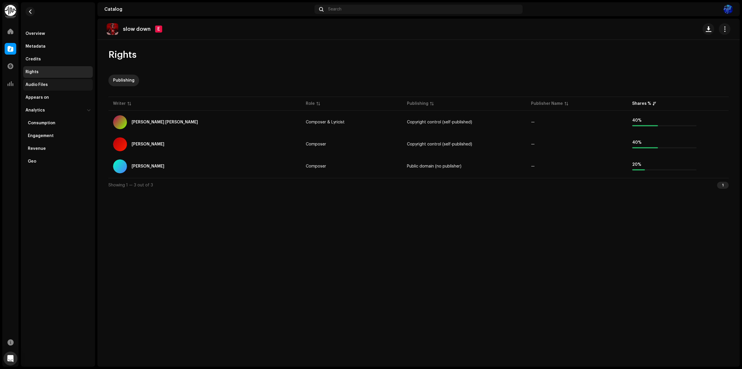
click at [50, 80] on div "Audio Files" at bounding box center [58, 85] width 70 height 12
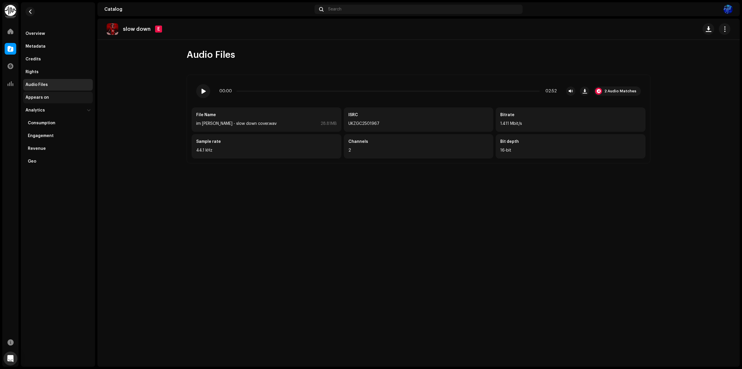
click at [52, 96] on div "Appears on" at bounding box center [58, 97] width 65 height 5
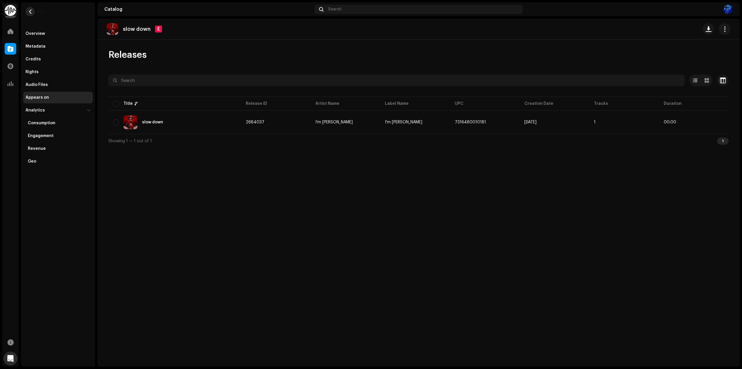
click at [30, 12] on span "button" at bounding box center [30, 11] width 4 height 5
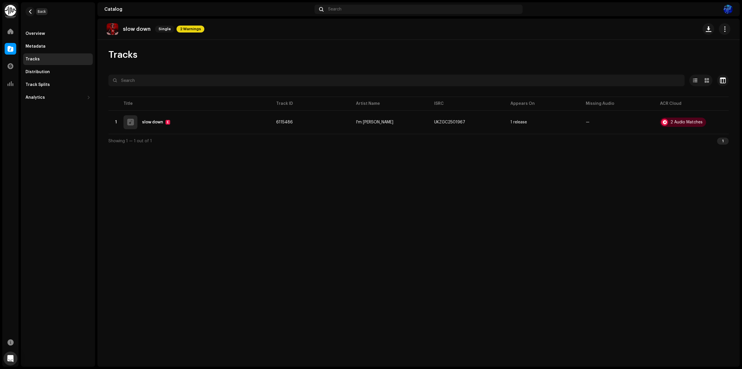
click at [30, 12] on span "button" at bounding box center [30, 11] width 4 height 5
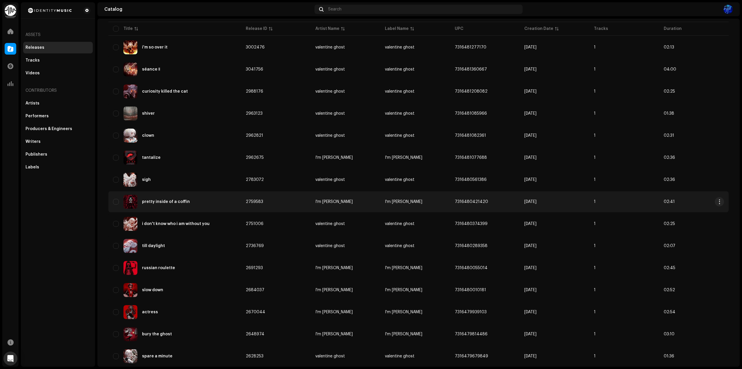
scroll to position [58, 0]
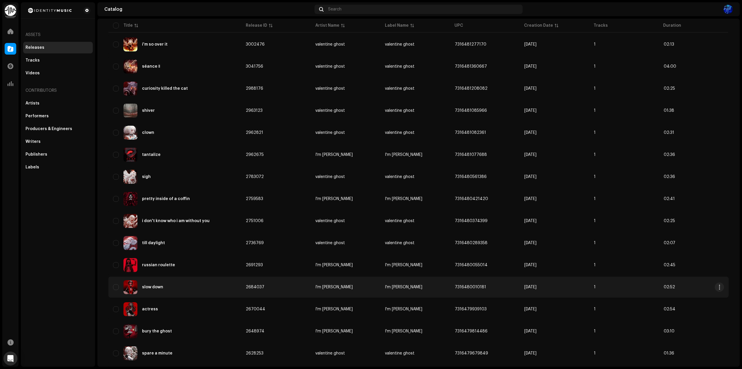
click at [191, 290] on div "slow down" at bounding box center [175, 287] width 124 height 14
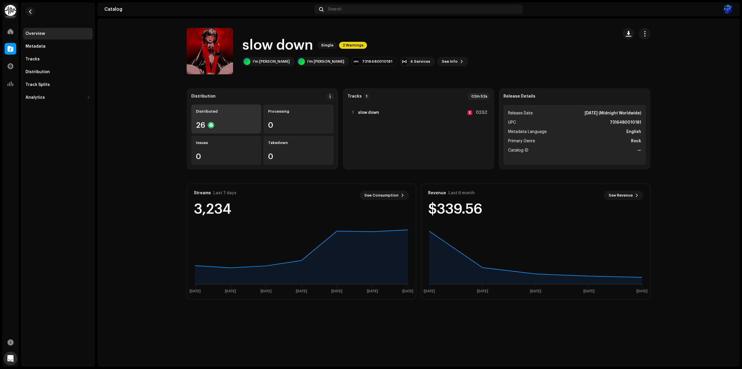
click at [228, 121] on div "Distributed 26" at bounding box center [226, 118] width 70 height 29
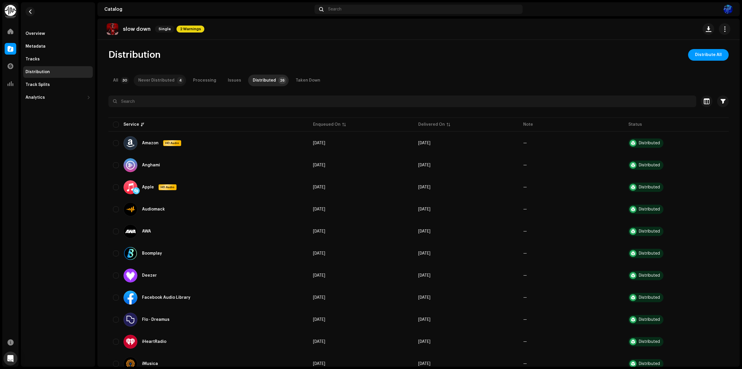
click at [162, 81] on div "Never Distributed" at bounding box center [156, 81] width 36 height 12
